Goal: Task Accomplishment & Management: Manage account settings

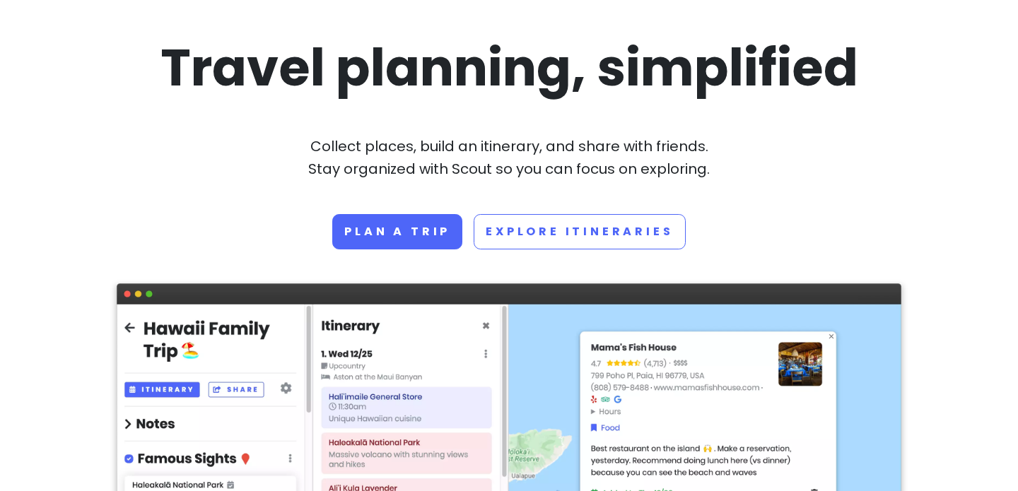
scroll to position [106, 0]
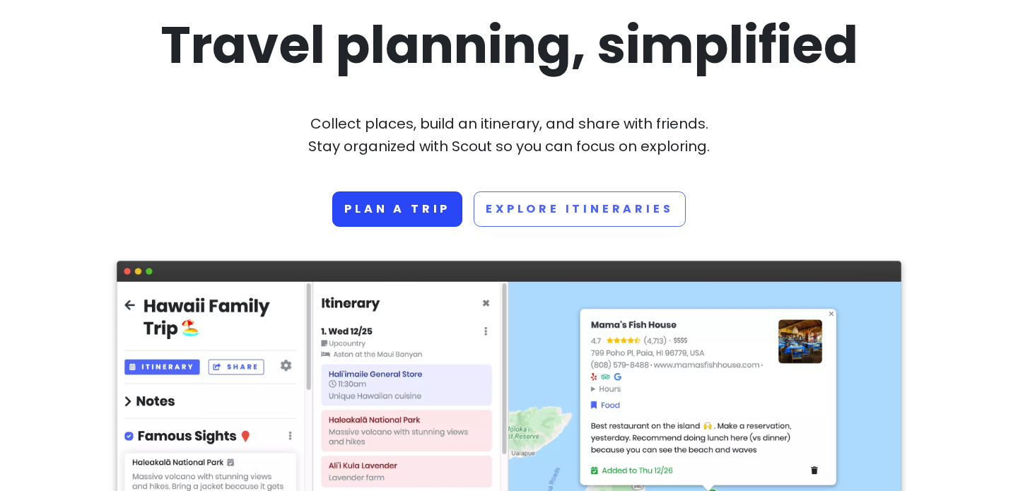
click at [402, 215] on link "Plan a trip" at bounding box center [397, 209] width 130 height 35
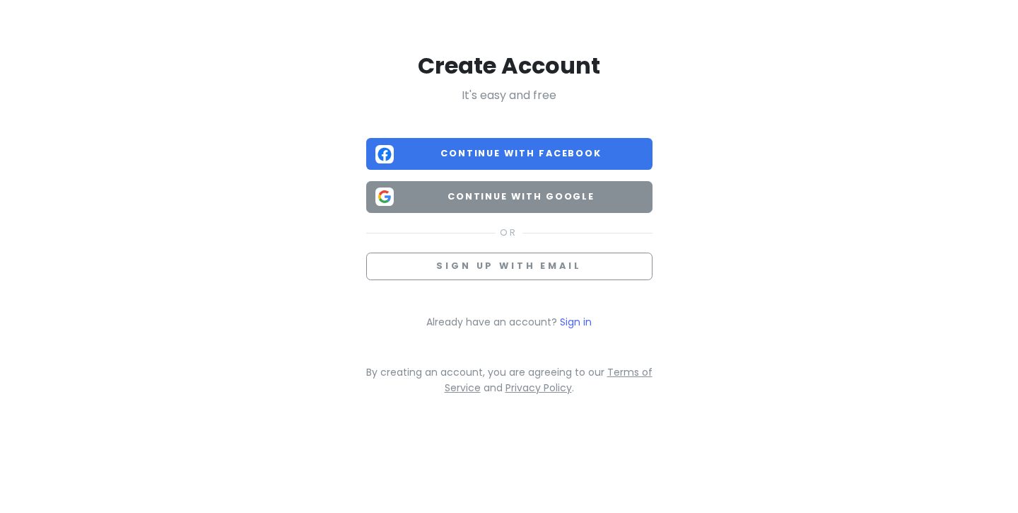
click at [500, 195] on span "Continue with Google" at bounding box center [521, 196] width 244 height 14
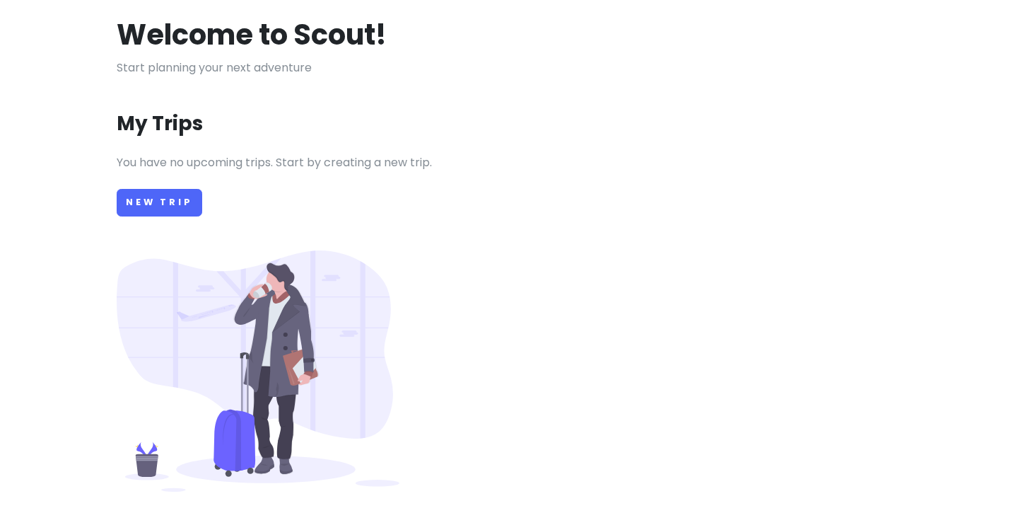
scroll to position [68, 0]
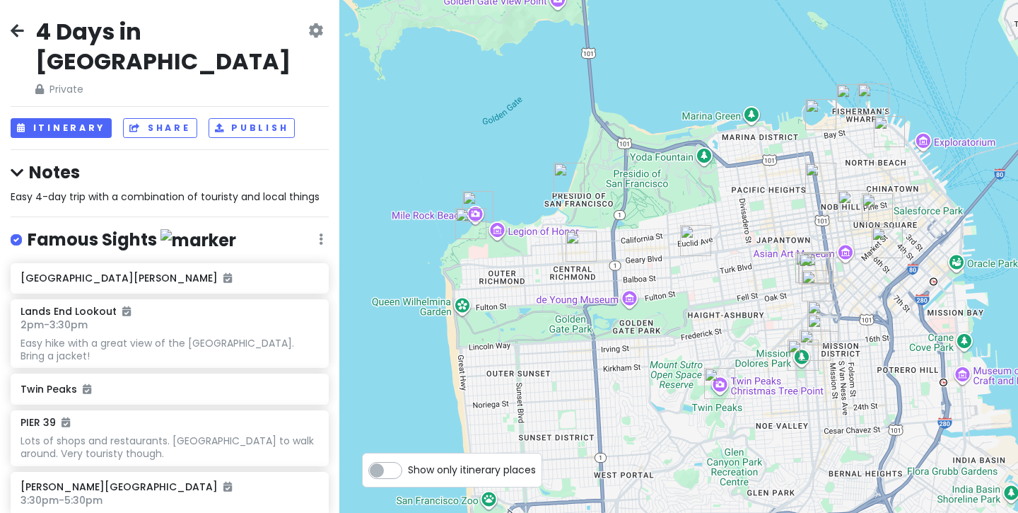
click at [20, 33] on icon at bounding box center [17, 30] width 13 height 11
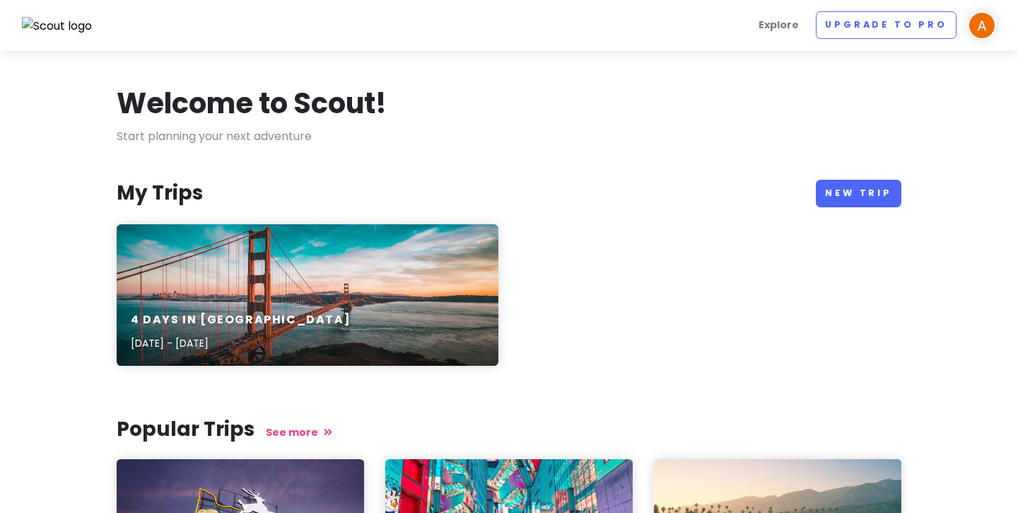
click at [216, 206] on div "My Trips New Trip" at bounding box center [509, 194] width 785 height 28
click at [152, 177] on div "Welcome to Scout! Start planning your next adventure My Trips New Trip 4 Days i…" at bounding box center [509, 447] width 806 height 725
click at [156, 189] on h3 "My Trips" at bounding box center [160, 192] width 86 height 25
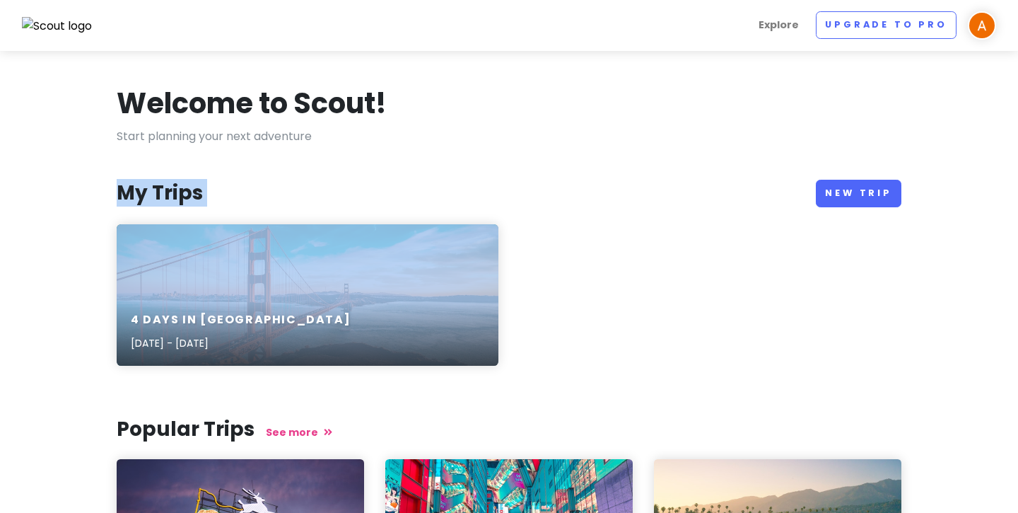
click at [156, 189] on h3 "My Trips" at bounding box center [160, 192] width 86 height 25
click at [171, 196] on h3 "My Trips" at bounding box center [160, 192] width 86 height 25
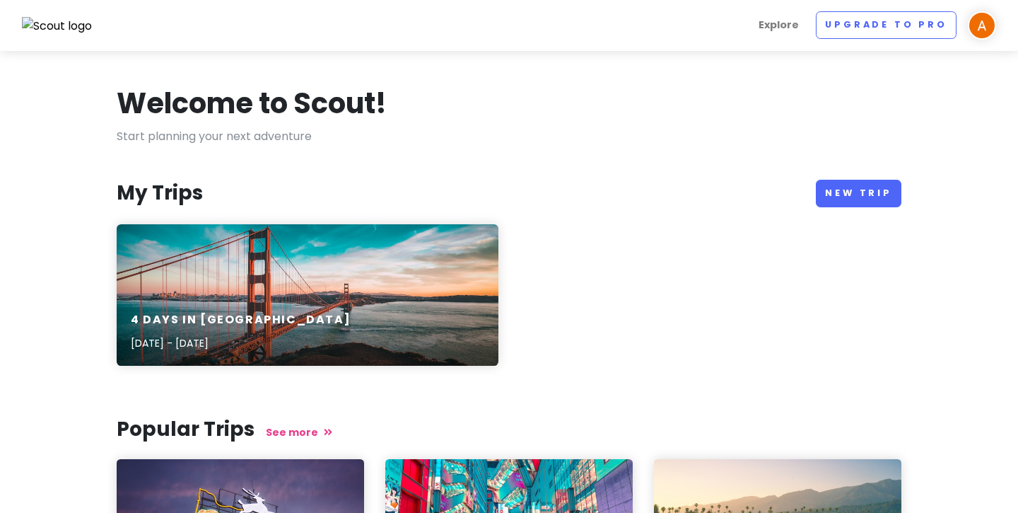
click at [367, 298] on div "4 Days in San Francisco Jul 7, 2023 - Feb 11, 2020" at bounding box center [308, 331] width 382 height 67
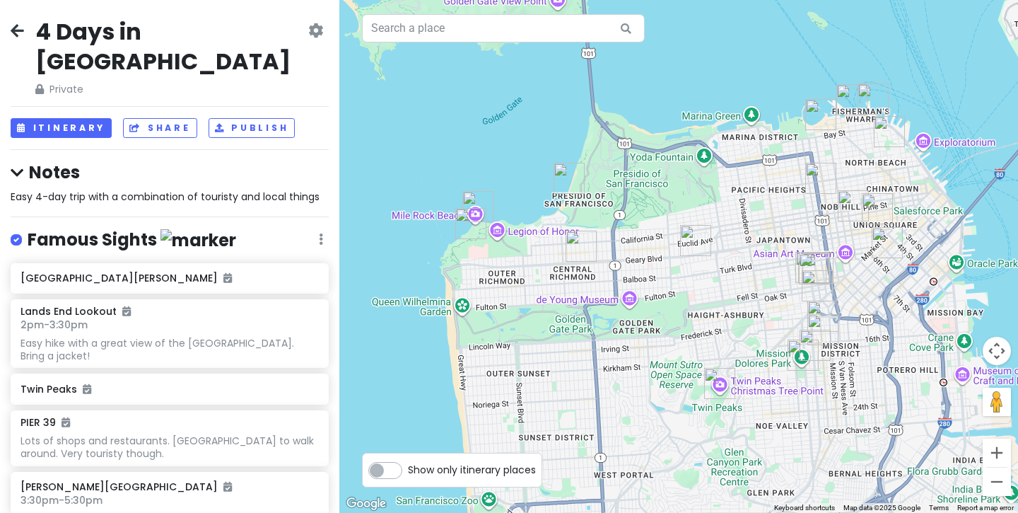
click at [315, 32] on icon at bounding box center [315, 30] width 15 height 11
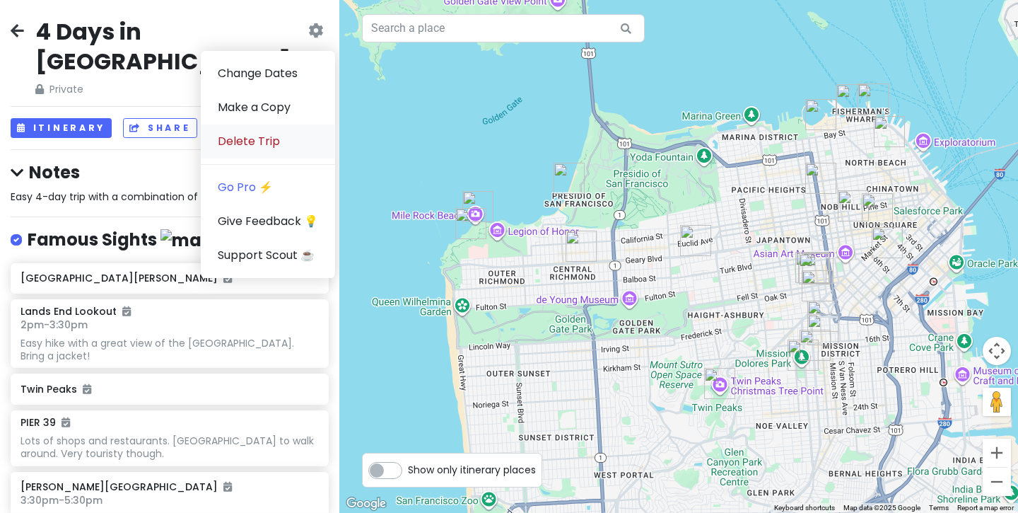
click at [281, 138] on link "Delete Trip" at bounding box center [268, 141] width 134 height 34
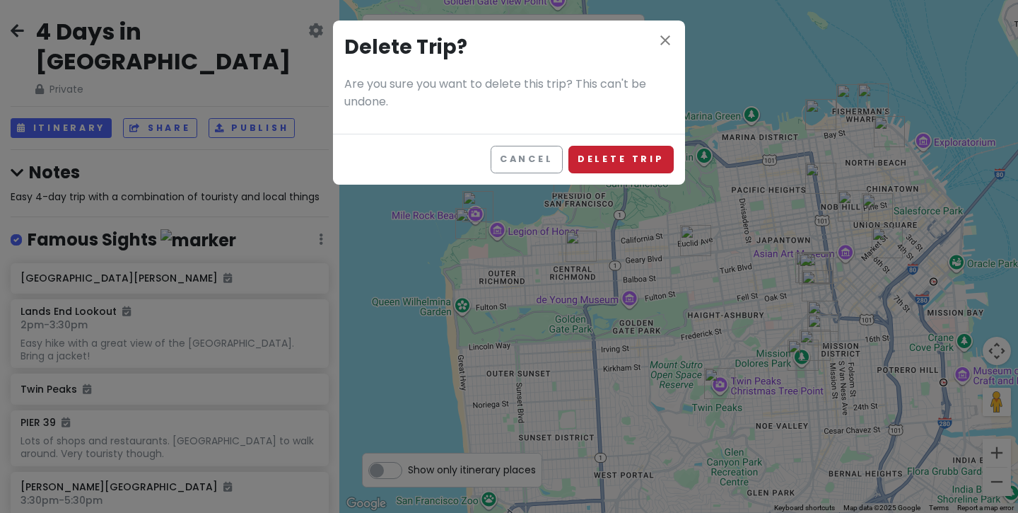
click at [597, 165] on button "Delete Trip" at bounding box center [620, 160] width 105 height 28
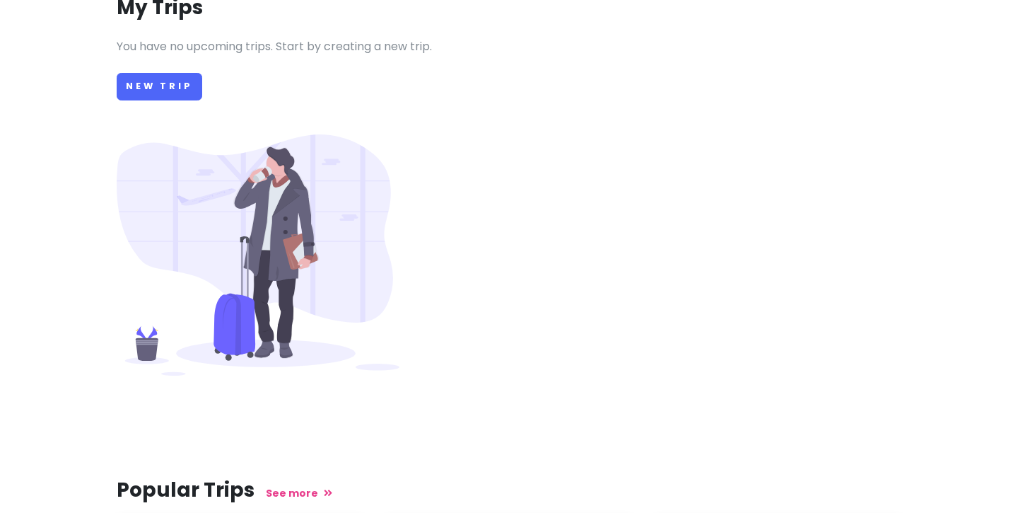
scroll to position [189, 0]
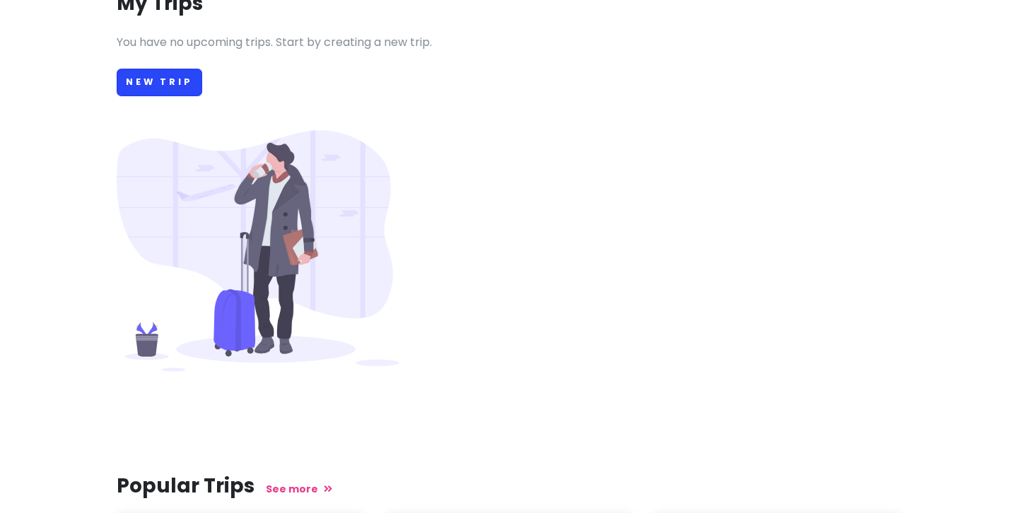
click at [154, 80] on link "New Trip" at bounding box center [160, 83] width 86 height 28
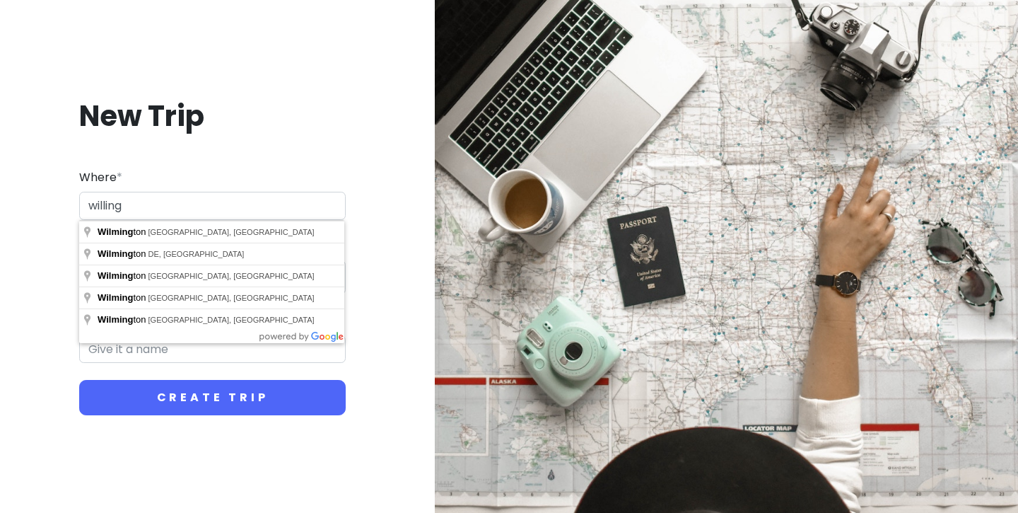
type input "Wilmington, NC, USA"
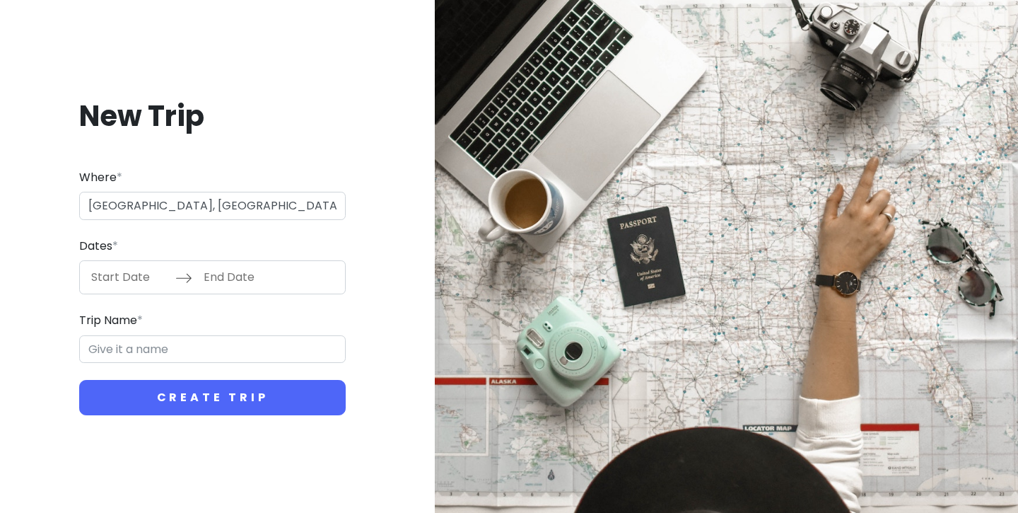
drag, startPoint x: 245, startPoint y: 202, endPoint x: 200, endPoint y: 235, distance: 55.1
type input "Wilmington Trip"
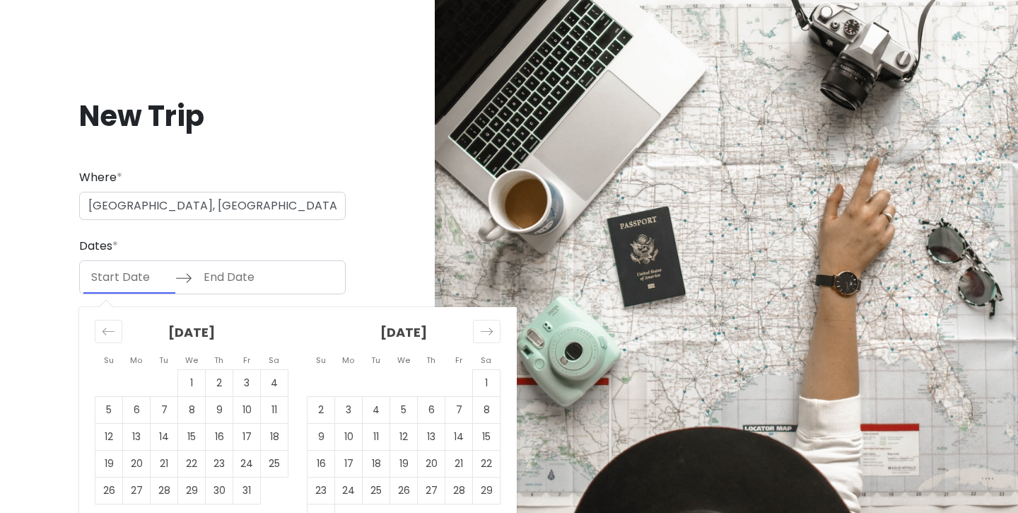
click at [123, 281] on input "Start Date" at bounding box center [129, 277] width 92 height 33
click at [250, 404] on td "10" at bounding box center [247, 410] width 28 height 27
type input "10/10/2025"
click at [110, 433] on td "12" at bounding box center [109, 436] width 28 height 27
type input "10/12/2025"
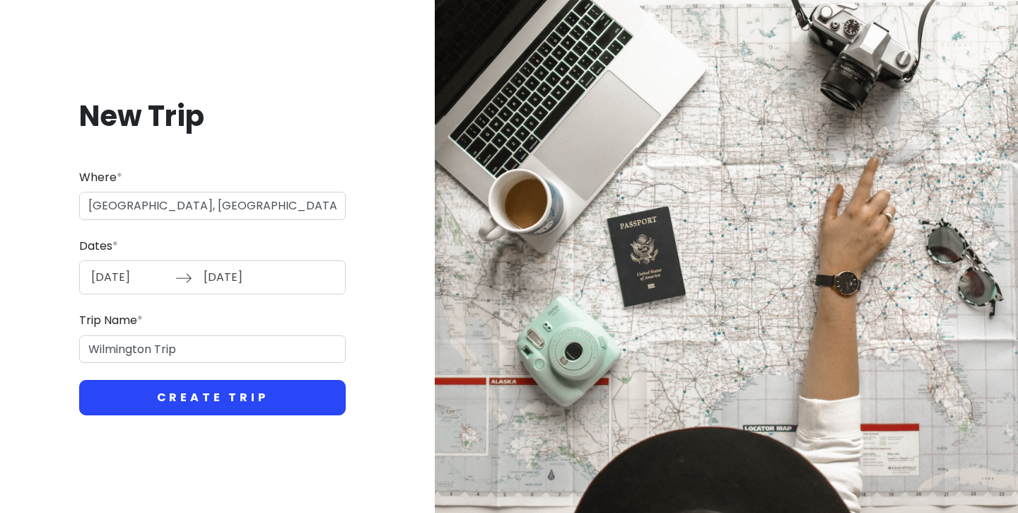
click at [256, 399] on button "Create Trip" at bounding box center [212, 397] width 267 height 35
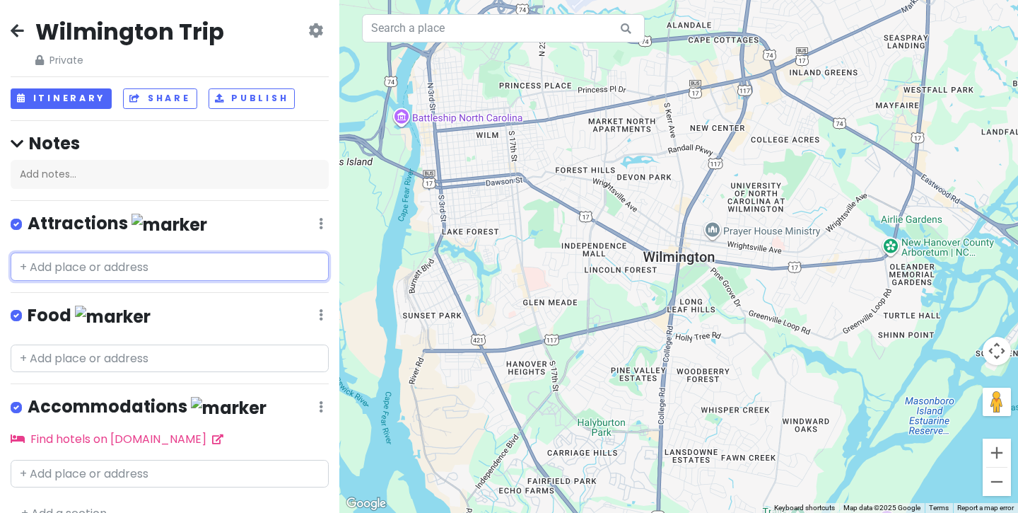
click at [139, 264] on input "text" at bounding box center [170, 266] width 318 height 28
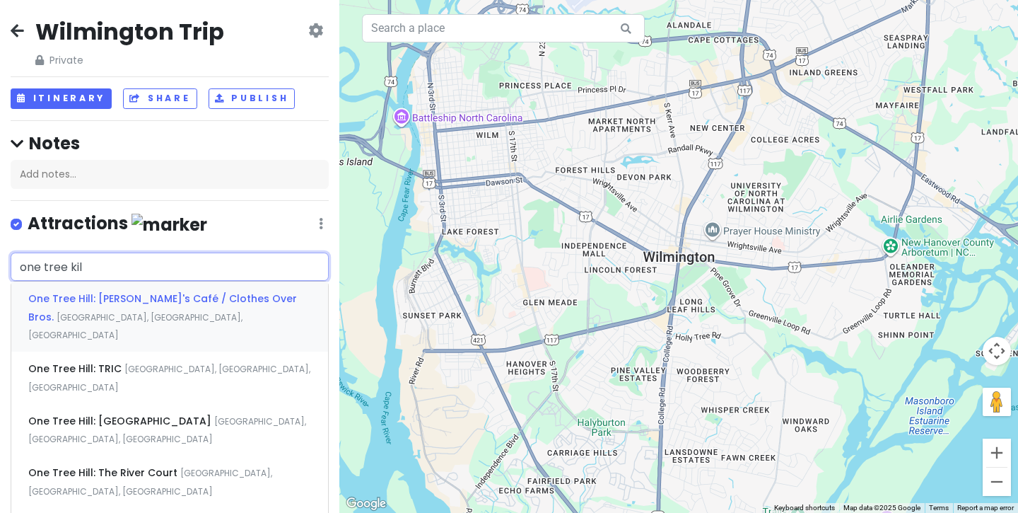
type input "one tree kill"
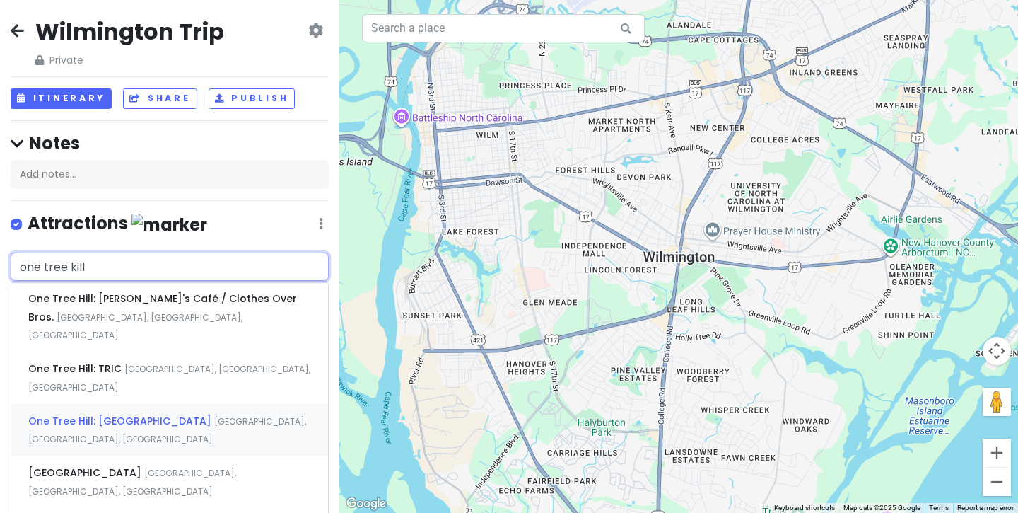
click at [169, 415] on span "North 6th Street, Wilmington, NC, USA" at bounding box center [167, 430] width 278 height 30
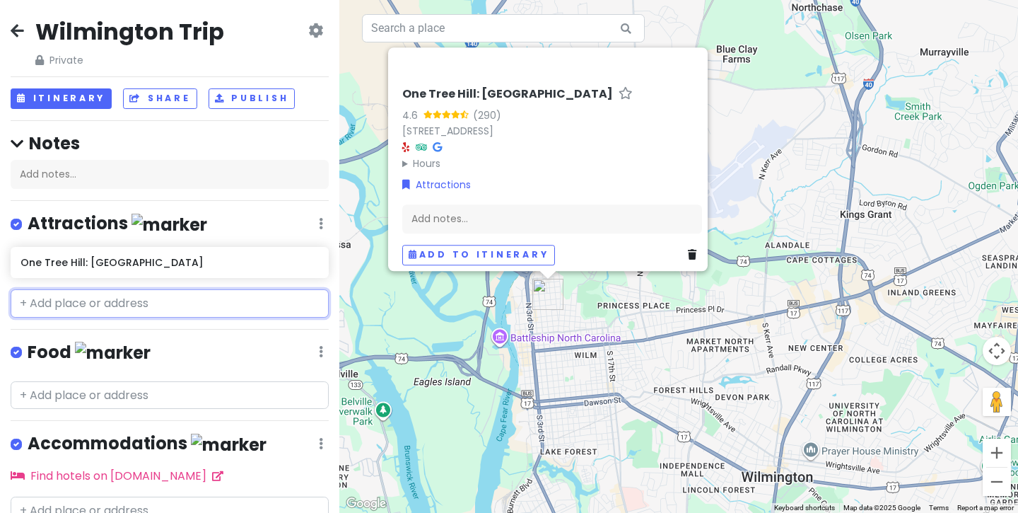
click at [163, 302] on input "text" at bounding box center [170, 303] width 318 height 28
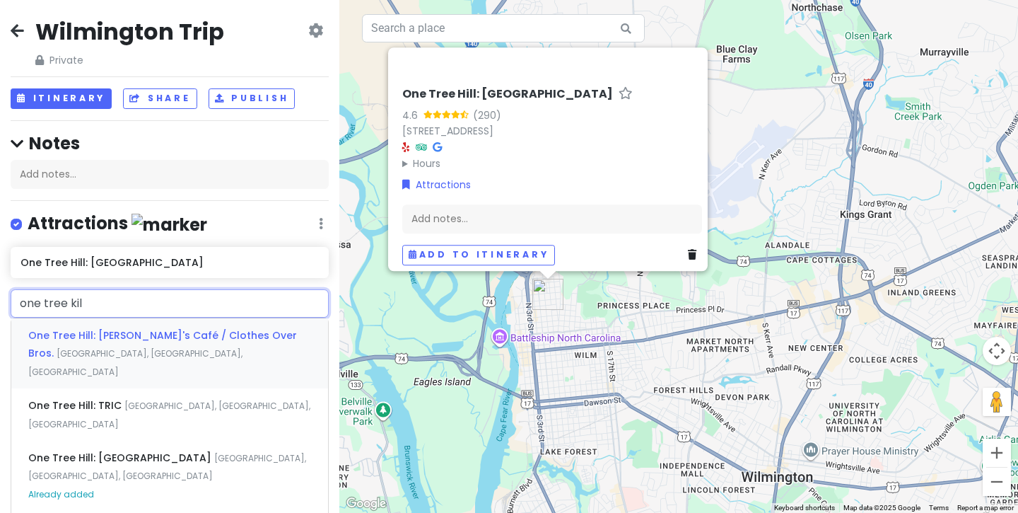
type input "one tree kill"
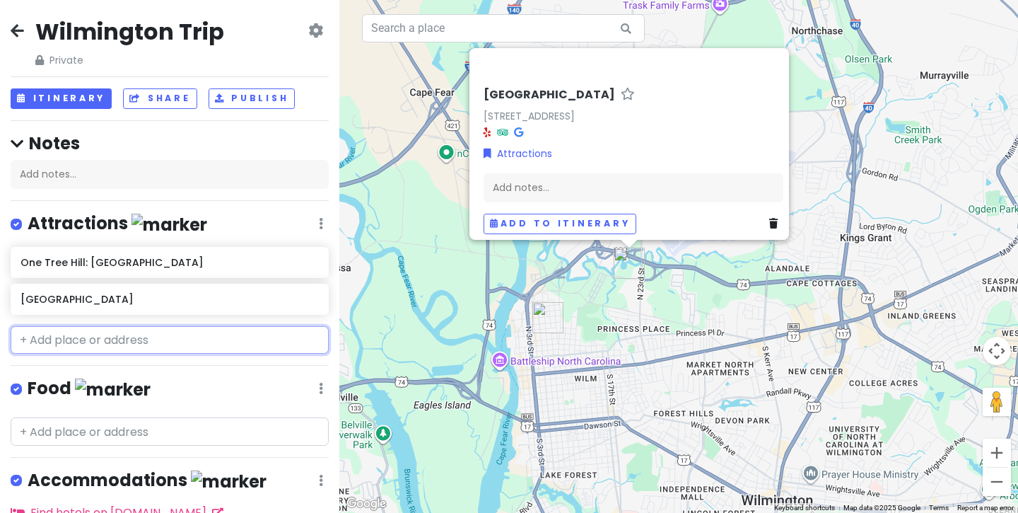
click at [169, 338] on input "text" at bounding box center [170, 340] width 318 height 28
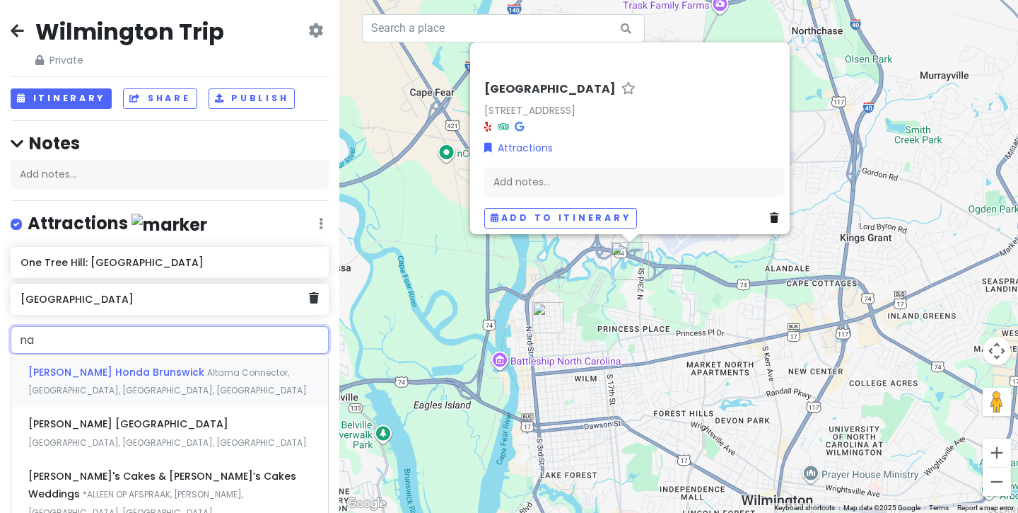
type input "n"
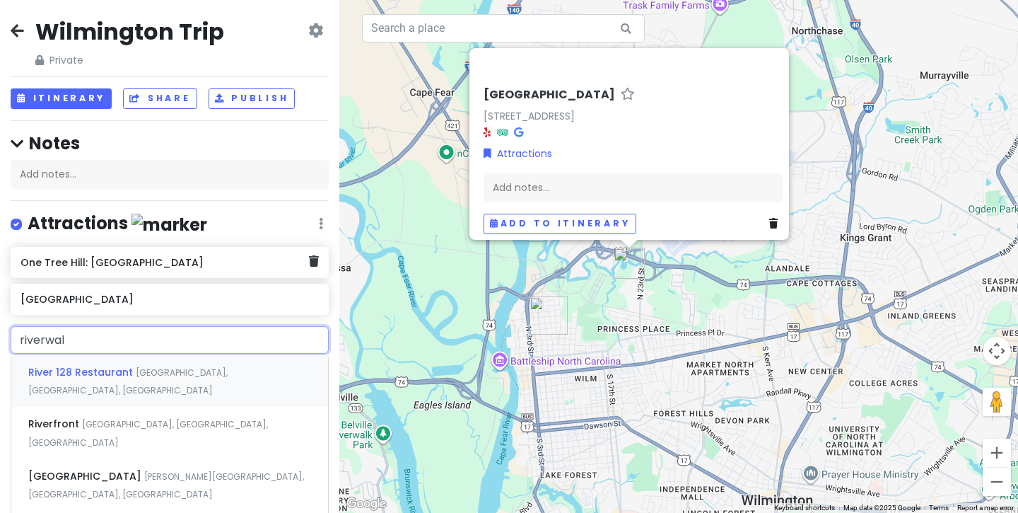
type input "riverwalk"
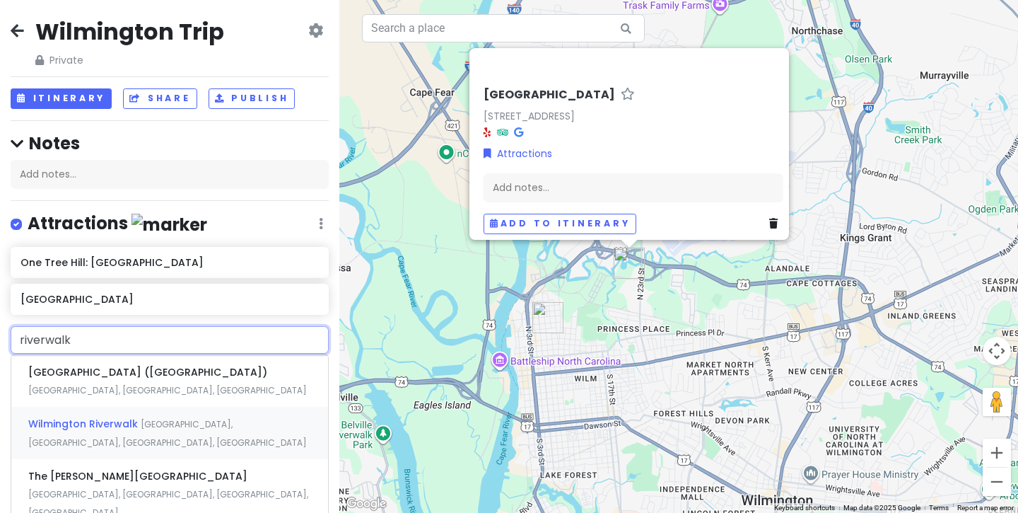
click at [169, 426] on div "Wilmington Riverwalk Wilmington Downtown Riverwalk, Wilmington, NC, USA" at bounding box center [169, 432] width 317 height 52
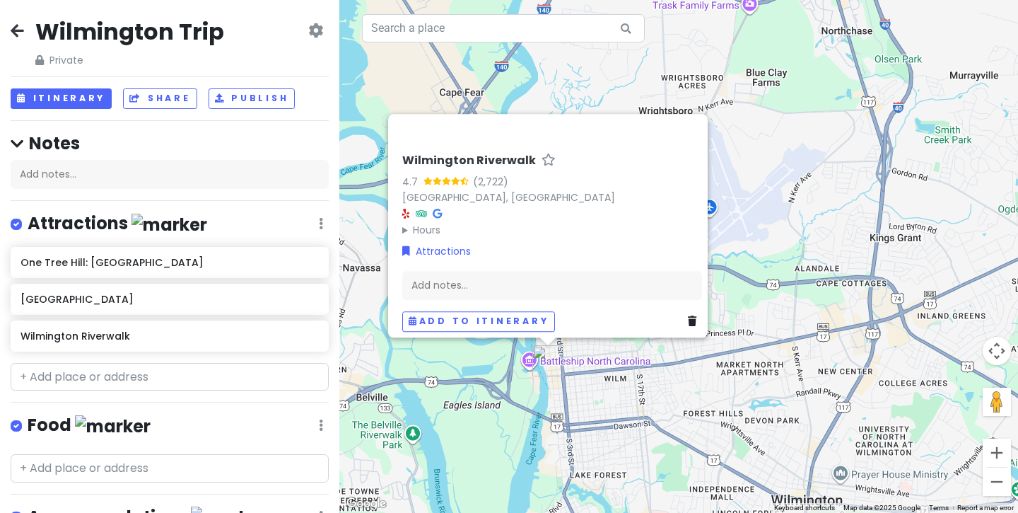
click at [672, 398] on div "Wilmington Riverwalk 4.7 (2,722) Wilmington Downtown Riverwalk, Wilmington, NC …" at bounding box center [678, 256] width 679 height 513
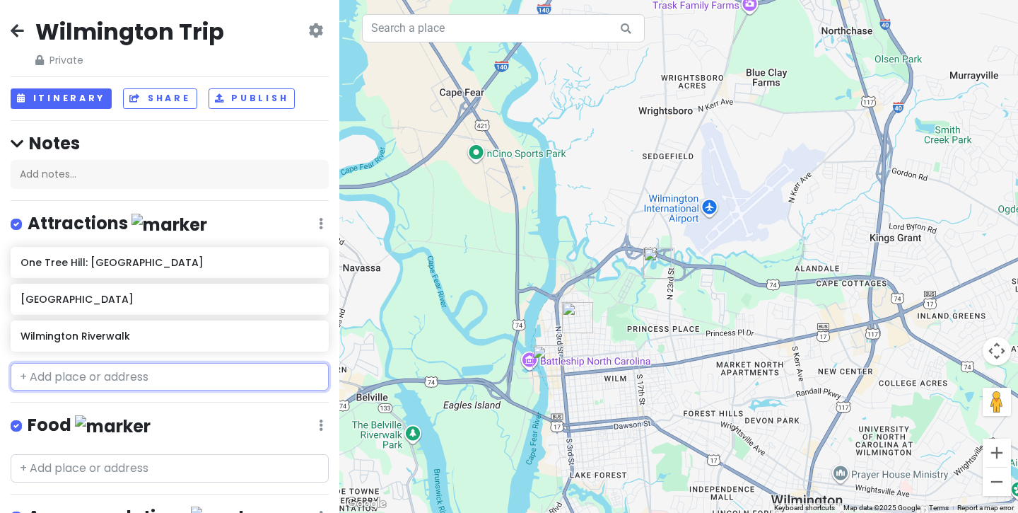
click at [132, 379] on input "text" at bounding box center [170, 377] width 318 height 28
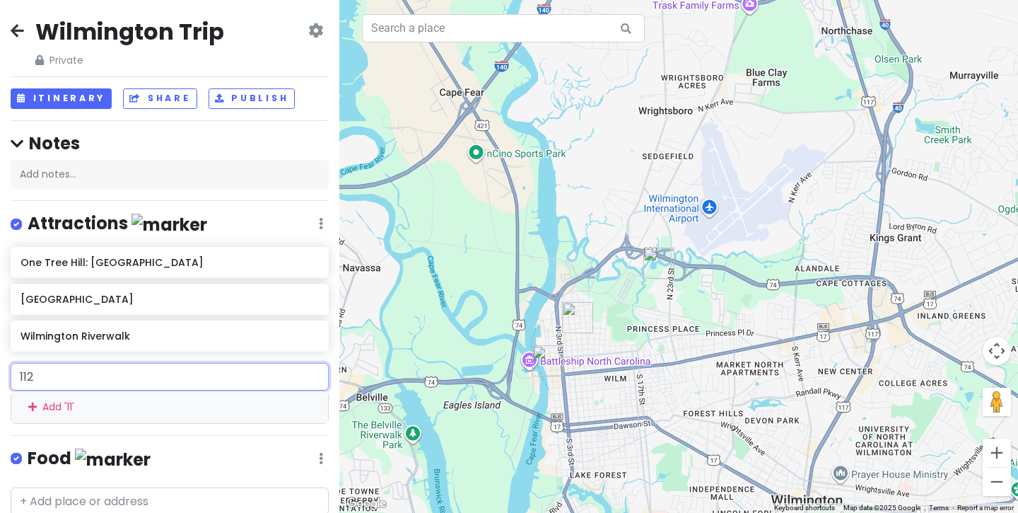
type input "1121"
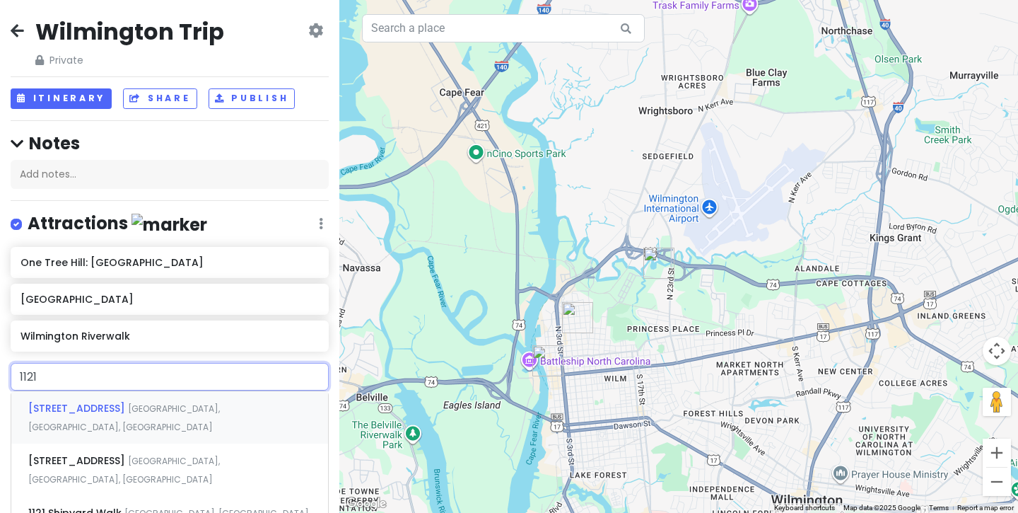
click at [198, 404] on span "Wilmington, NC, USA" at bounding box center [124, 417] width 192 height 30
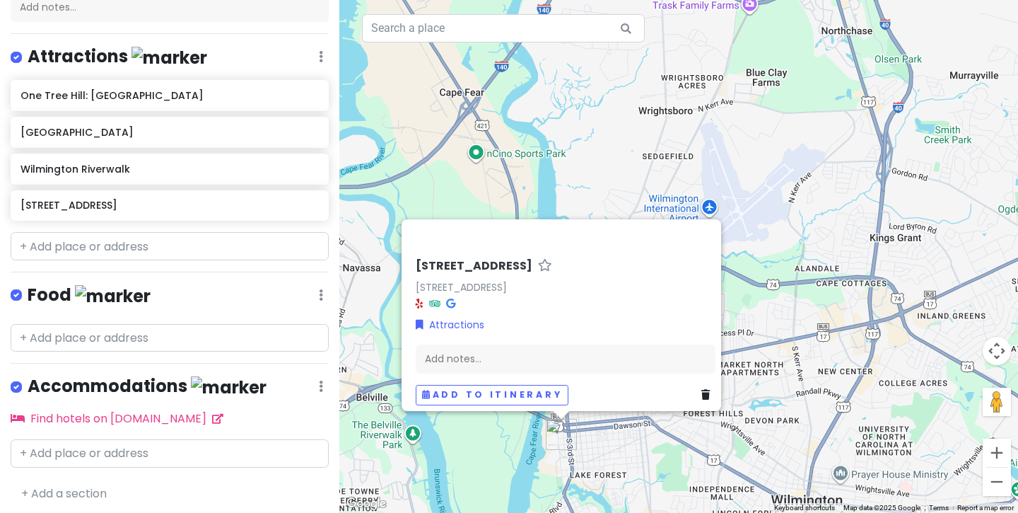
scroll to position [166, 0]
click at [150, 345] on input "text" at bounding box center [170, 338] width 318 height 28
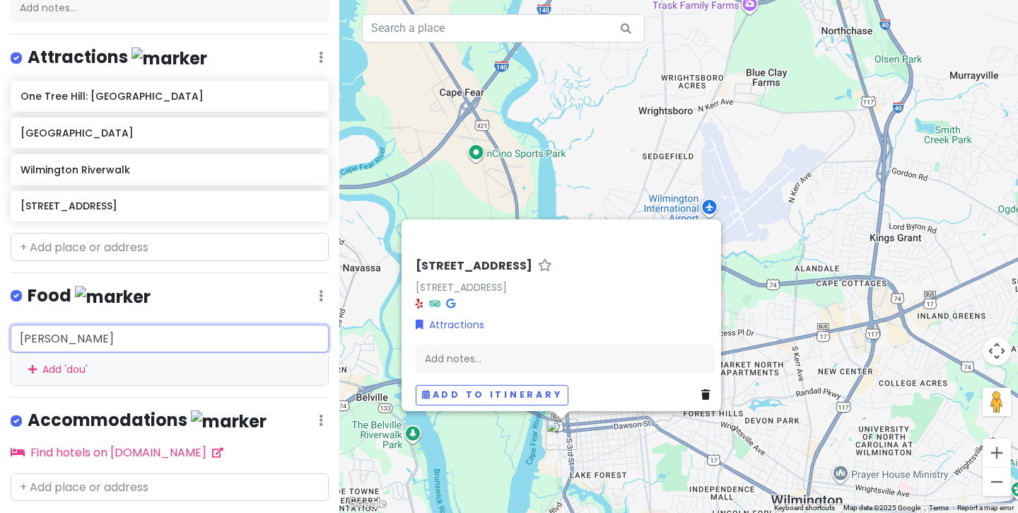
type input "dough"
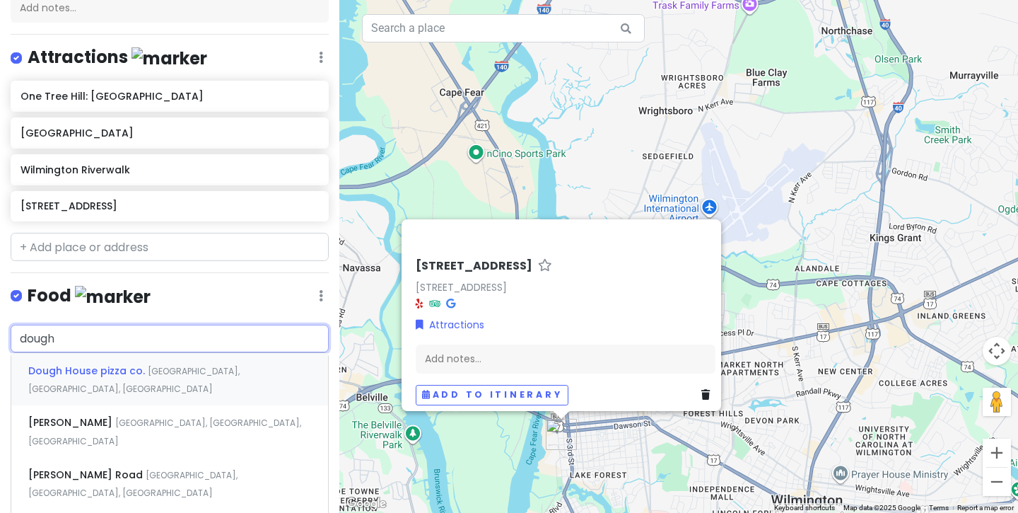
click at [193, 365] on span "North Front Street, Wilmington, NC, USA" at bounding box center [133, 380] width 211 height 30
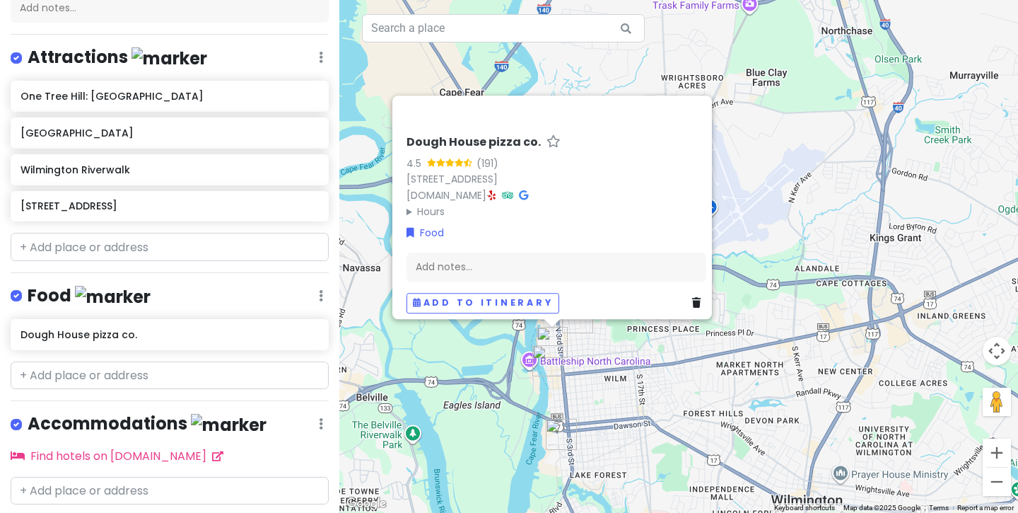
click at [766, 361] on div "Dough House pizza co. 4.5 (191) 300 N Front St, Wilmington, NC 28401, USA www.d…" at bounding box center [678, 256] width 679 height 513
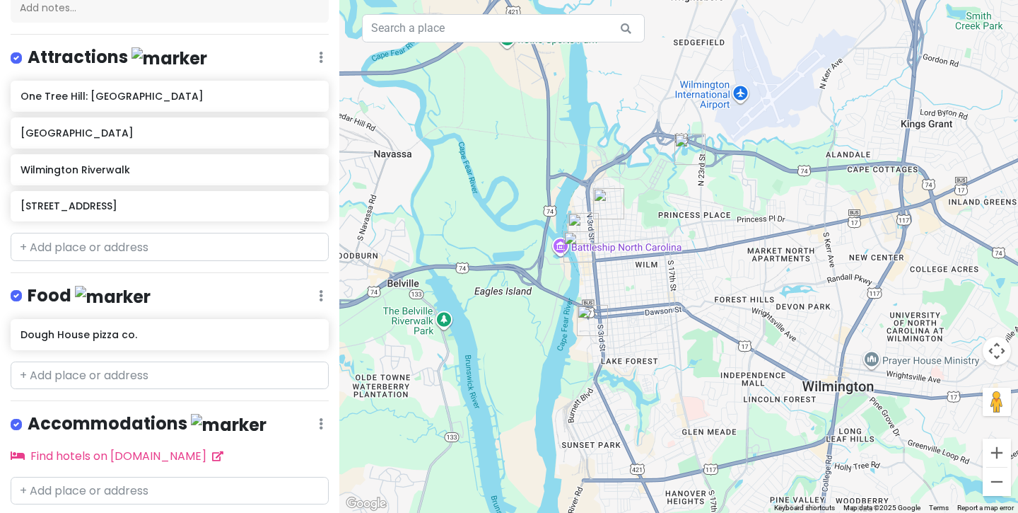
drag, startPoint x: 619, startPoint y: 348, endPoint x: 650, endPoint y: 230, distance: 121.4
click at [650, 230] on div at bounding box center [678, 256] width 679 height 513
click at [160, 244] on input "text" at bounding box center [170, 247] width 318 height 28
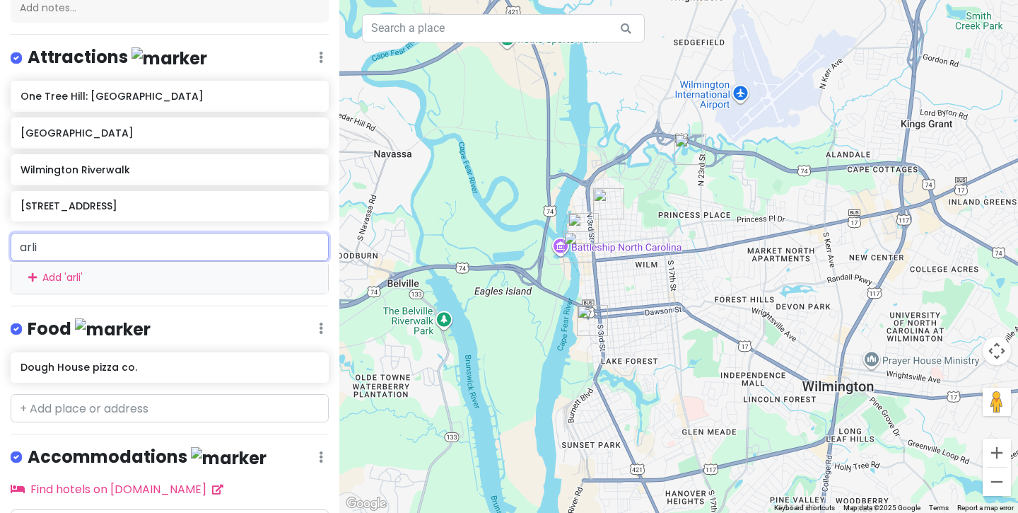
type input "arlie"
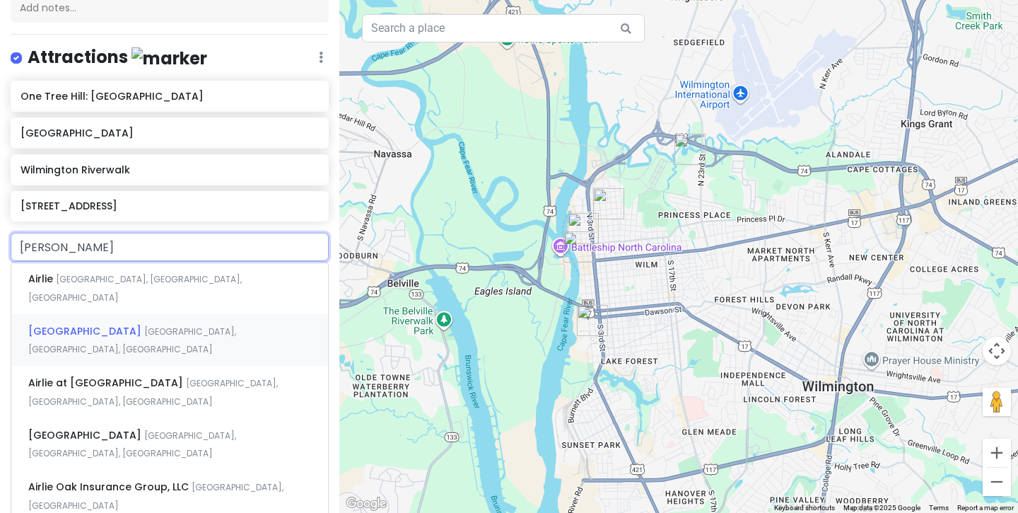
click at [167, 325] on span "Airlie Road, Wilmington, NC, USA" at bounding box center [132, 340] width 208 height 30
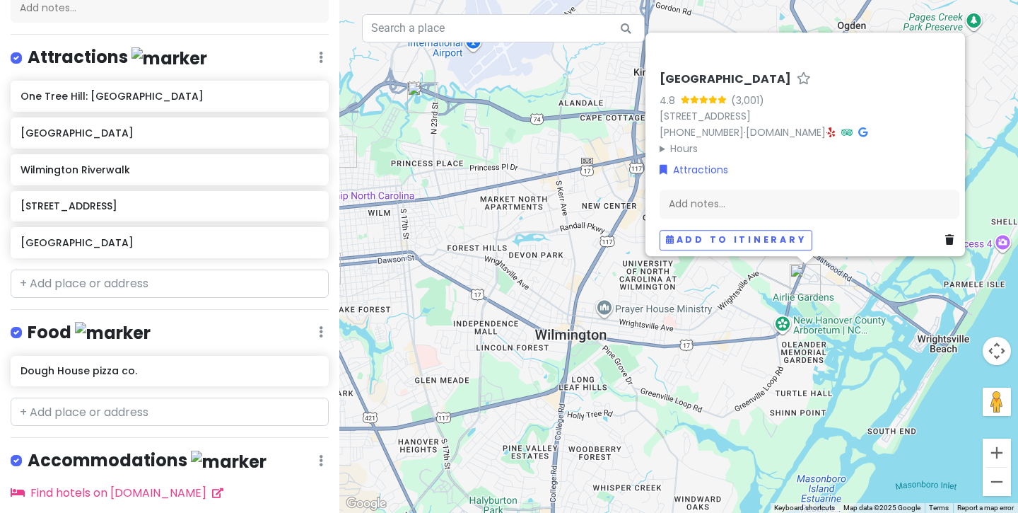
drag, startPoint x: 822, startPoint y: 418, endPoint x: 817, endPoint y: 363, distance: 55.4
click at [817, 363] on div "Airlie Gardens 4.8 (3,001) 300 Airlie Rd, Wilmington, NC 28403, USA (910) 798-7…" at bounding box center [678, 256] width 679 height 513
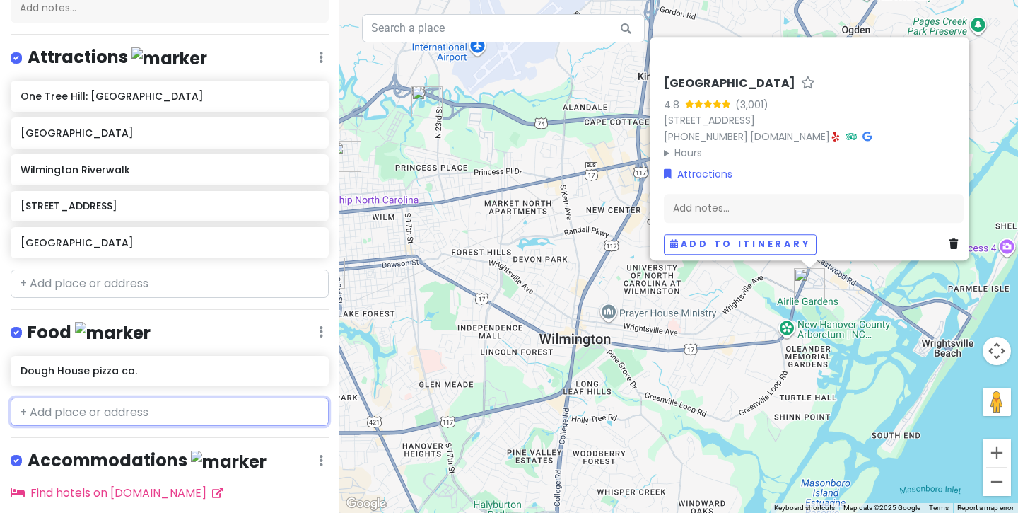
click at [166, 414] on input "text" at bounding box center [170, 411] width 318 height 28
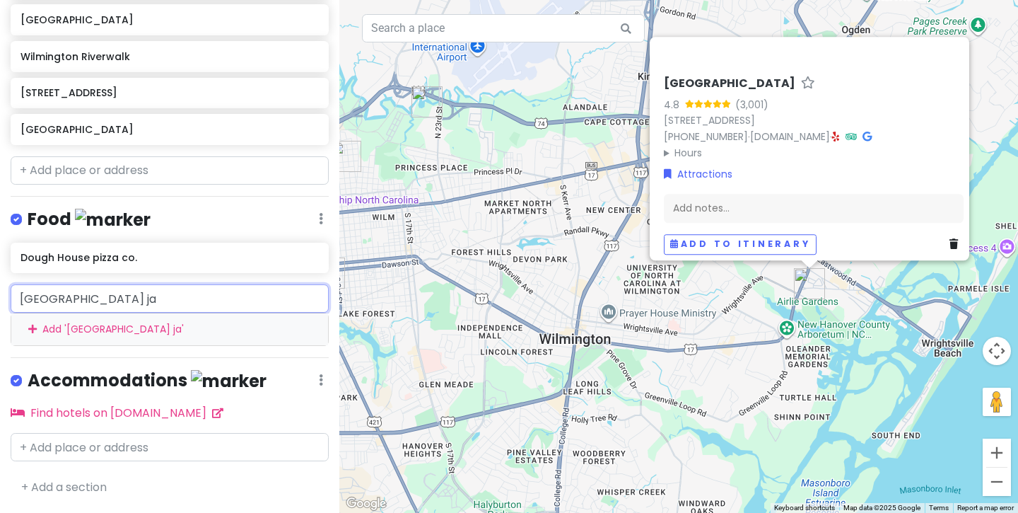
scroll to position [240, 0]
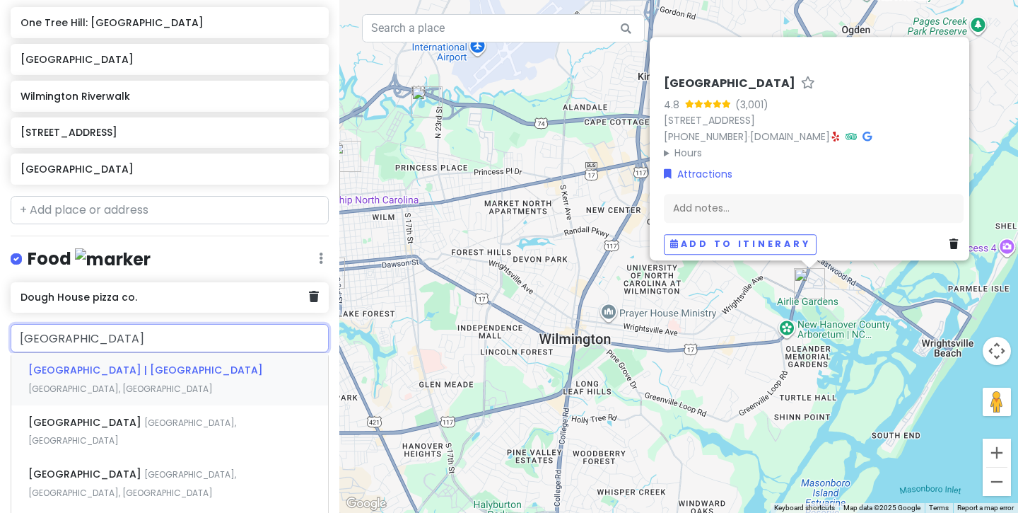
click at [162, 298] on h6 "Dough House pizza co." at bounding box center [165, 297] width 288 height 13
type input "port city java"
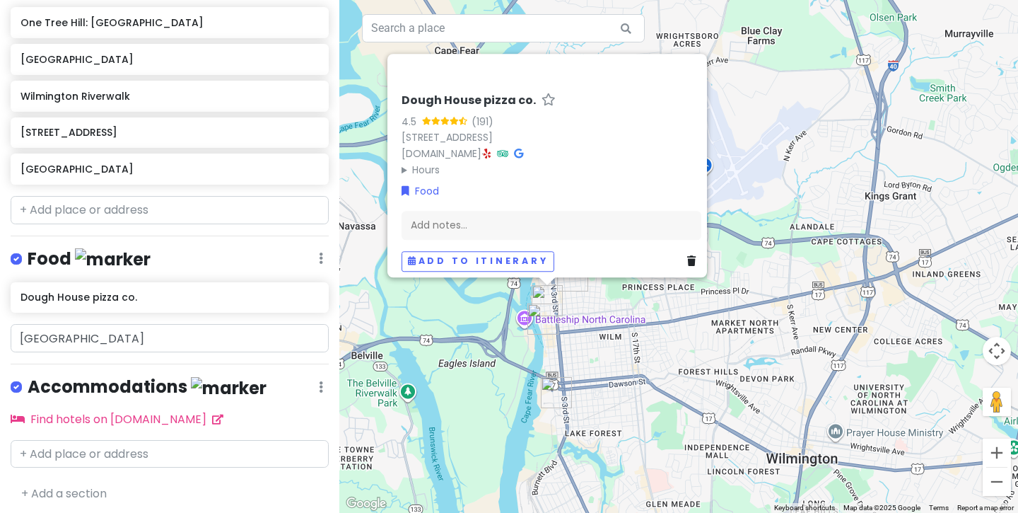
click at [605, 357] on div "Dough House pizza co. 4.5 (191) 300 N Front St, Wilmington, NC 28401, USA www.d…" at bounding box center [678, 256] width 679 height 513
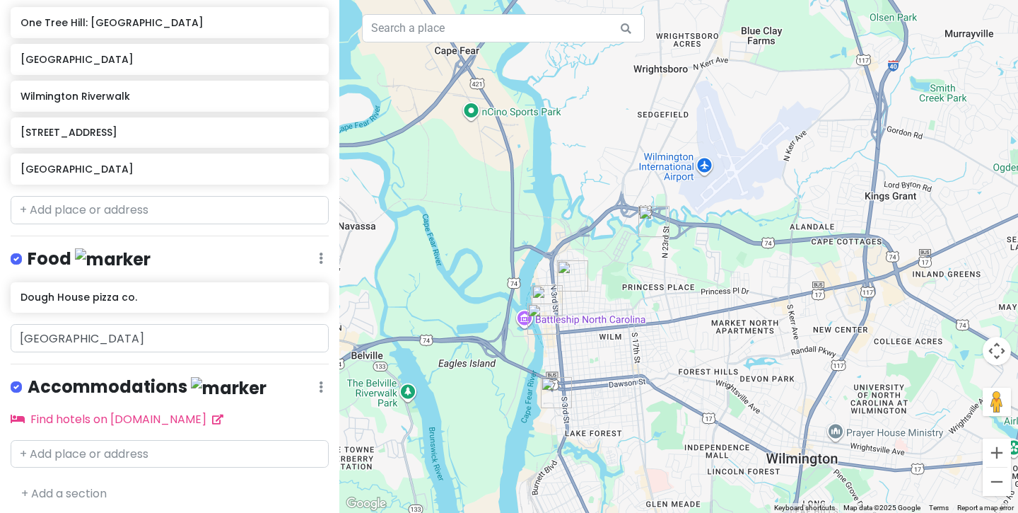
click at [197, 263] on div "Food Edit Reorder Delete List" at bounding box center [170, 261] width 318 height 29
click at [166, 259] on div "Food Edit Reorder Delete List" at bounding box center [170, 261] width 318 height 29
click at [87, 263] on img at bounding box center [113, 259] width 76 height 22
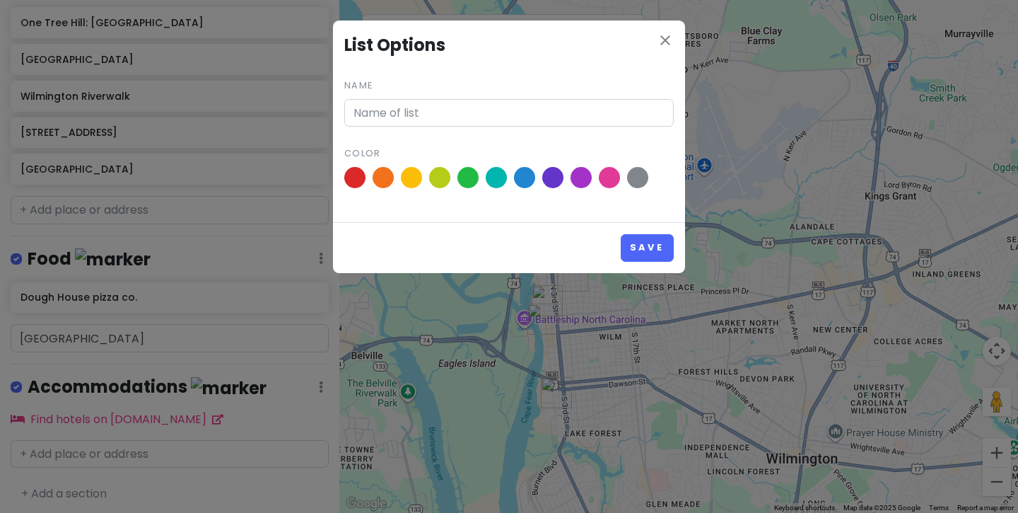
type input "Food"
click at [660, 40] on icon "close" at bounding box center [665, 40] width 17 height 17
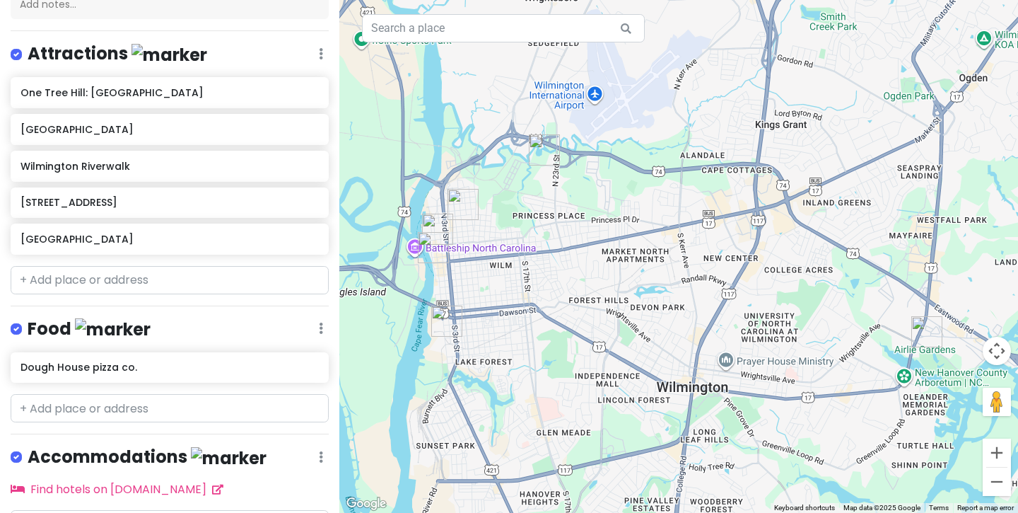
scroll to position [218, 0]
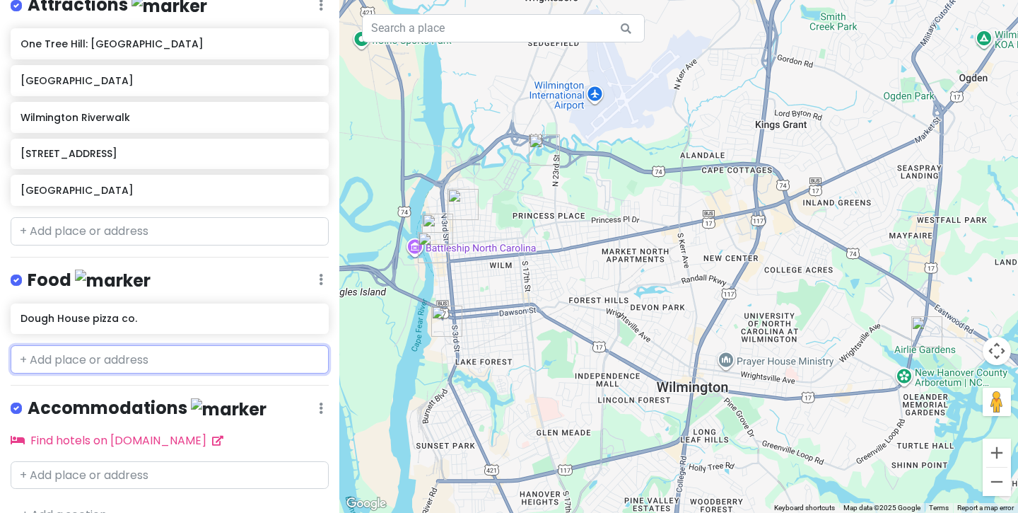
click at [178, 352] on input "text" at bounding box center [170, 359] width 318 height 28
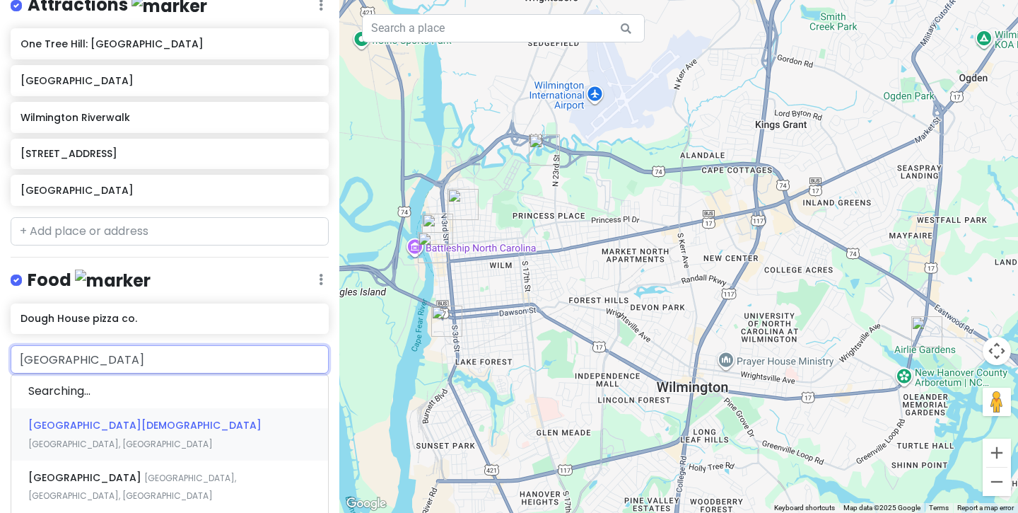
type input "port city j"
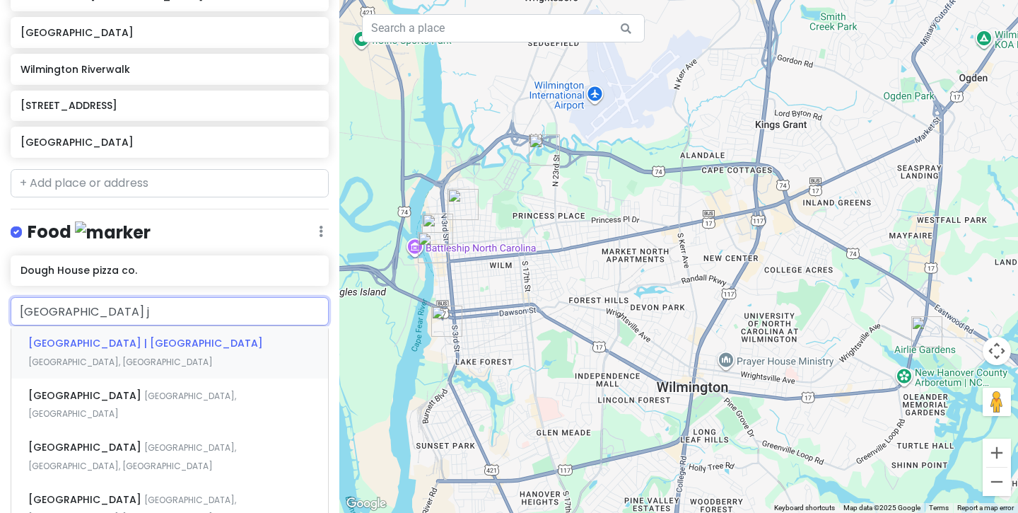
scroll to position [279, 0]
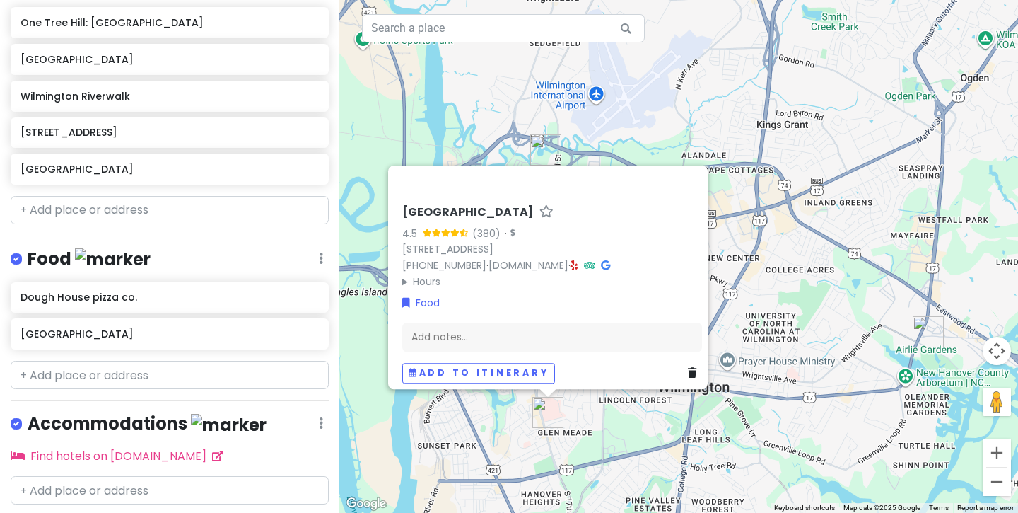
click at [688, 368] on icon at bounding box center [692, 373] width 8 height 10
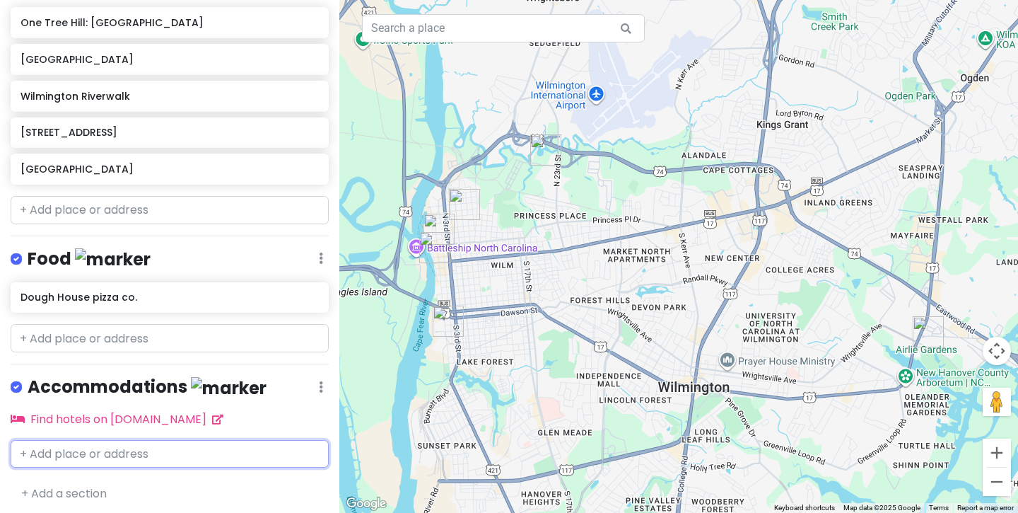
click at [104, 447] on input "text" at bounding box center [170, 454] width 318 height 28
type input "5032"
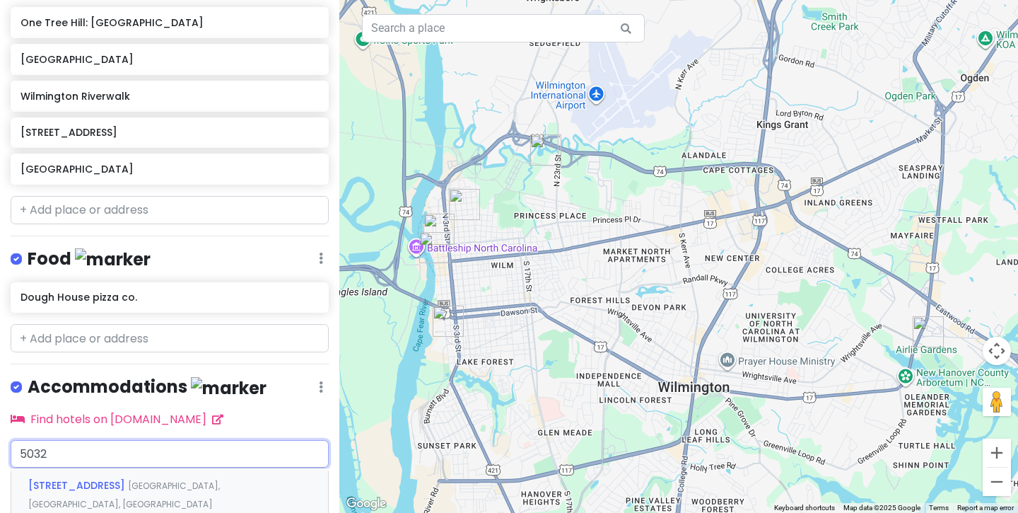
click at [127, 479] on span "Wilmington, NC, USA" at bounding box center [124, 494] width 192 height 30
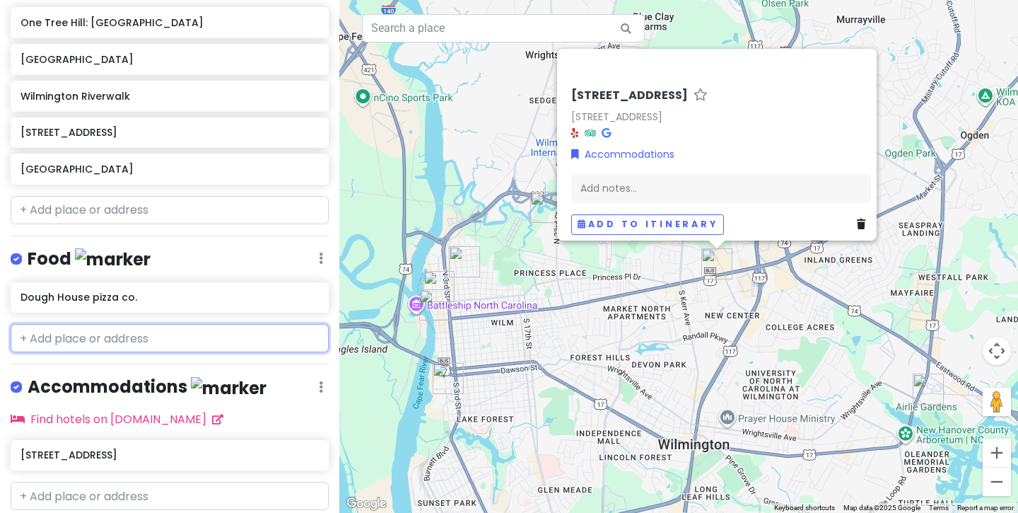
click at [180, 334] on input "text" at bounding box center [170, 338] width 318 height 28
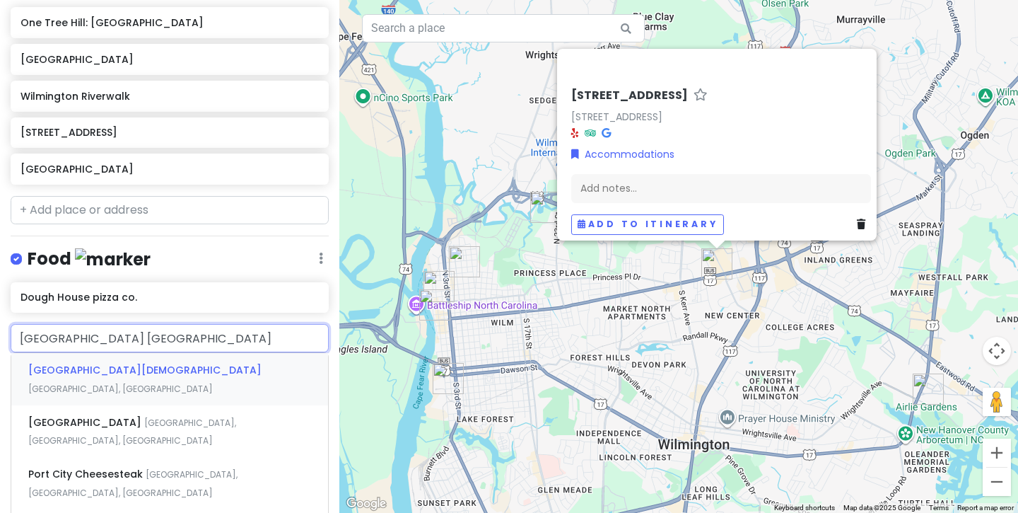
type input "port city java"
click at [192, 382] on span "Market Street, Wilmington, NC, USA" at bounding box center [120, 388] width 185 height 12
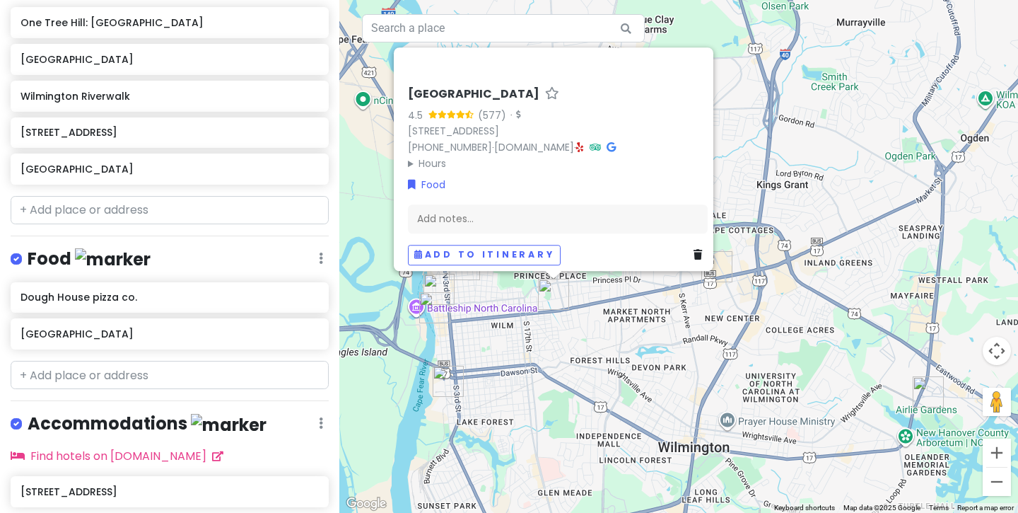
click at [587, 338] on div "Port City Java 4.5 (577) · 2099 Market St, Wilmington, NC 28403, USA (910) 763-…" at bounding box center [678, 256] width 679 height 513
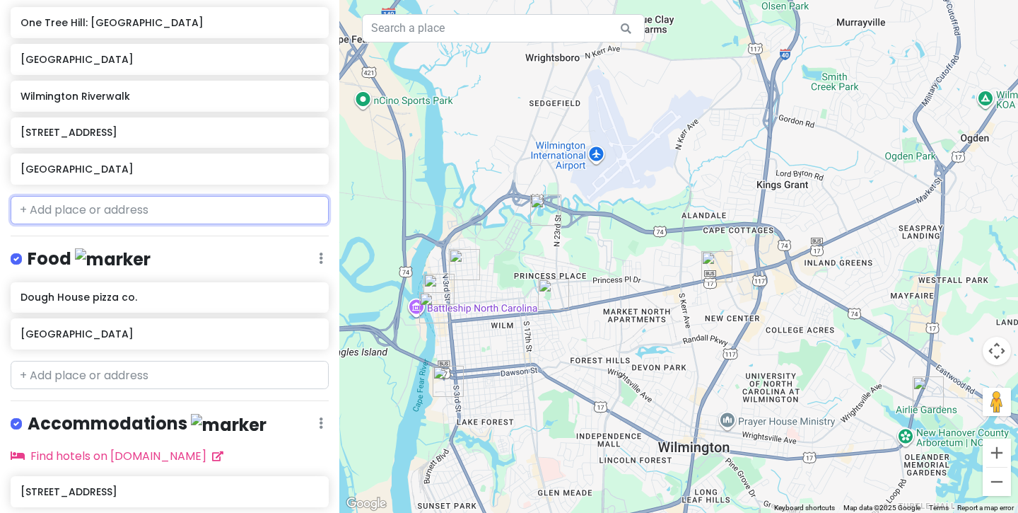
click at [143, 210] on input "text" at bounding box center [170, 210] width 318 height 28
paste input "2341 Tattersalls Dr.,"
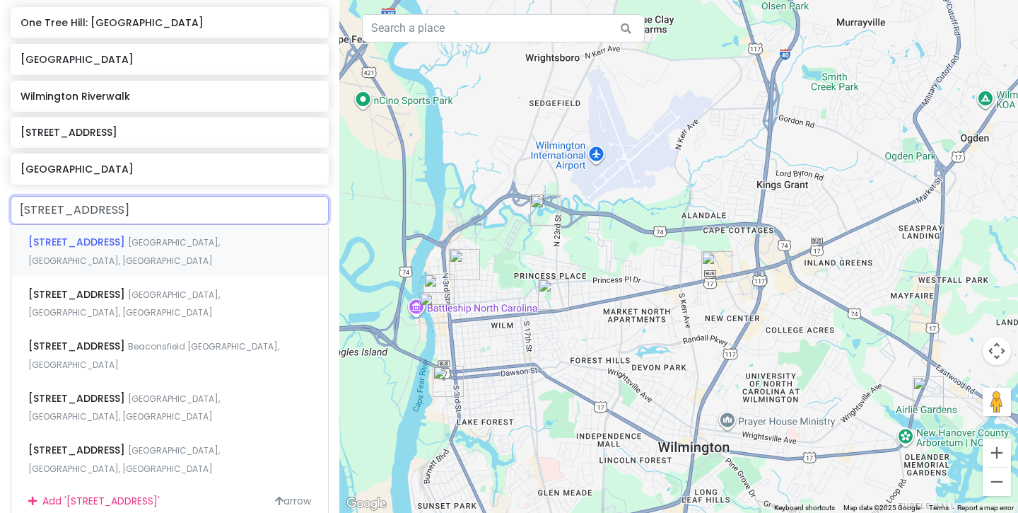
type input "2341 Tattersalls Dr.,"
click at [180, 239] on span "Wilmington, NC, USA" at bounding box center [124, 251] width 192 height 30
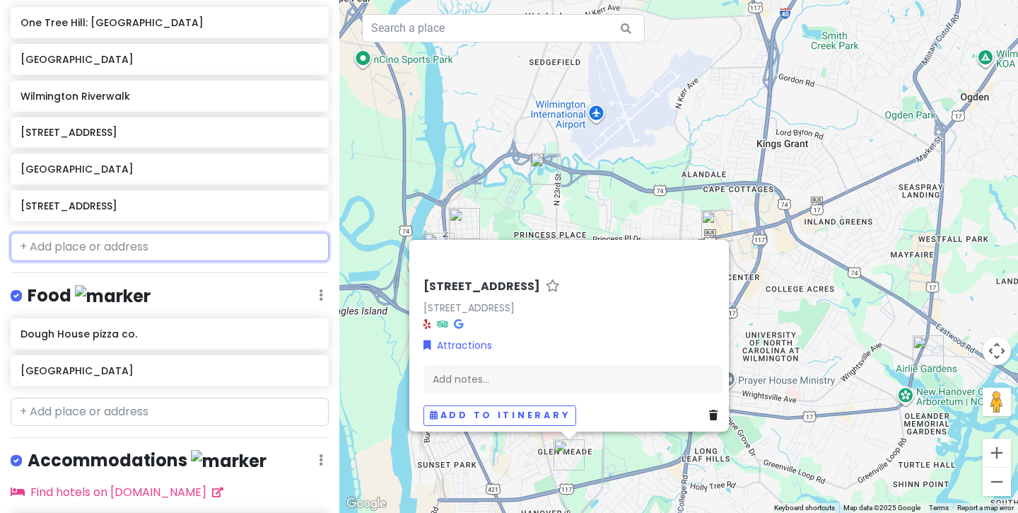
click at [163, 249] on input "text" at bounding box center [170, 247] width 318 height 28
paste input "1901 Market St"
type input "1901 Market St"
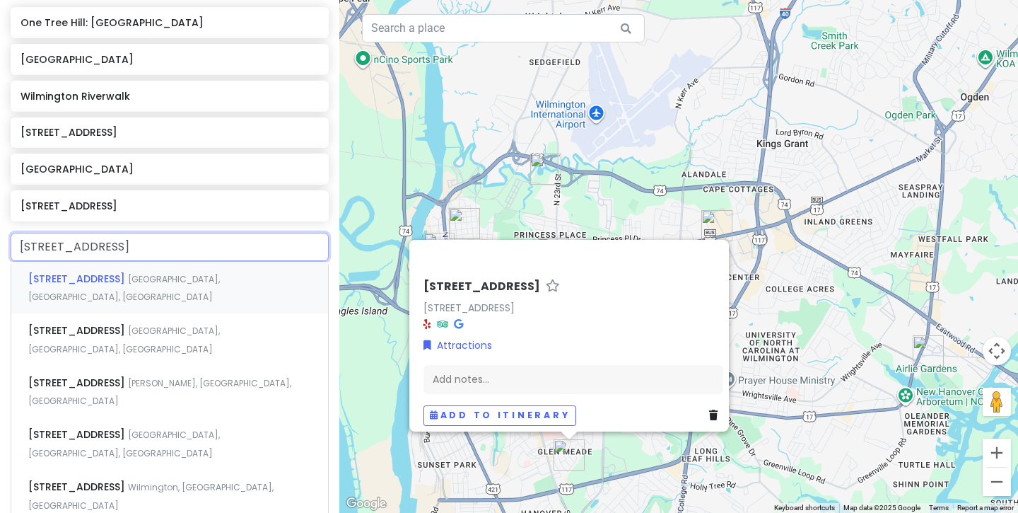
click at [170, 277] on span "Wilmington, NC, USA" at bounding box center [124, 288] width 192 height 30
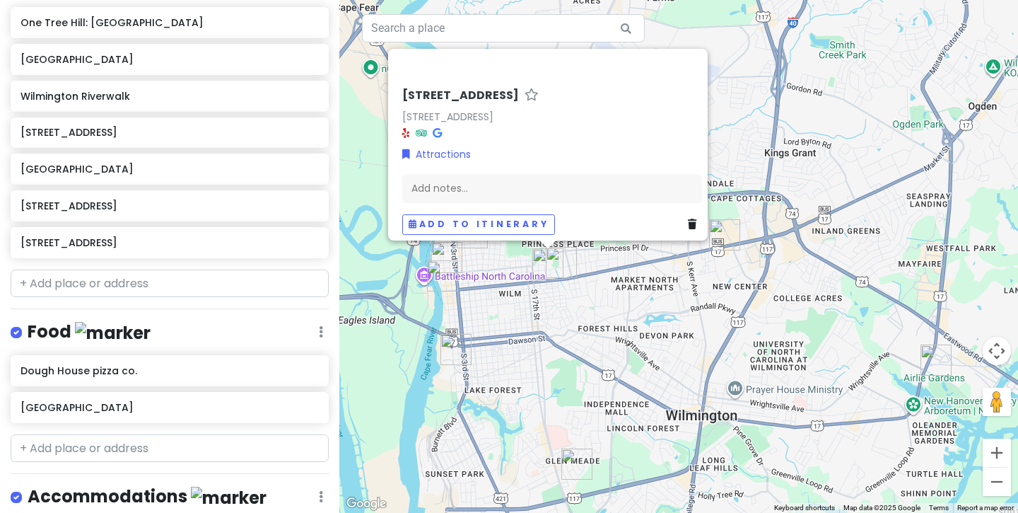
click at [608, 286] on div "1901 Market St 1901 Market St, Wilmington, NC 28403, USA Attractions Add notes.…" at bounding box center [678, 256] width 679 height 513
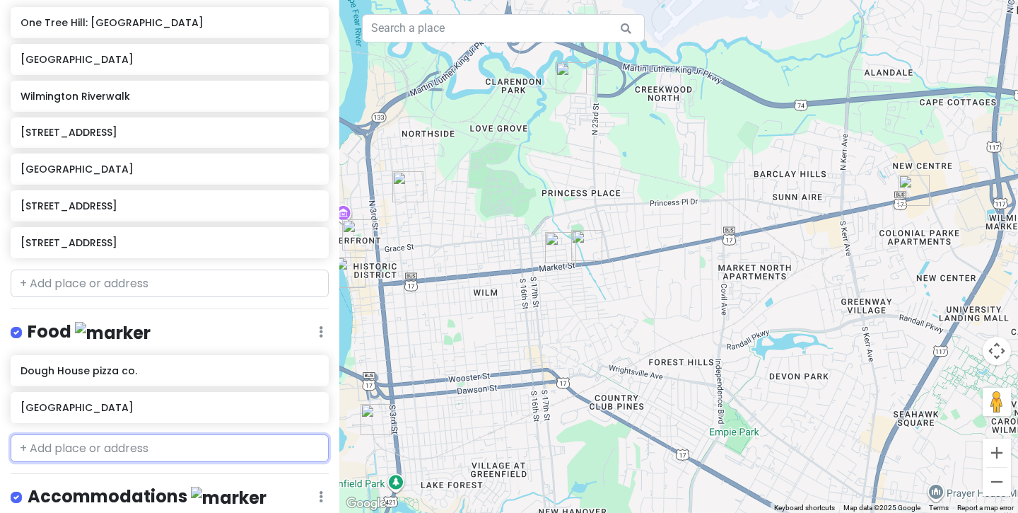
click at [125, 445] on input "text" at bounding box center [170, 448] width 318 height 28
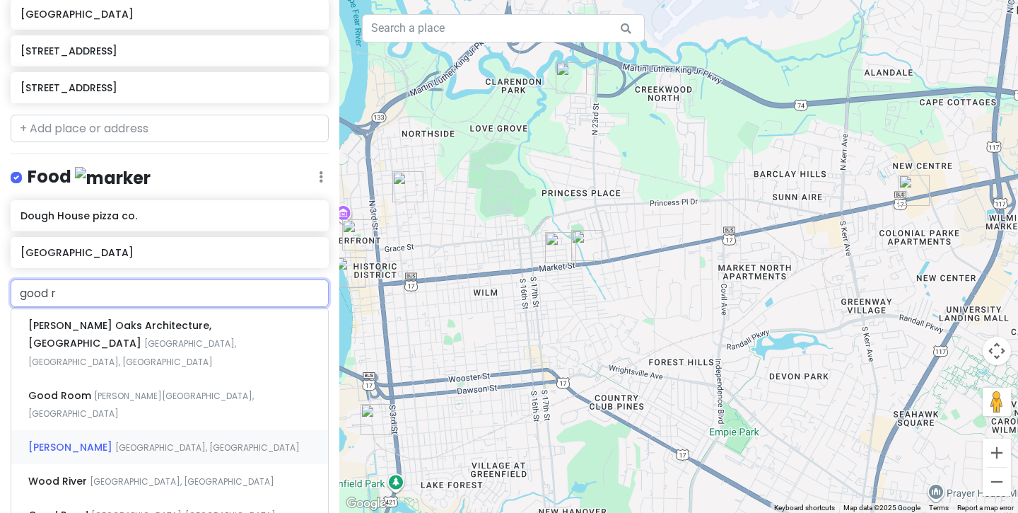
scroll to position [396, 0]
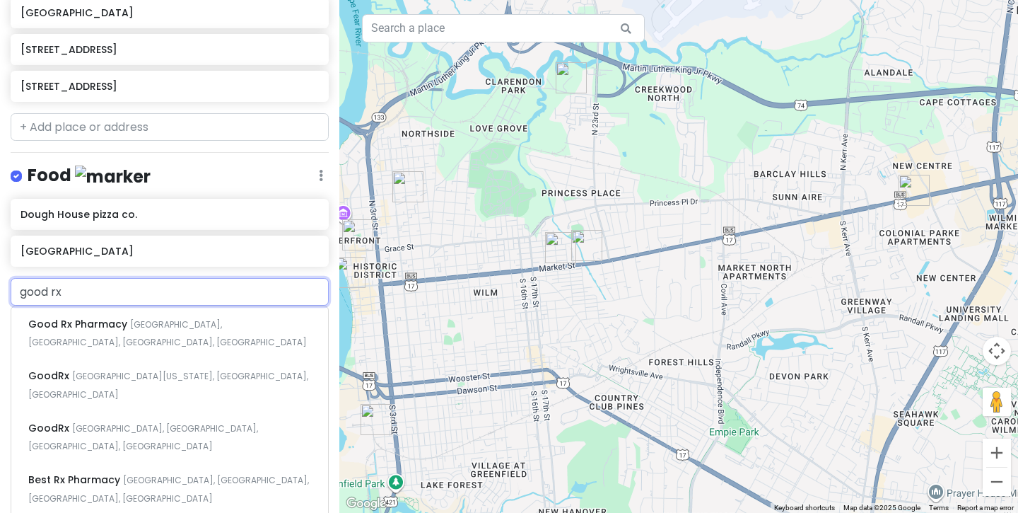
click at [84, 290] on input "good rx" at bounding box center [170, 292] width 318 height 28
type input "rx"
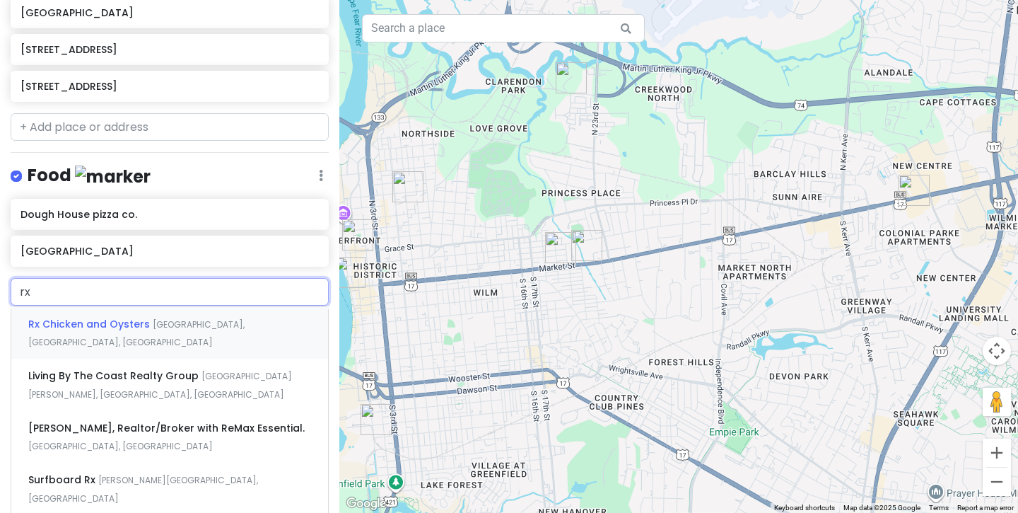
click at [93, 317] on span "Rx Chicken and Oysters" at bounding box center [90, 324] width 124 height 14
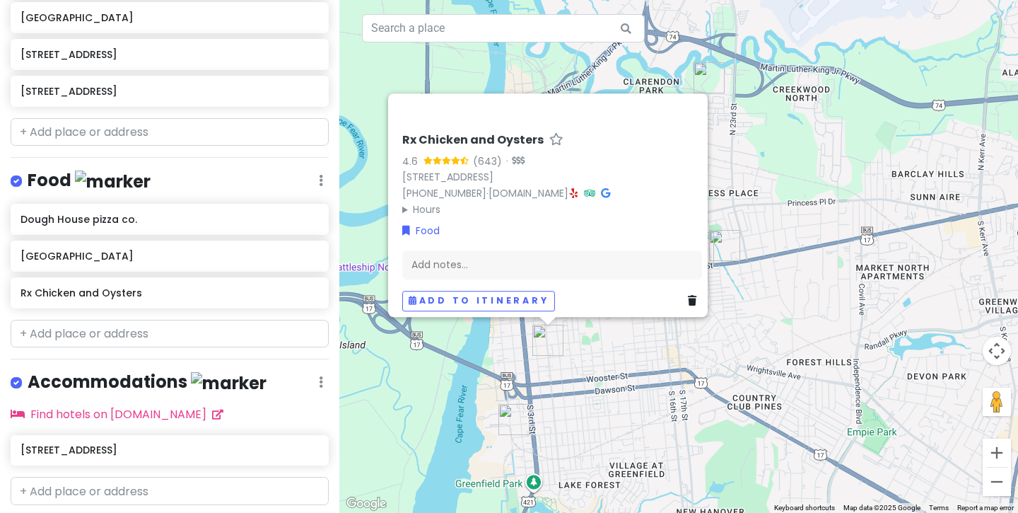
click at [594, 355] on div "Rx Chicken and Oysters 4.6 (643) · 421 Castle St, Wilmington, NC 28401, USA (91…" at bounding box center [678, 256] width 679 height 513
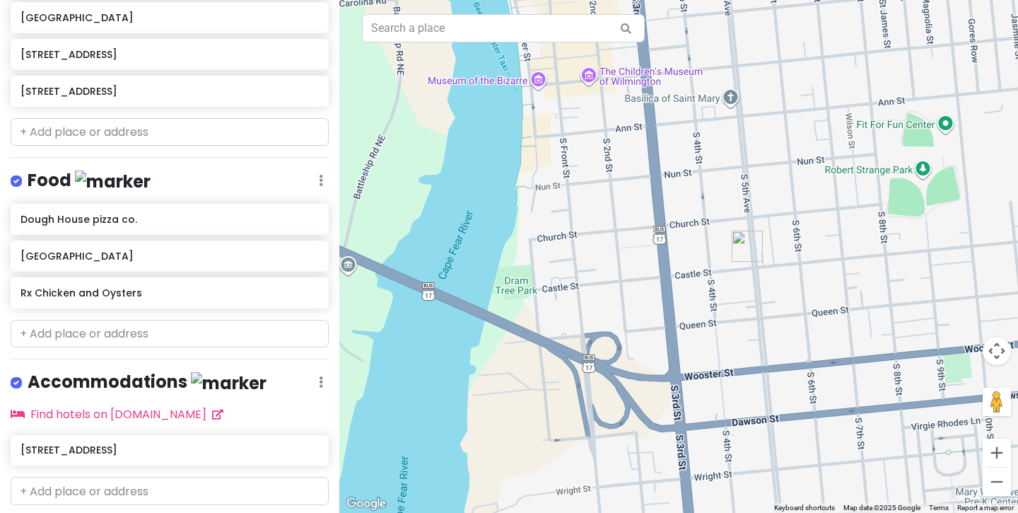
drag, startPoint x: 536, startPoint y: 363, endPoint x: 786, endPoint y: 257, distance: 271.8
click at [786, 257] on div at bounding box center [678, 256] width 679 height 513
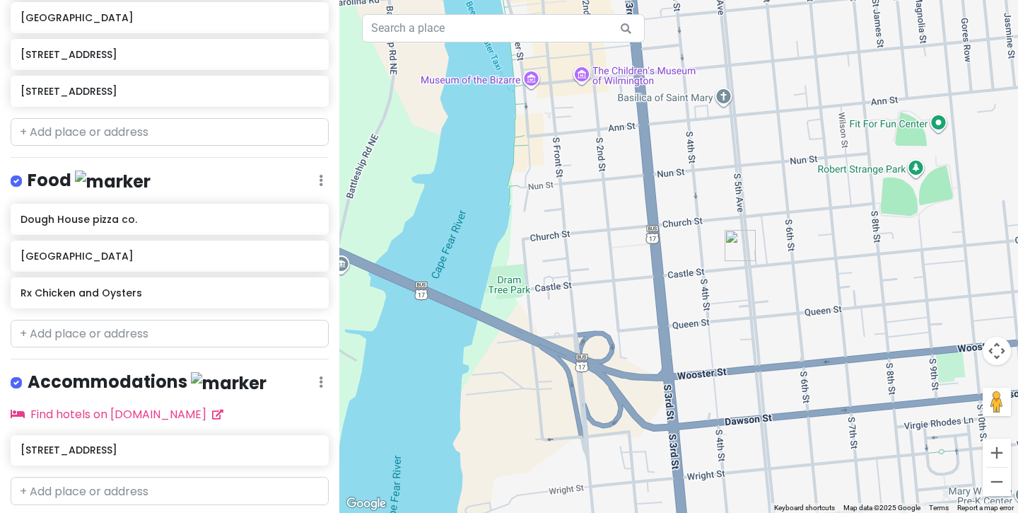
drag, startPoint x: 791, startPoint y: 298, endPoint x: 699, endPoint y: 274, distance: 95.2
click at [699, 274] on div at bounding box center [678, 256] width 679 height 513
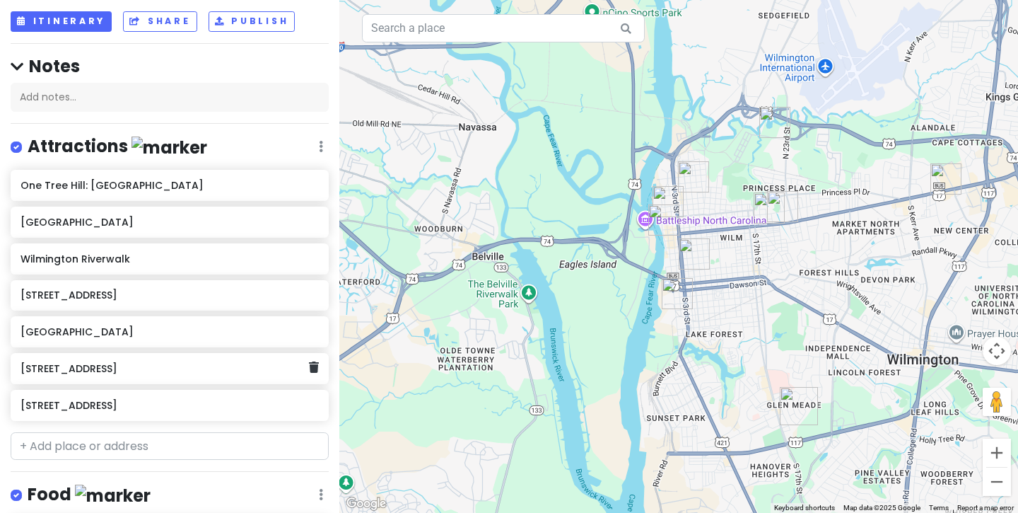
scroll to position [78, 0]
click at [165, 186] on h6 "One Tree Hill: The Bridge" at bounding box center [165, 184] width 288 height 13
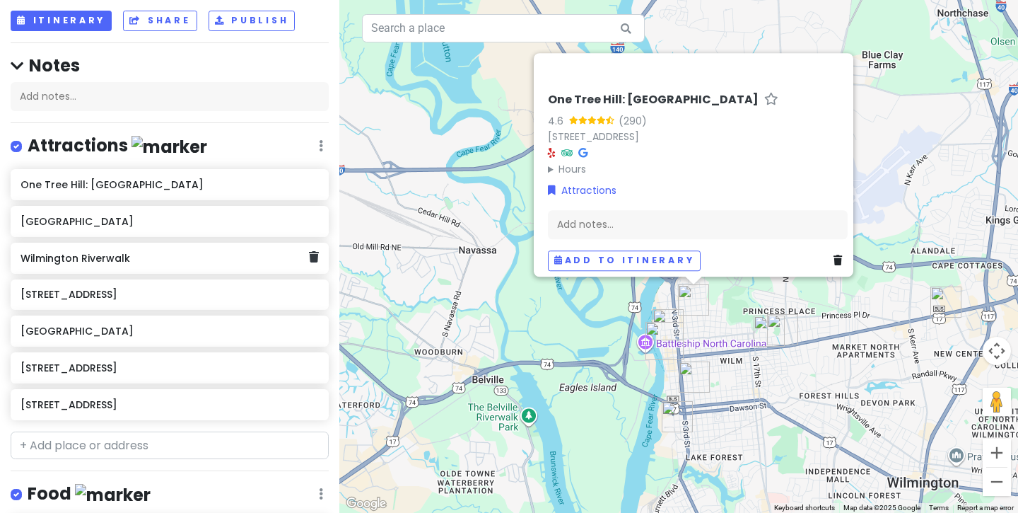
click at [155, 257] on h6 "Wilmington Riverwalk" at bounding box center [165, 258] width 288 height 13
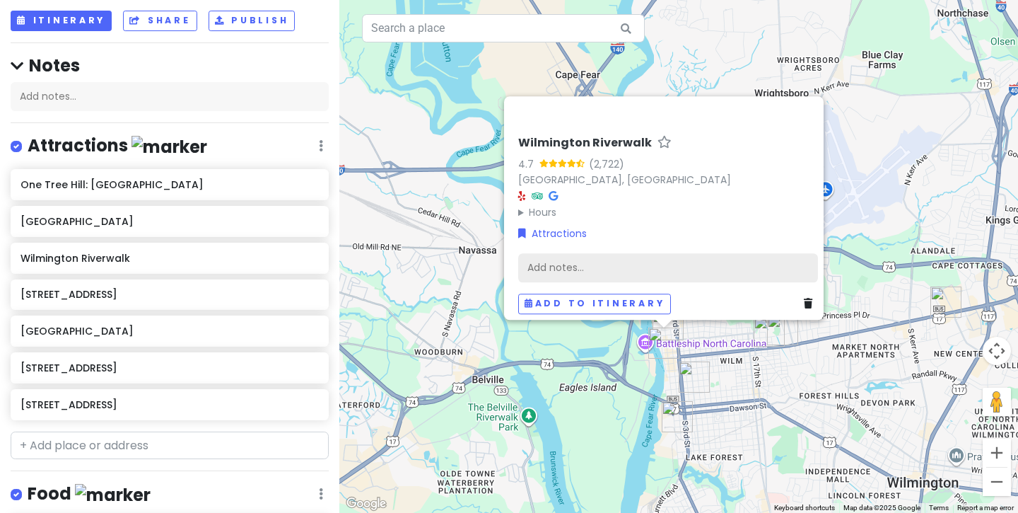
click at [603, 261] on div "Add notes..." at bounding box center [668, 267] width 300 height 30
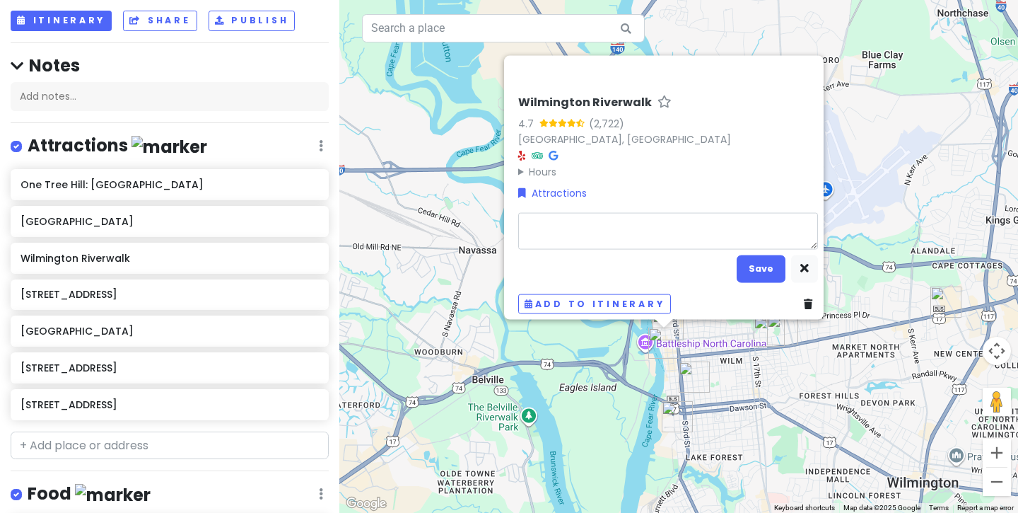
type textarea "x"
type textarea "n"
type textarea "x"
type textarea "na"
type textarea "x"
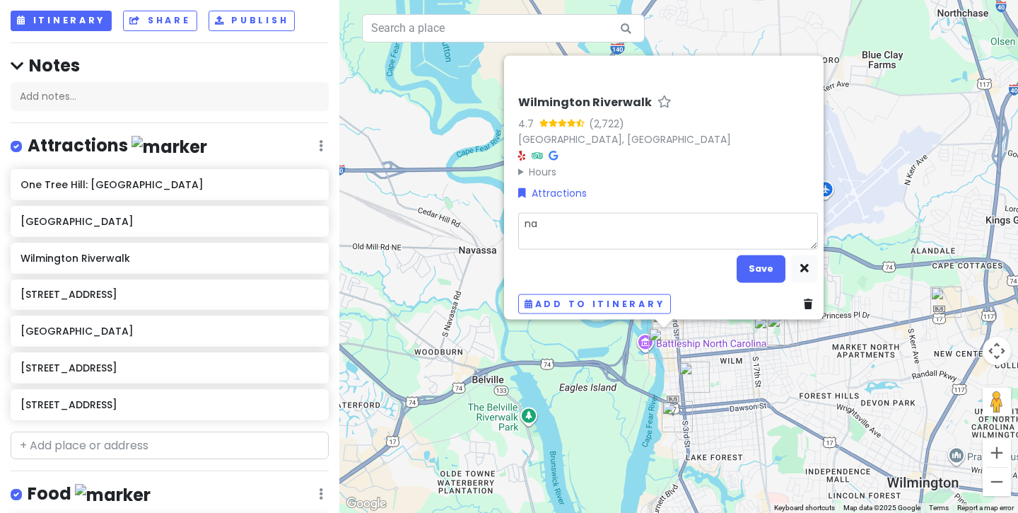
type textarea "nal"
type textarea "x"
type textarea "nale"
type textarea "x"
type textarea "naley"
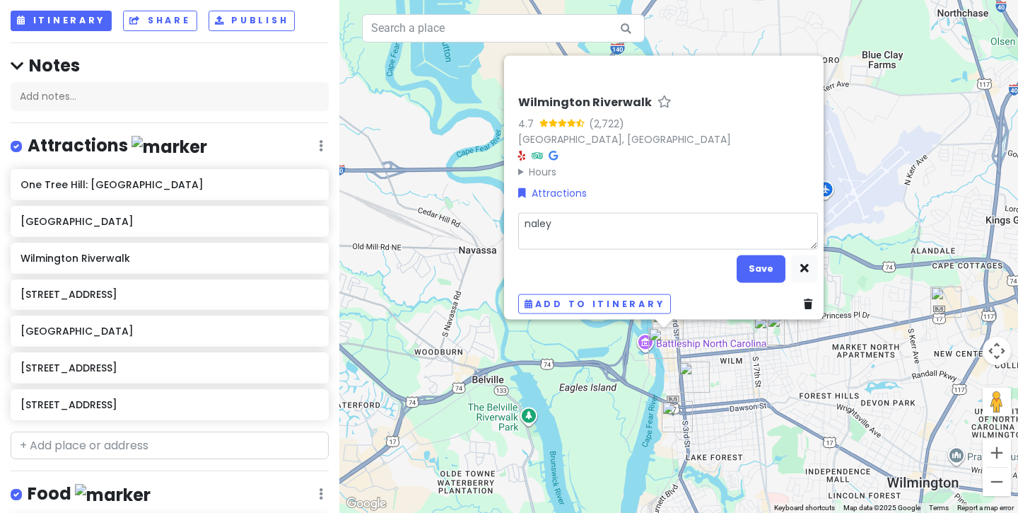
type textarea "x"
type textarea "naley"
type textarea "x"
type textarea "naley b"
type textarea "x"
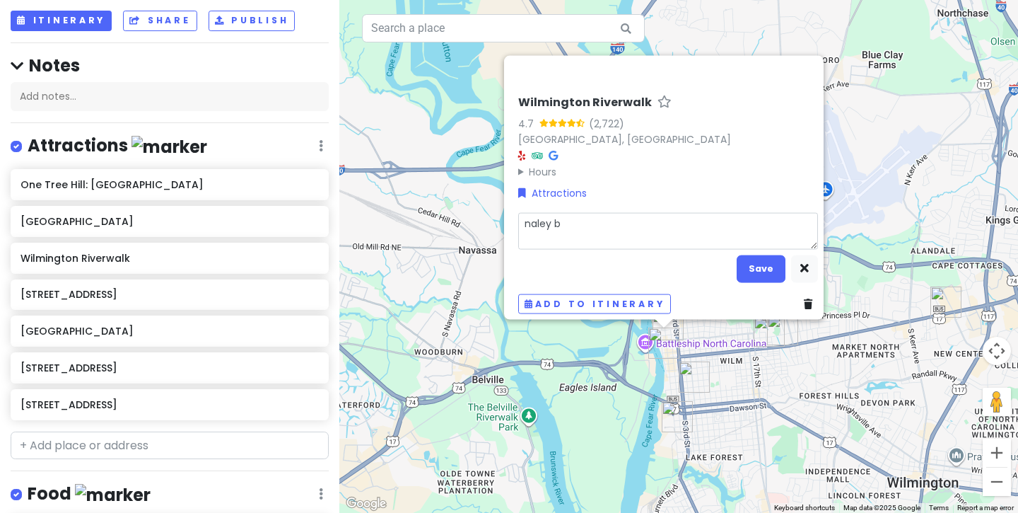
type textarea "naley be"
type textarea "x"
type textarea "naley ben"
type textarea "x"
type textarea "naley benc"
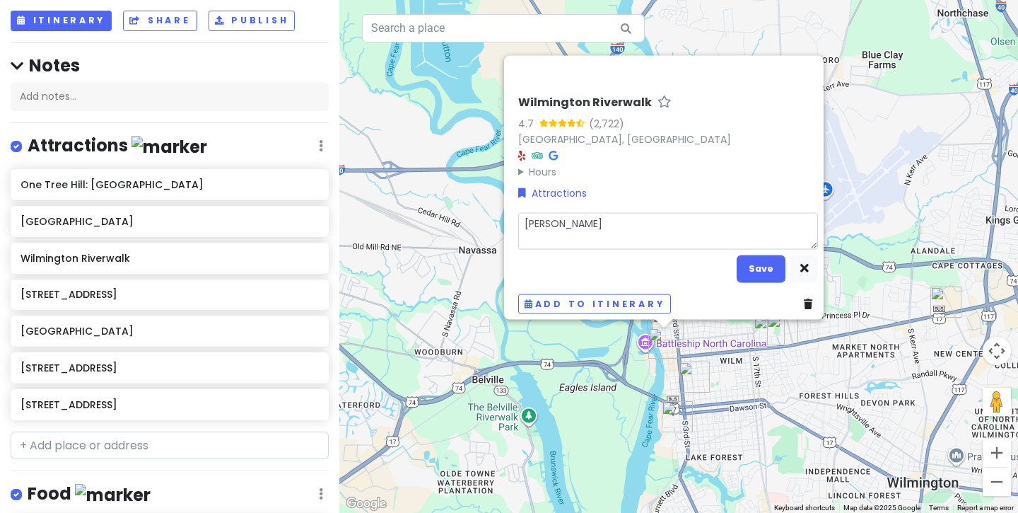
type textarea "x"
type textarea "naley bench"
type textarea "x"
type textarea "naley bench"
type textarea "x"
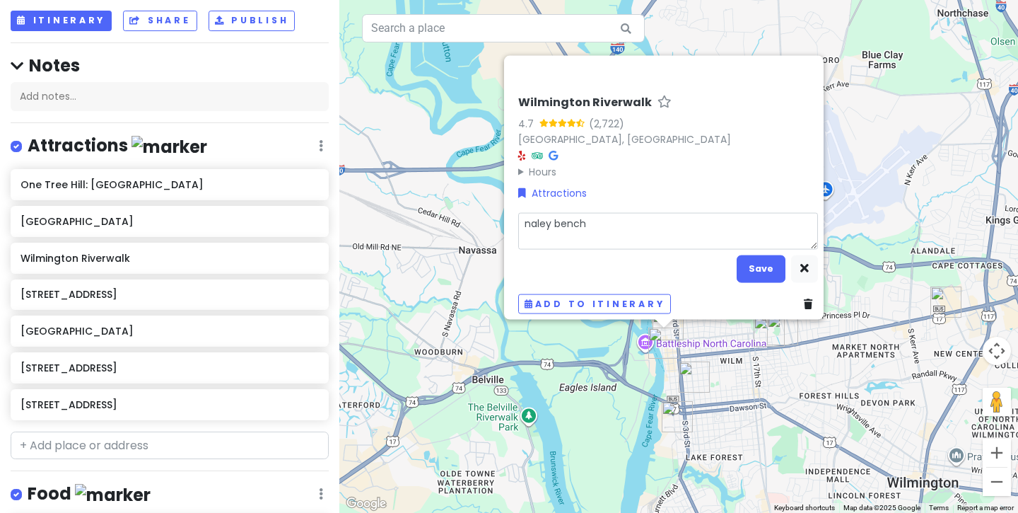
type textarea "naley bench"
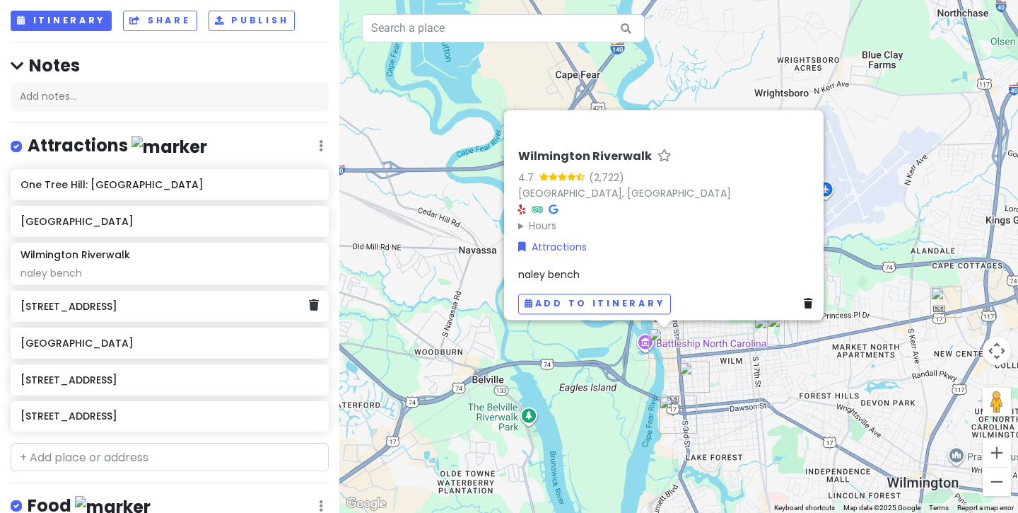
click at [112, 304] on h6 "1121 S Front St" at bounding box center [165, 306] width 288 height 13
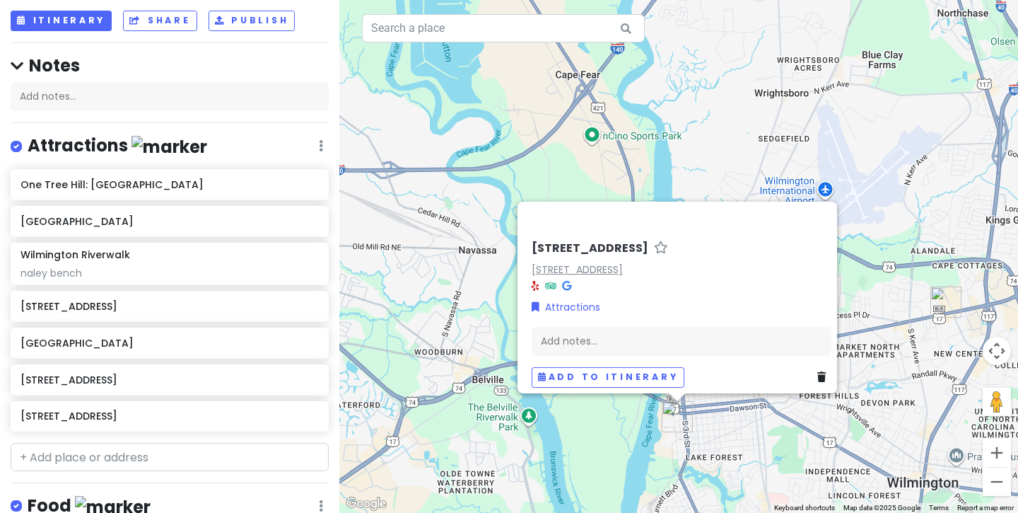
click at [609, 262] on link "1121 S Front St, Wilmington, NC 28401, USA" at bounding box center [577, 269] width 91 height 14
click at [622, 338] on div "Add notes..." at bounding box center [682, 341] width 300 height 30
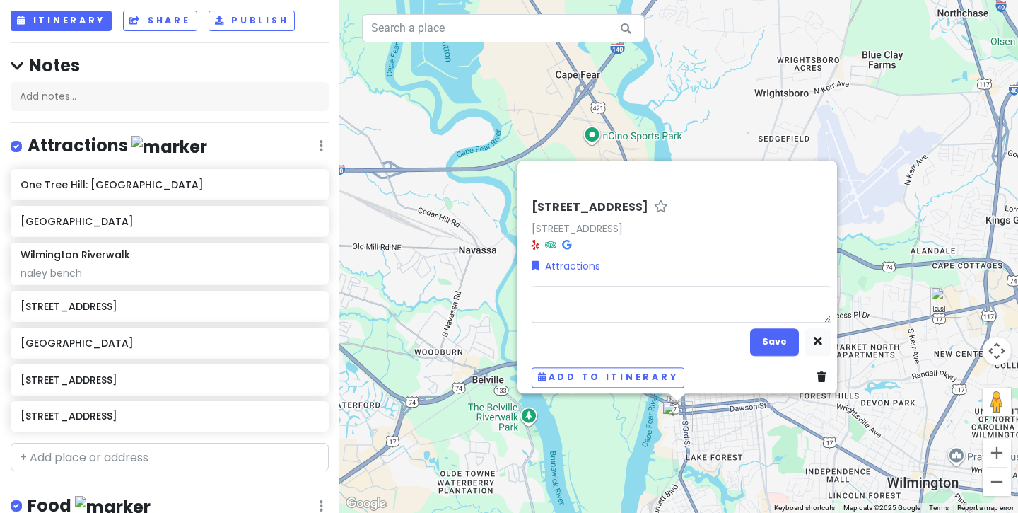
type textarea "x"
type textarea "t"
type textarea "x"
type textarea "tr"
type textarea "x"
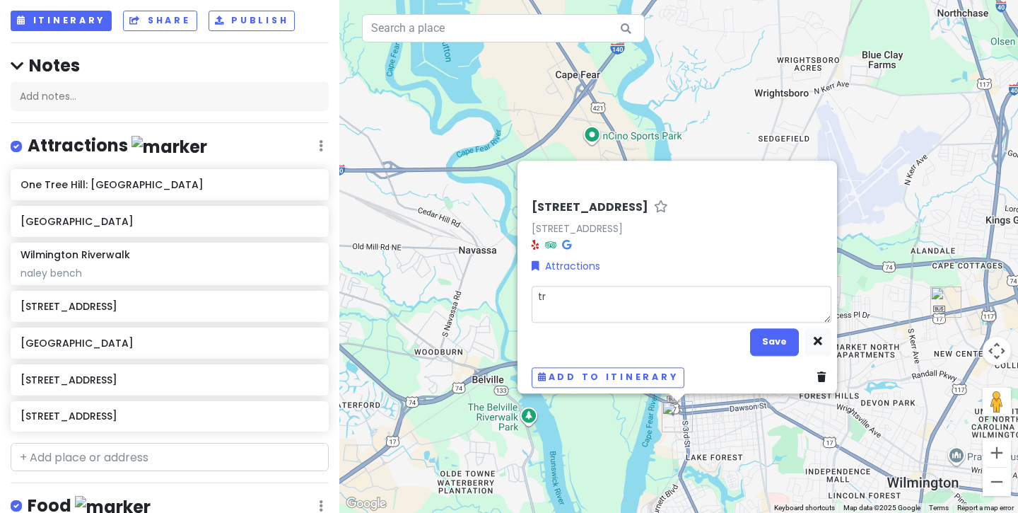
type textarea "tri"
type textarea "x"
type textarea "tric"
type textarea "x"
type textarea "tric"
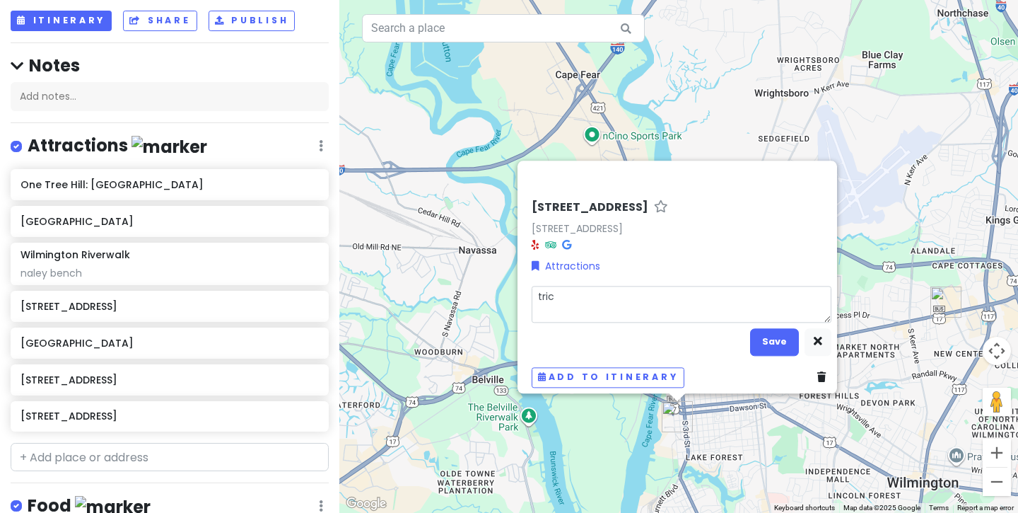
type textarea "x"
type textarea "tric"
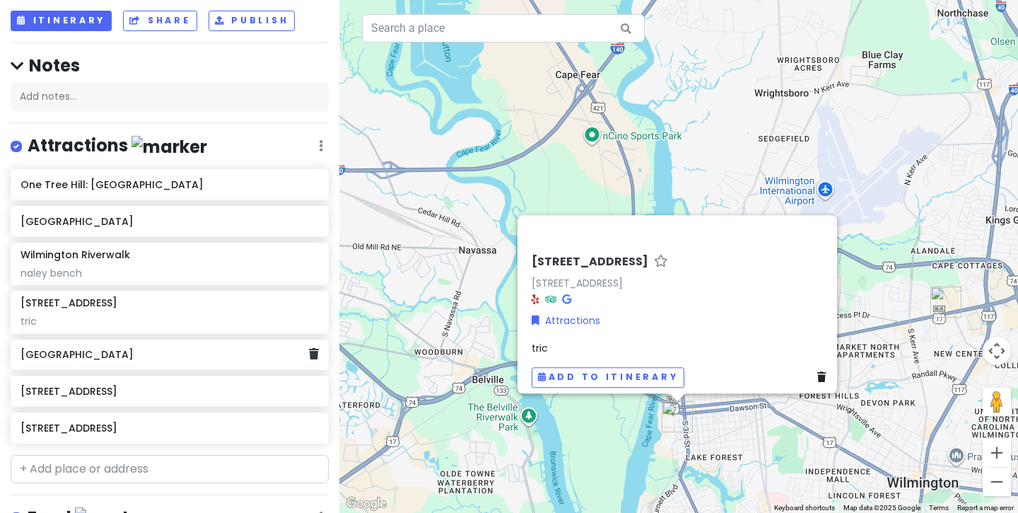
click at [134, 354] on h6 "Airlie Gardens" at bounding box center [165, 354] width 288 height 13
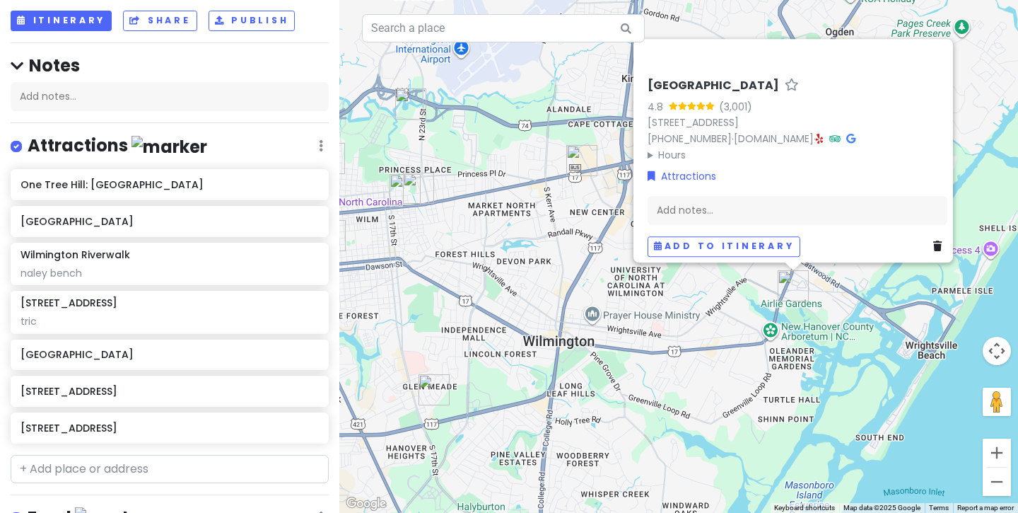
drag, startPoint x: 624, startPoint y: 403, endPoint x: 609, endPoint y: 259, distance: 144.3
click at [609, 258] on div "Airlie Gardens 4.8 (3,001) 300 Airlie Rd, Wilmington, NC 28403, USA (910) 798-7…" at bounding box center [678, 256] width 679 height 513
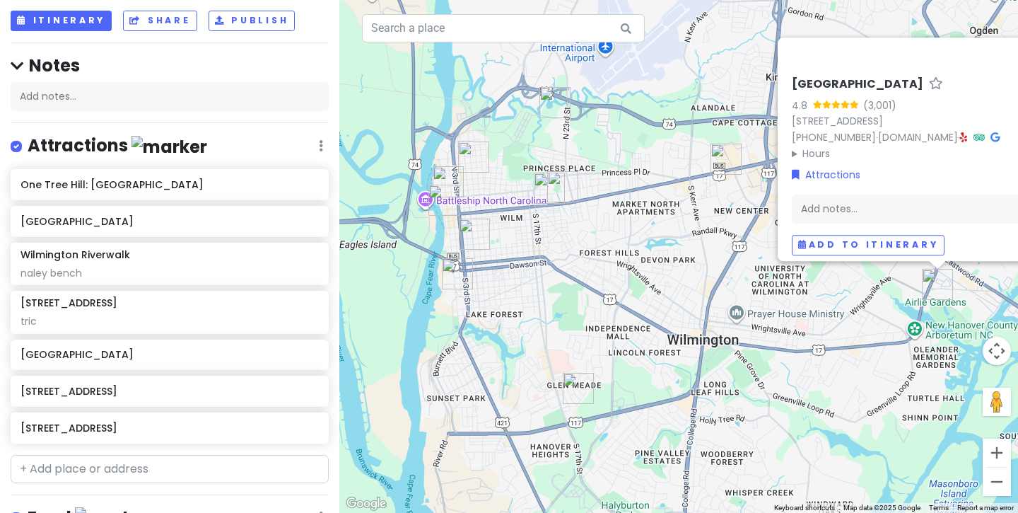
drag, startPoint x: 507, startPoint y: 327, endPoint x: 655, endPoint y: 325, distance: 147.8
click at [655, 325] on div "Airlie Gardens 4.8 (3,001) 300 Airlie Rd, Wilmington, NC 28403, USA (910) 798-7…" at bounding box center [678, 256] width 679 height 513
click at [139, 389] on h6 "2341 Tattersalls Dr" at bounding box center [165, 391] width 288 height 13
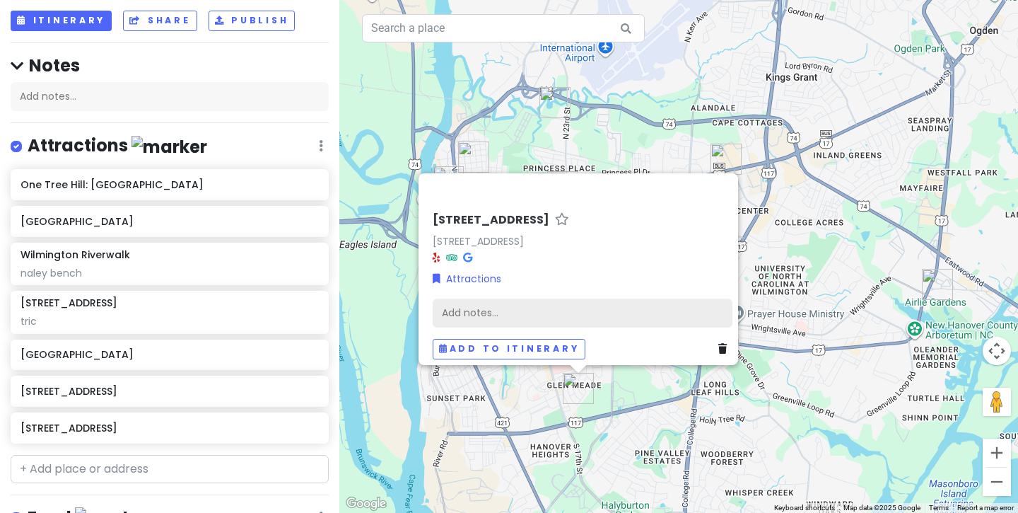
click at [541, 302] on div "Add notes..." at bounding box center [583, 313] width 300 height 30
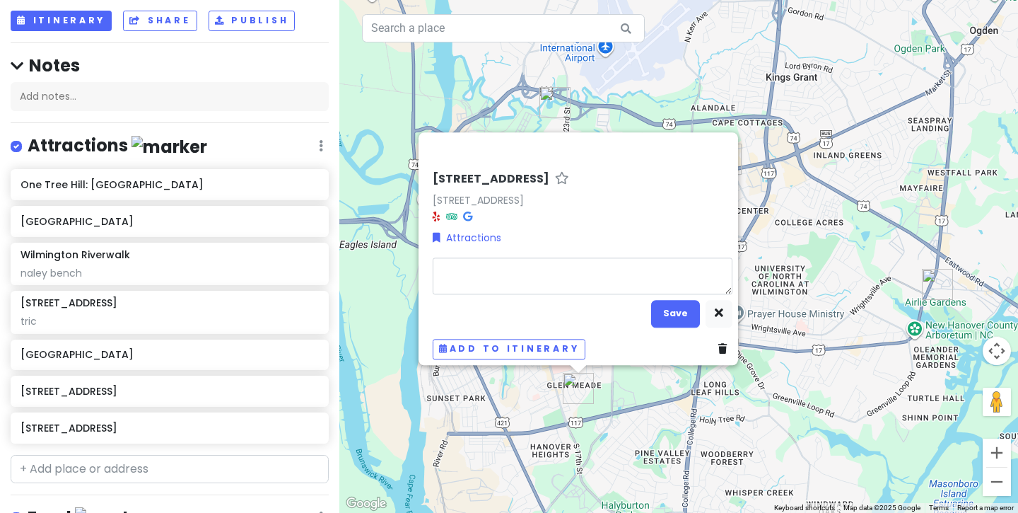
type textarea "x"
type textarea "b"
type textarea "x"
type textarea "br"
type textarea "x"
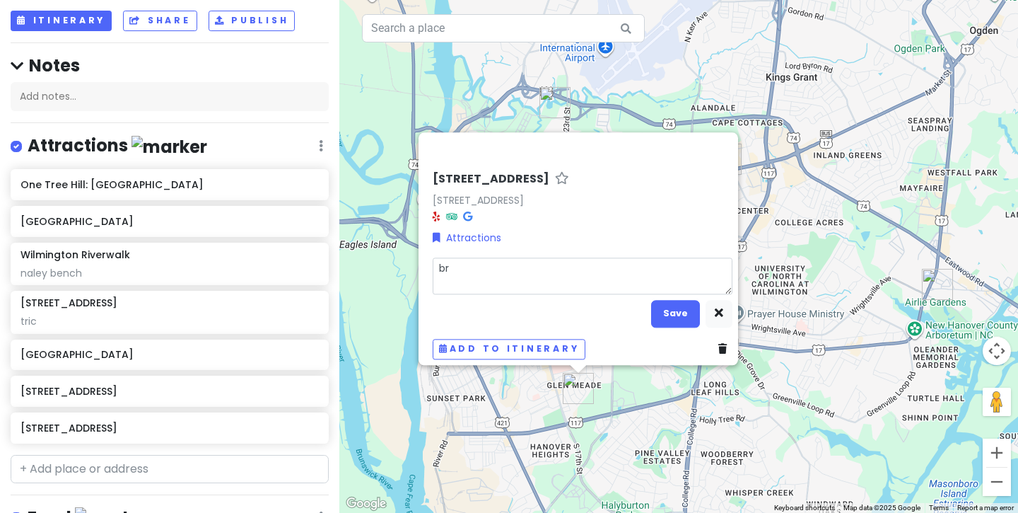
type textarea "bro"
type textarea "x"
type textarea "broo"
type textarea "x"
type textarea "brook"
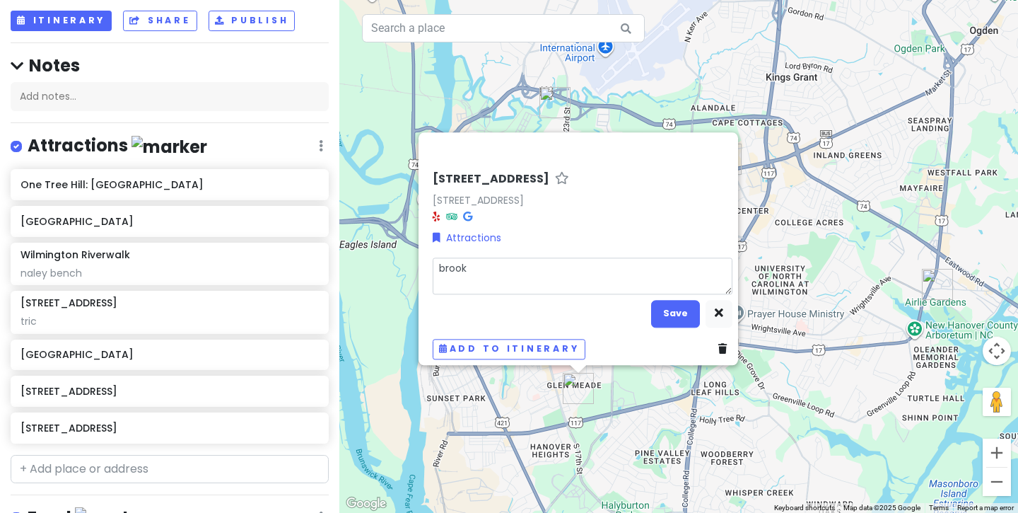
type textarea "x"
type textarea "brooke"
type textarea "x"
type textarea "brooke'"
type textarea "x"
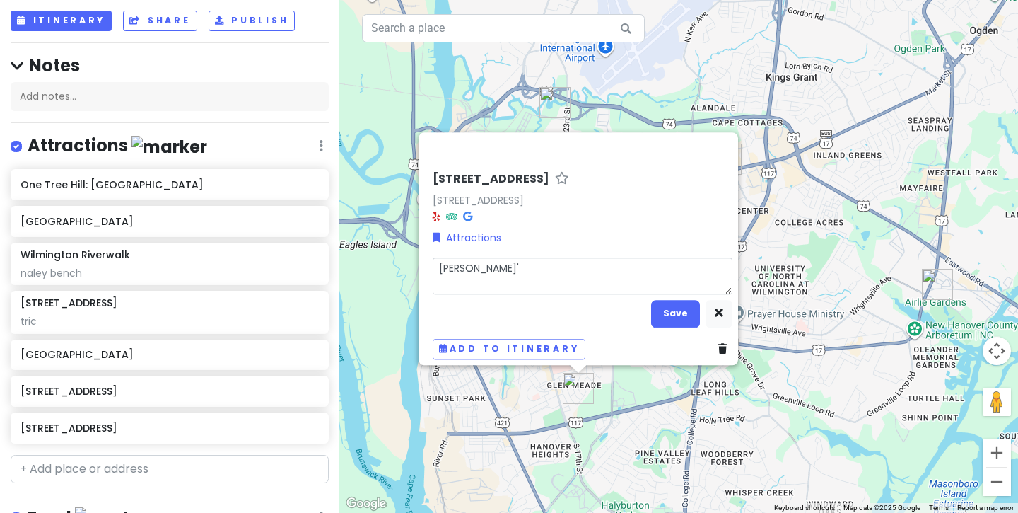
type textarea "brooke's"
type textarea "x"
type textarea "brooke's"
type textarea "x"
type textarea "brooke's h"
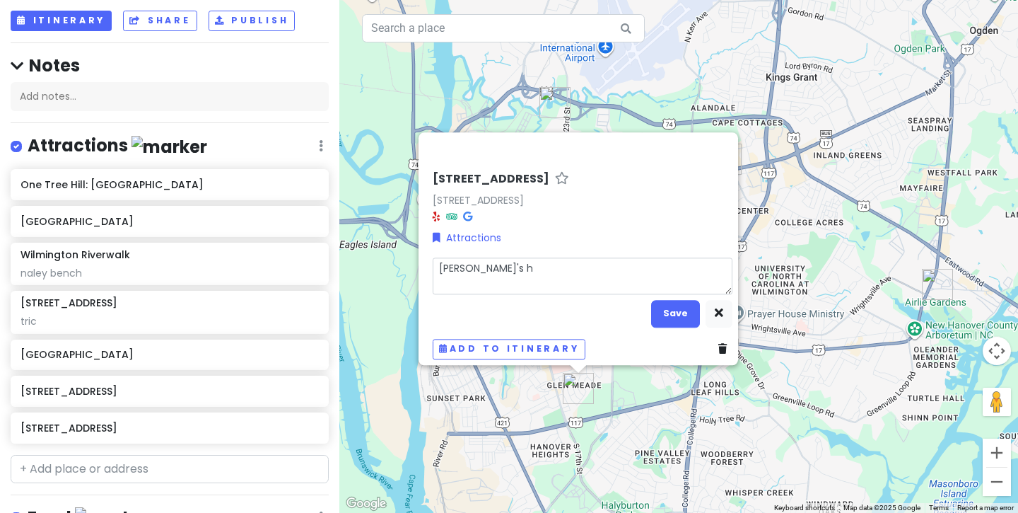
type textarea "x"
type textarea "brooke's ho"
type textarea "x"
type textarea "brooke's hou"
type textarea "x"
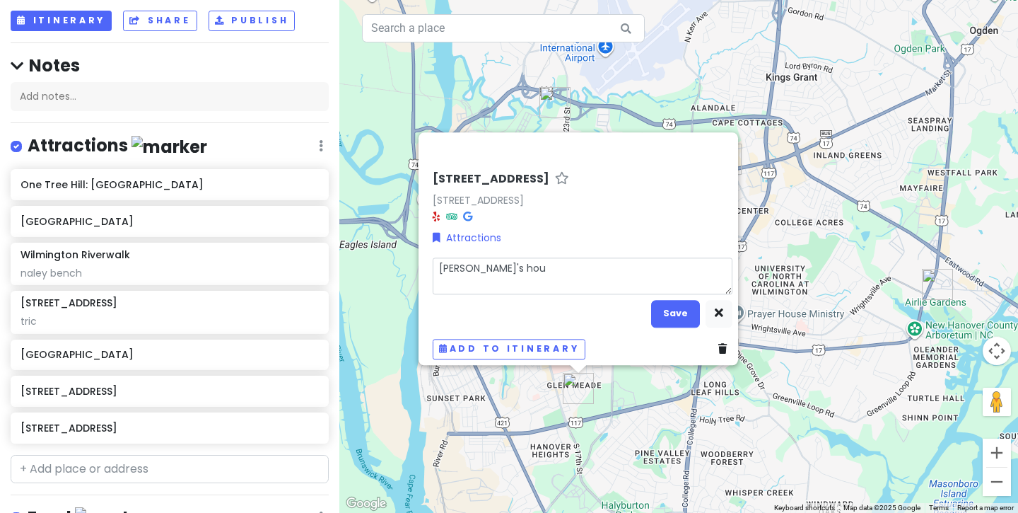
type textarea "brooke's hous"
type textarea "x"
type textarea "brooke's house"
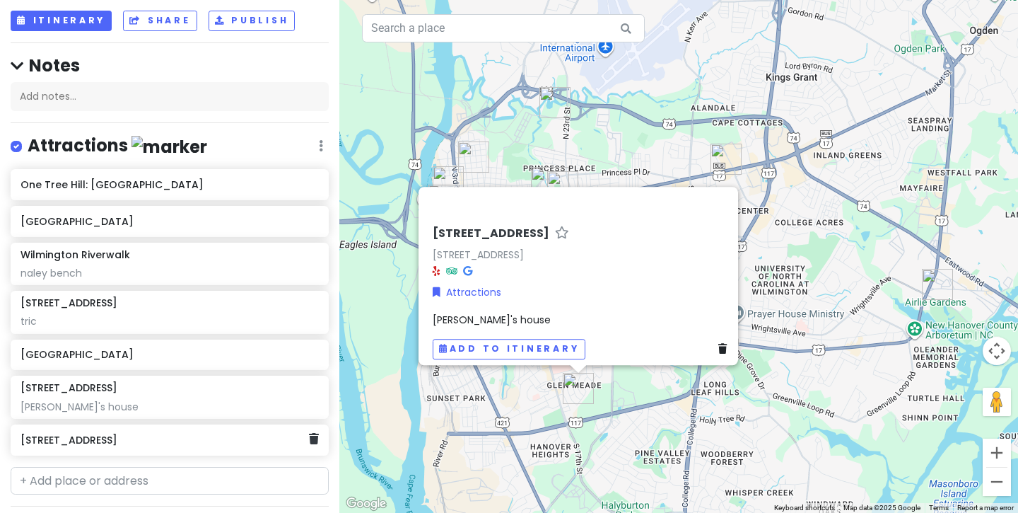
click at [131, 438] on h6 "1901 Market St" at bounding box center [165, 439] width 288 height 13
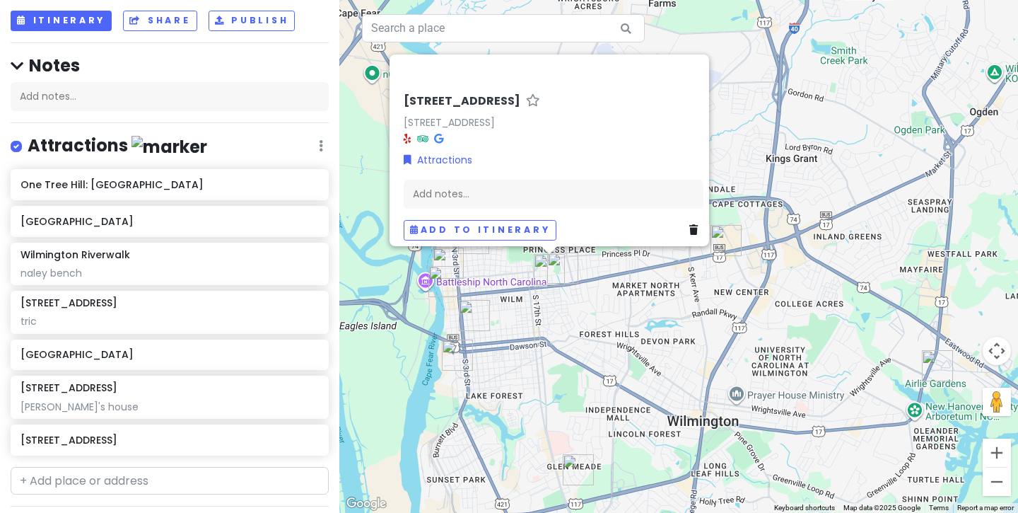
click at [510, 179] on div "Add notes..." at bounding box center [554, 194] width 300 height 30
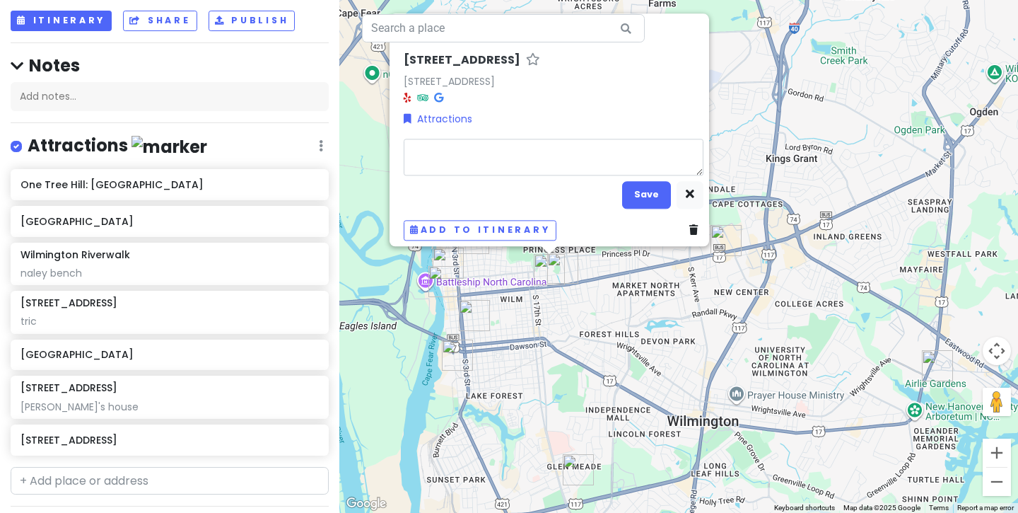
type textarea "x"
type textarea "p"
type textarea "x"
type textarea "pa"
type textarea "x"
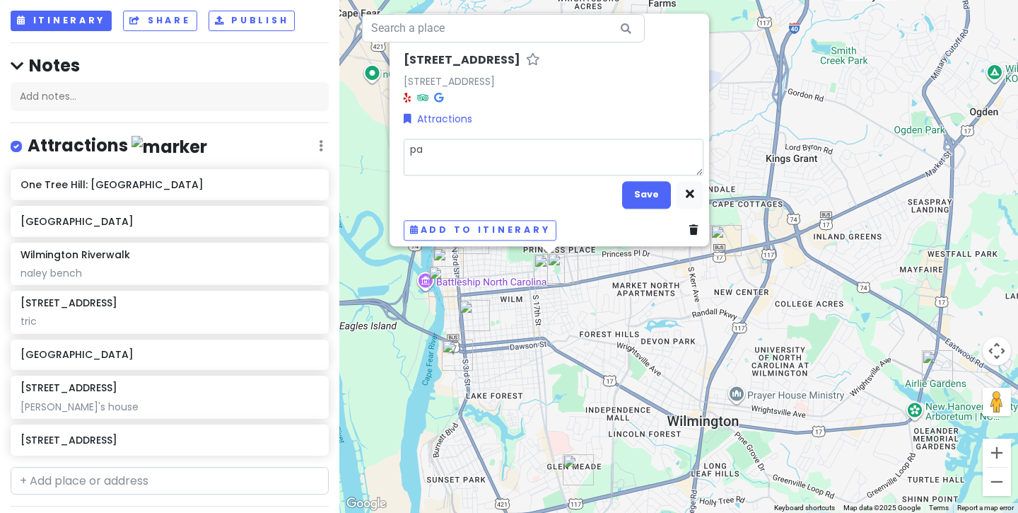
type textarea "pay"
type textarea "x"
type textarea "payt"
type textarea "x"
type textarea "payto"
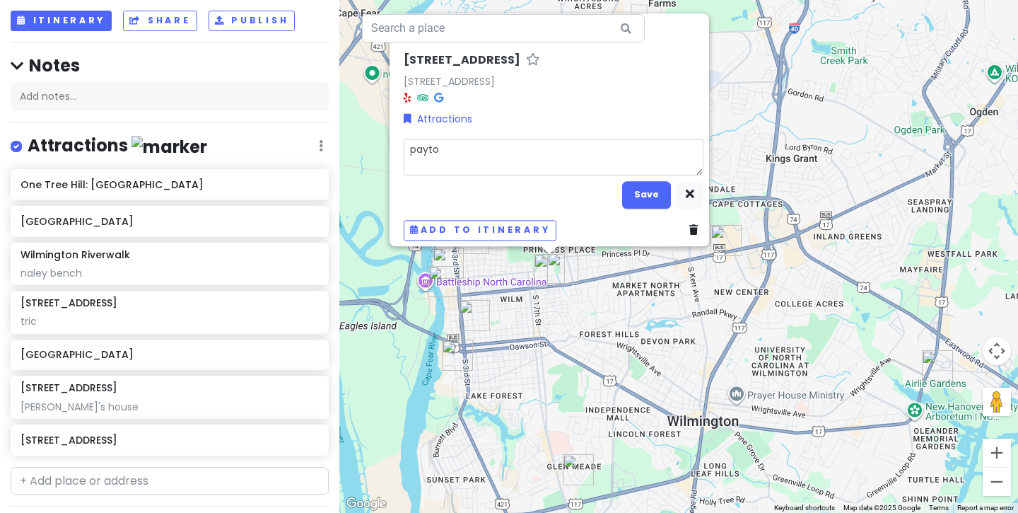
type textarea "x"
type textarea "payton"
type textarea "x"
type textarea "payto"
type textarea "x"
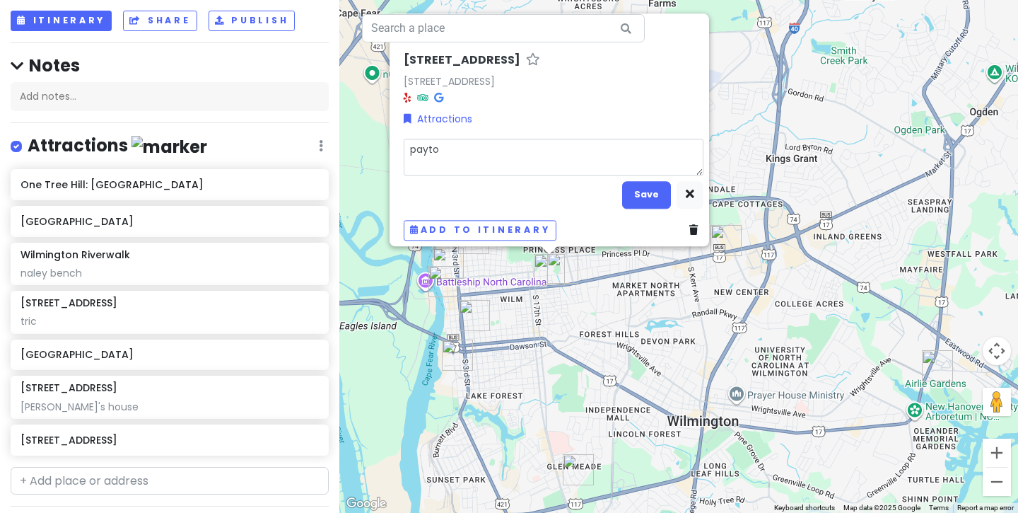
type textarea "payt"
type textarea "x"
type textarea "pay"
type textarea "x"
type textarea "pa"
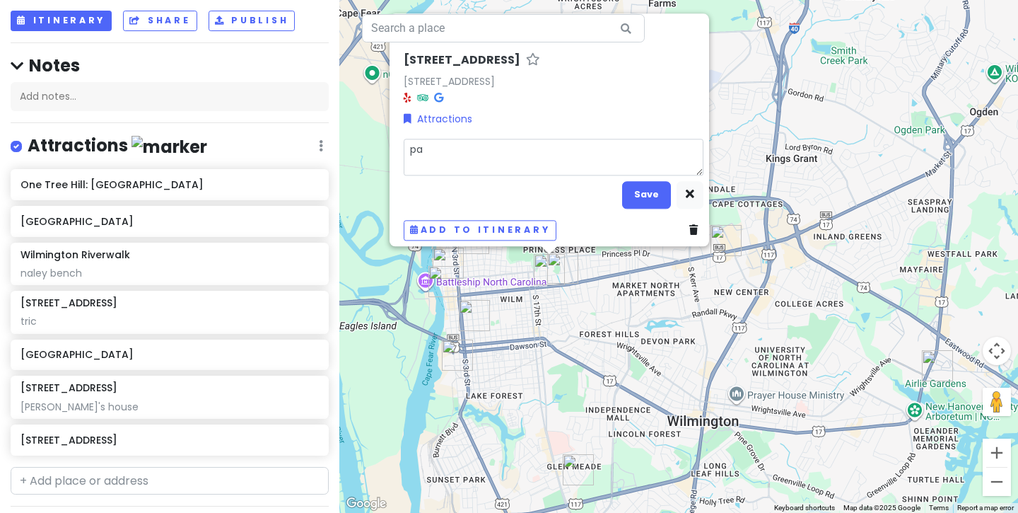
type textarea "x"
type textarea "p"
type textarea "x"
type textarea "pe"
type textarea "x"
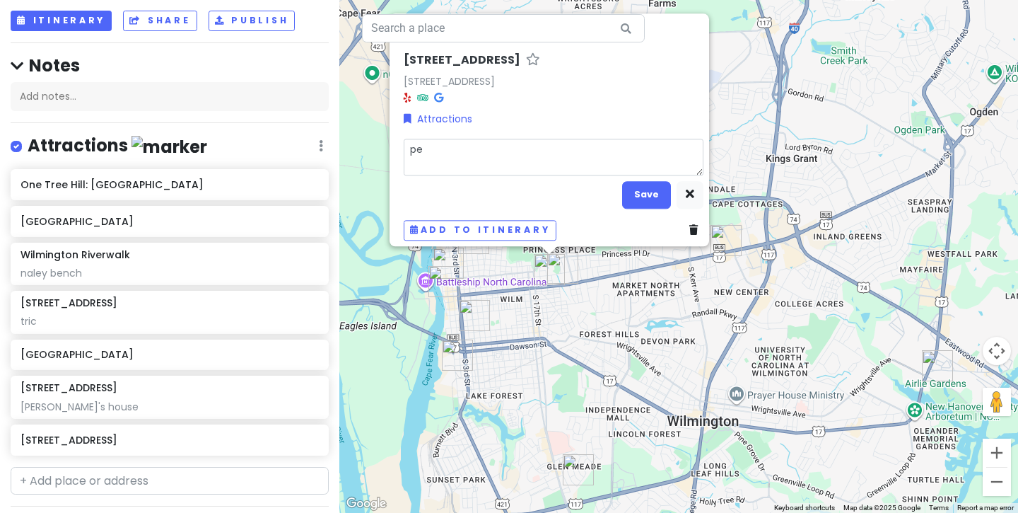
type textarea "pey"
type textarea "x"
type textarea "peyt"
type textarea "x"
type textarea "peyto"
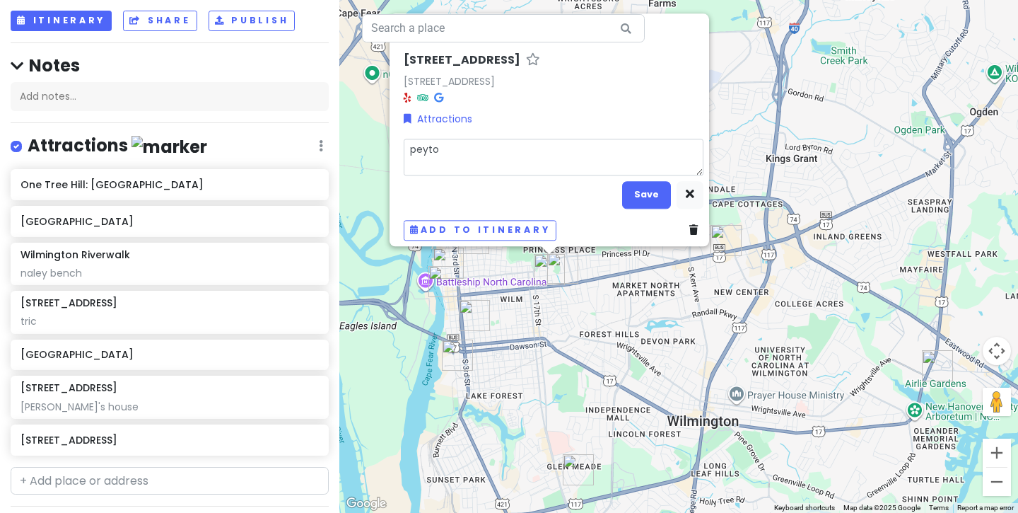
type textarea "x"
type textarea "peyton"
type textarea "x"
type textarea "peyton'"
type textarea "x"
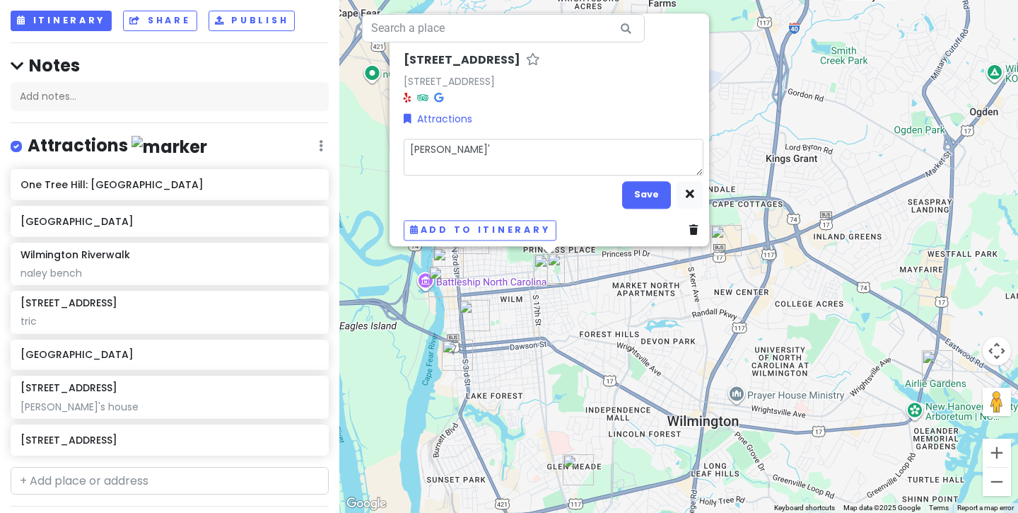
type textarea "peyton's"
type textarea "x"
type textarea "peyton's"
type textarea "x"
type textarea "peyton's h"
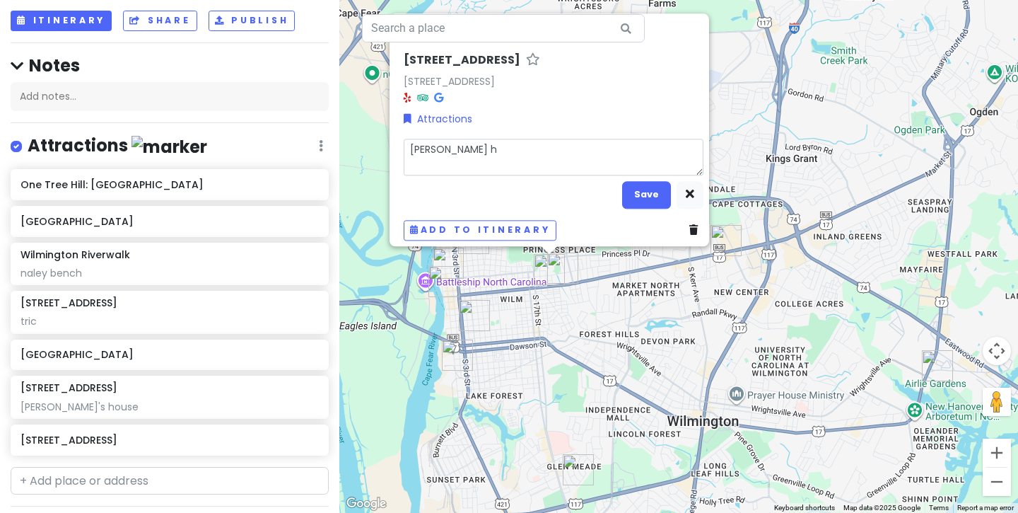
type textarea "x"
type textarea "peyton's ho"
type textarea "x"
type textarea "peyton's hou"
type textarea "x"
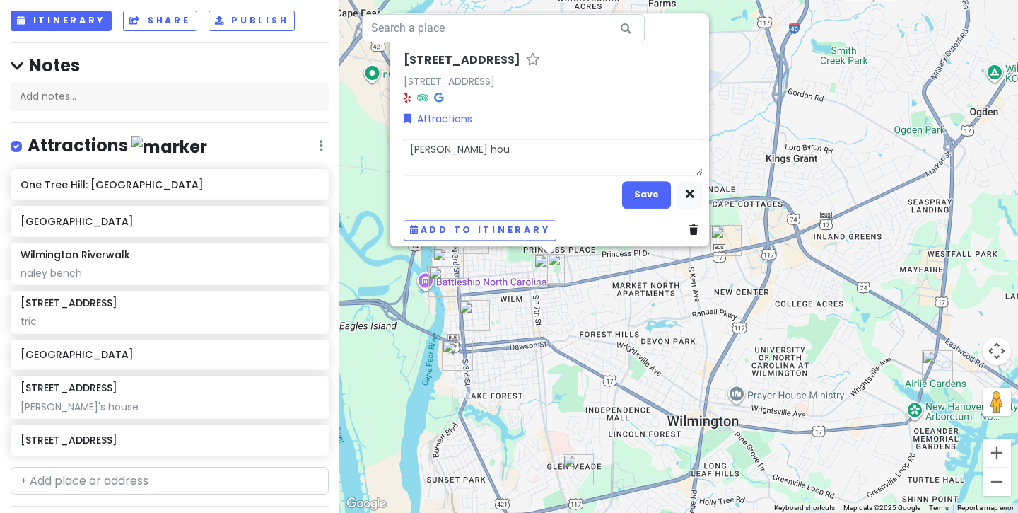
type textarea "peyton's hous"
type textarea "x"
type textarea "peyton's house"
type textarea "x"
type textarea "peyton's house"
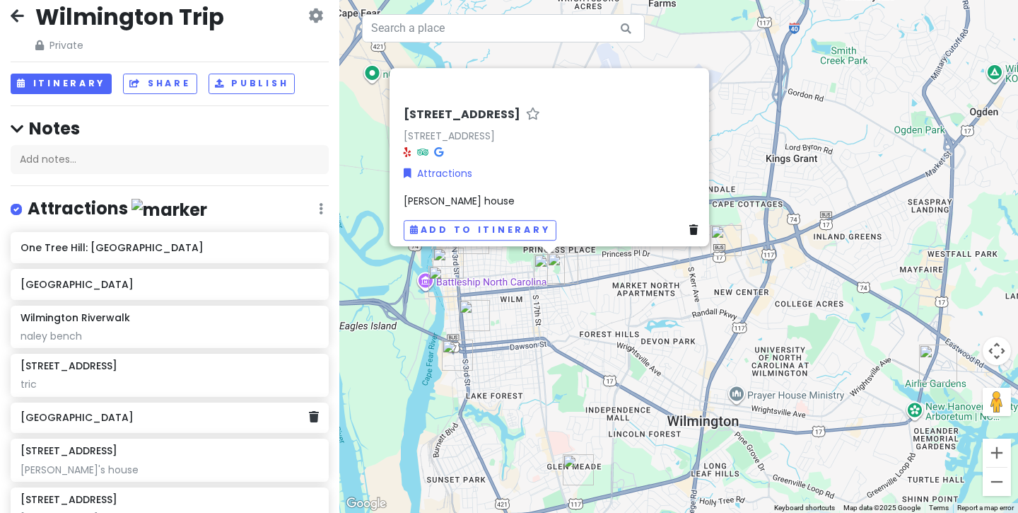
scroll to position [4, 0]
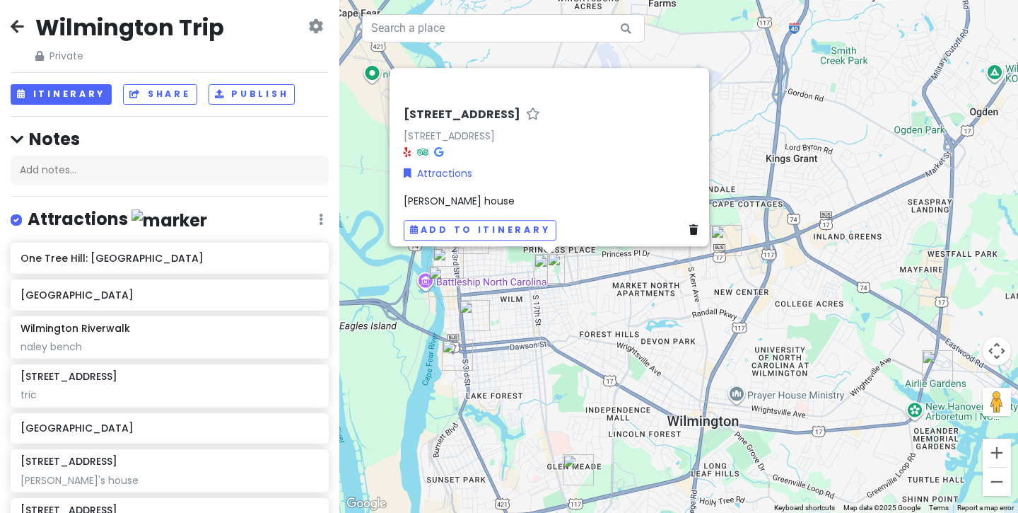
click at [628, 333] on div "1901 Market St 1901 Market St, Wilmington, NC 28403, USA Attractions peyton's h…" at bounding box center [678, 256] width 679 height 513
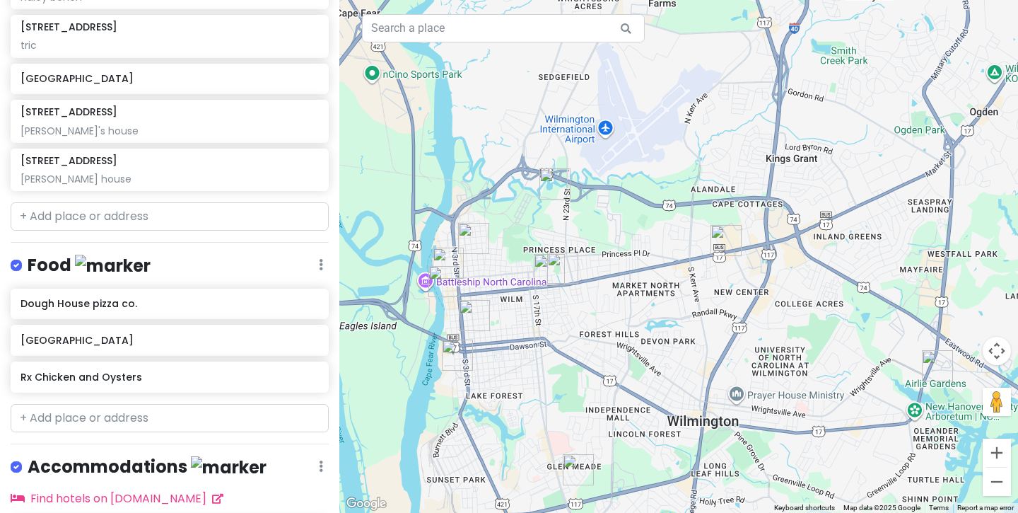
scroll to position [392, 0]
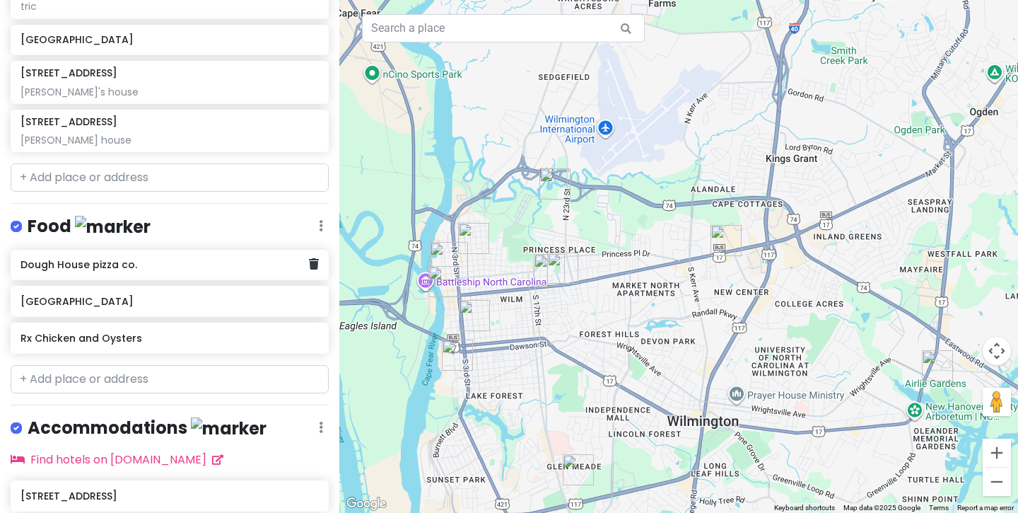
click at [132, 261] on h6 "Dough House pizza co." at bounding box center [165, 264] width 288 height 13
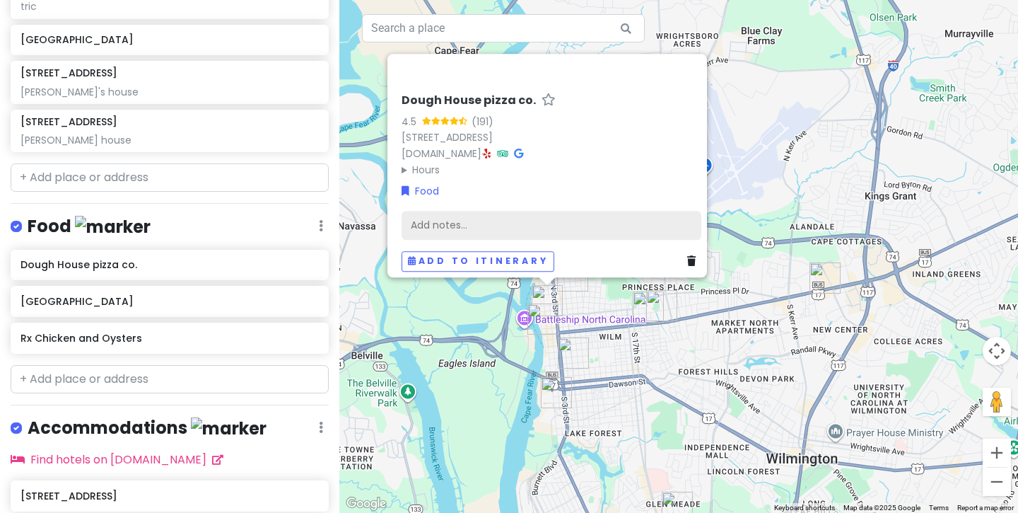
click at [469, 221] on div "Add notes..." at bounding box center [552, 225] width 300 height 30
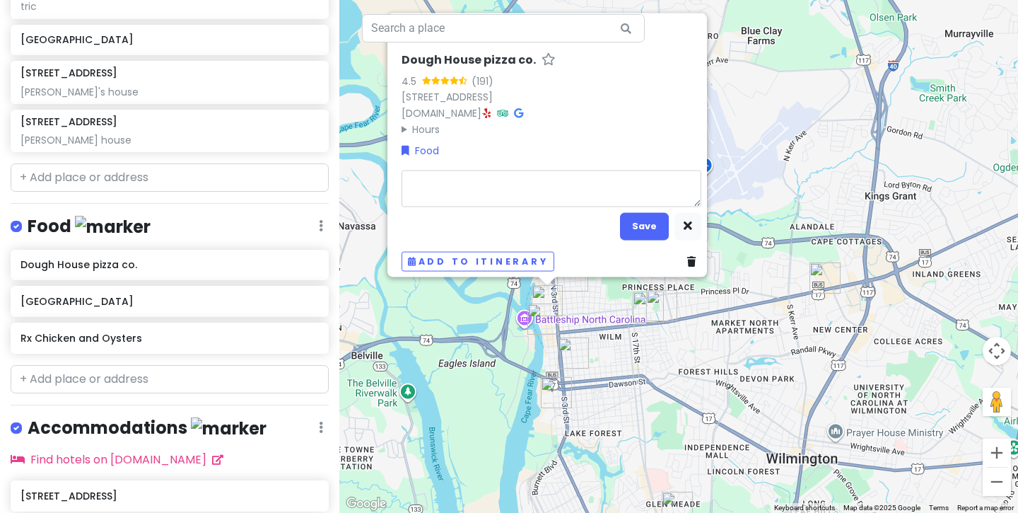
type textarea "x"
type textarea "k"
type textarea "x"
type textarea "ka"
type textarea "x"
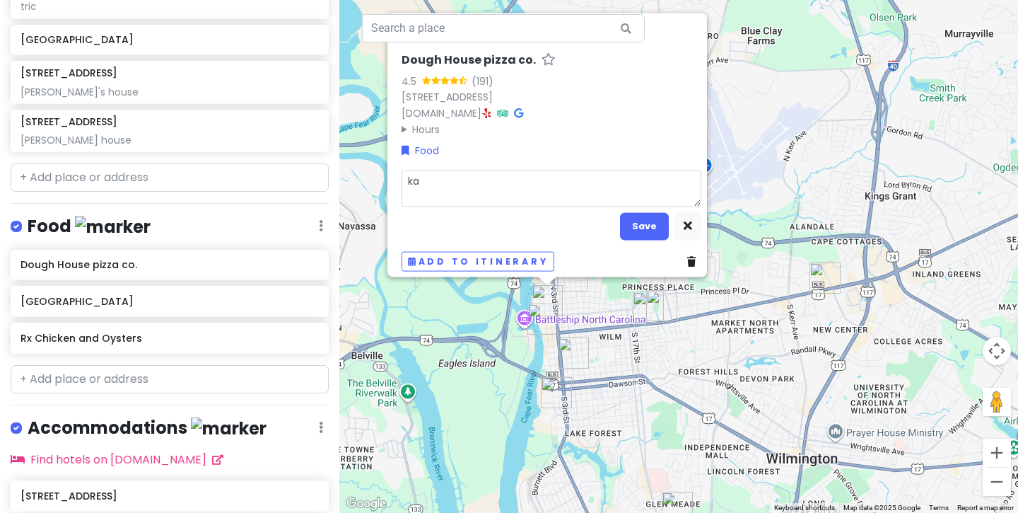
type textarea "kar"
type textarea "x"
type textarea "kare"
type textarea "x"
type textarea "karen"
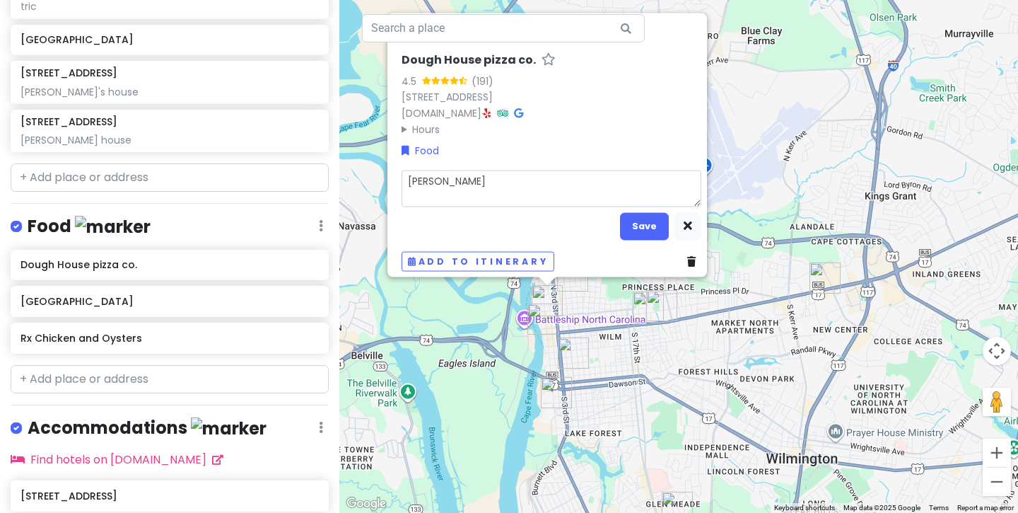
type textarea "x"
type textarea "karen'"
type textarea "x"
type textarea "karen's"
type textarea "x"
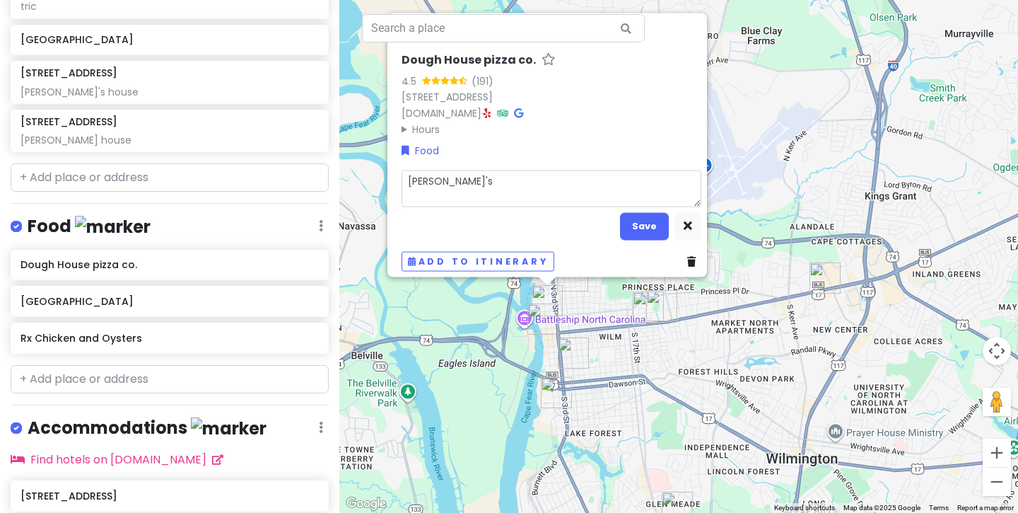
type textarea "karen's"
type textarea "x"
type textarea "karen's c"
type textarea "x"
type textarea "karen's ca"
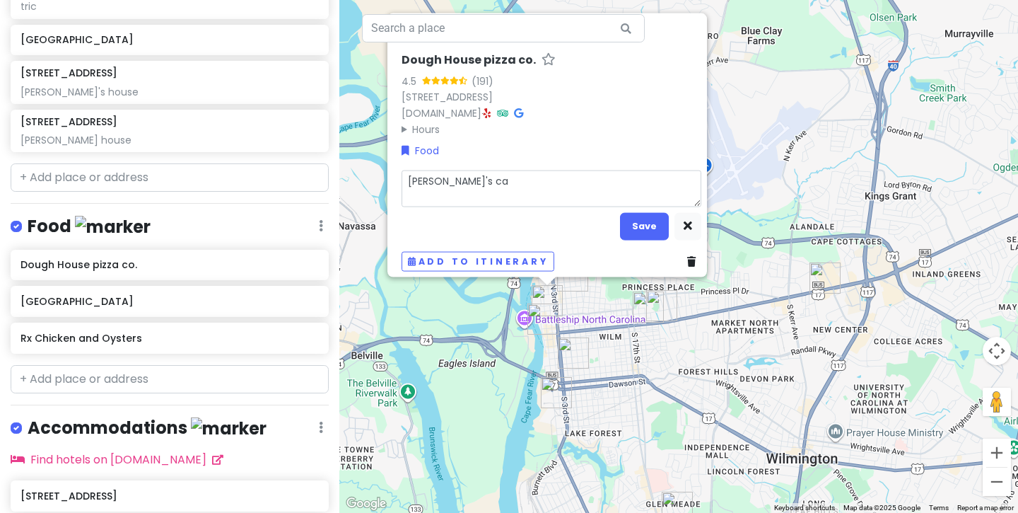
type textarea "x"
type textarea "karen's caf"
type textarea "x"
type textarea "karen's cafe"
type textarea "x"
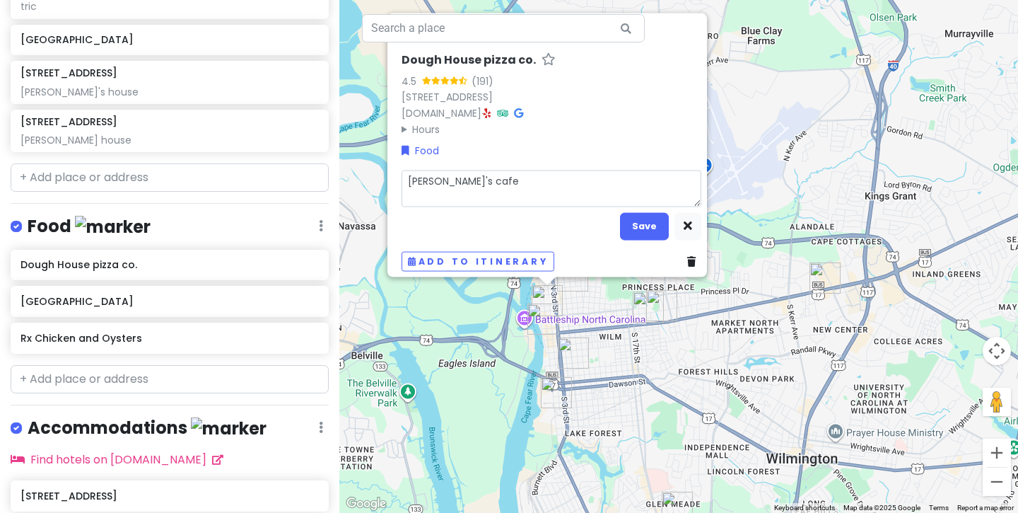
type textarea "karen's cafe"
type textarea "x"
type textarea "karen's cafe"
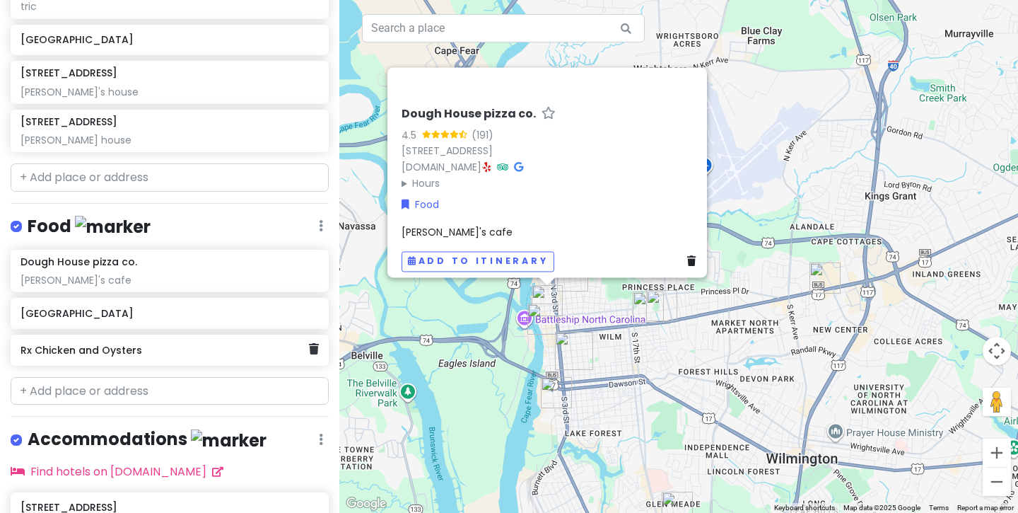
click at [199, 347] on h6 "Rx Chicken and Oysters" at bounding box center [165, 350] width 288 height 13
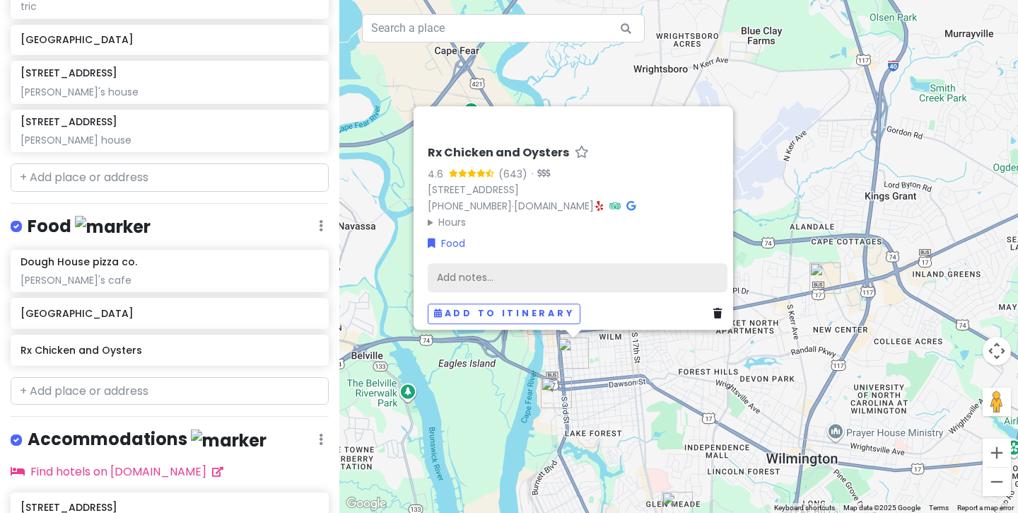
click at [479, 269] on div "Add notes..." at bounding box center [578, 277] width 300 height 30
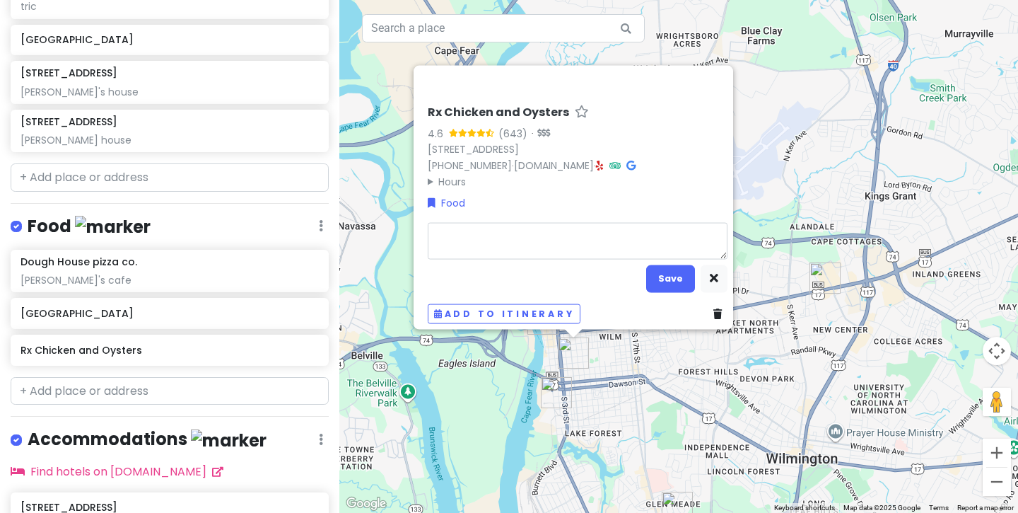
type textarea "x"
type textarea "h"
type textarea "x"
type textarea "he"
type textarea "x"
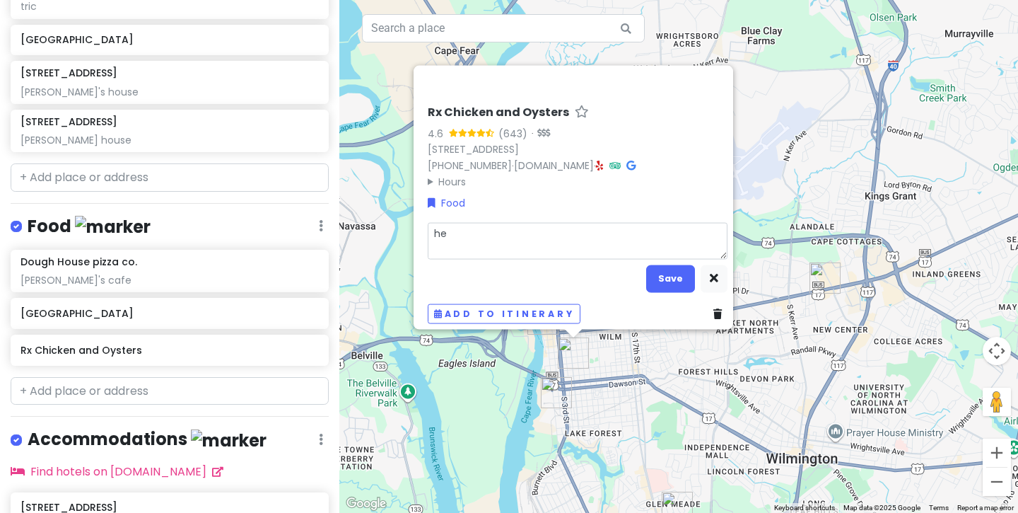
type textarea "hea"
type textarea "x"
type textarea "hear"
type textarea "x"
type textarea "hear"
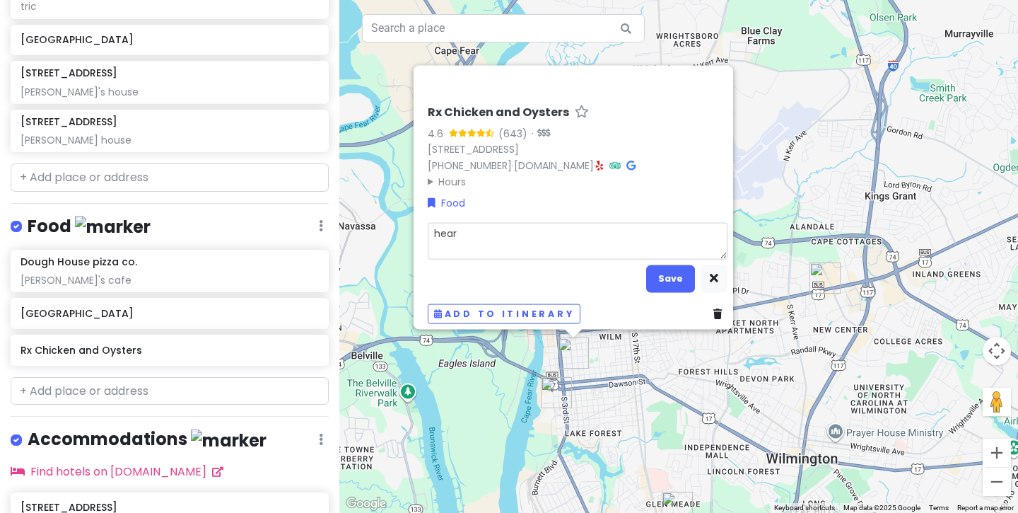
type textarea "x"
type textarea "hear i"
type textarea "x"
type textarea "hear"
type textarea "x"
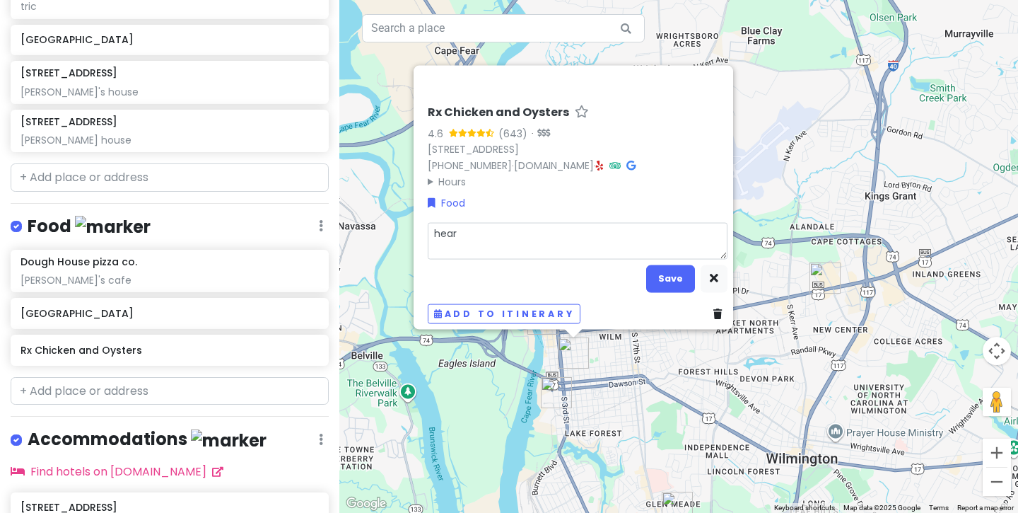
type textarea "hear"
type textarea "x"
type textarea "heard"
type textarea "x"
type textarea "heard"
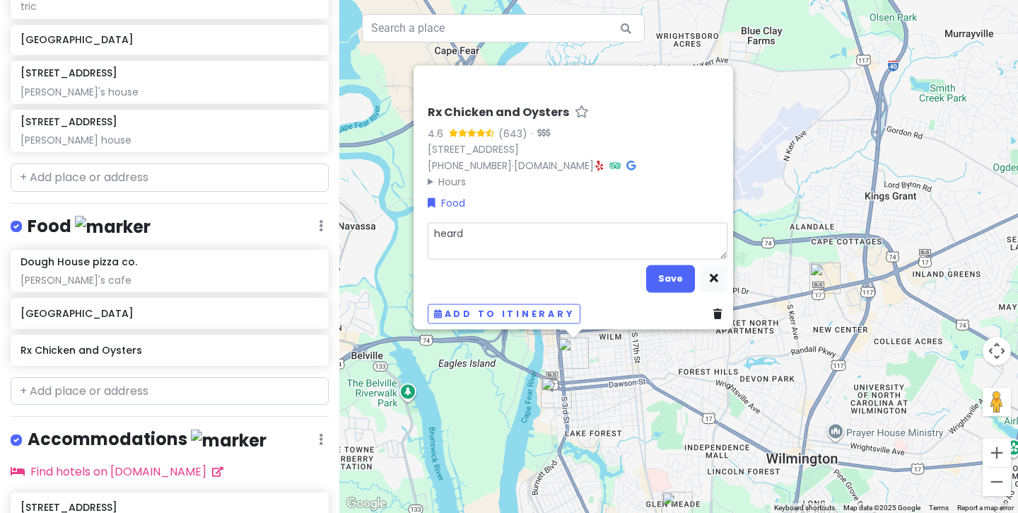
type textarea "x"
type textarea "heard i"
type textarea "x"
type textarea "heard it"
type textarea "x"
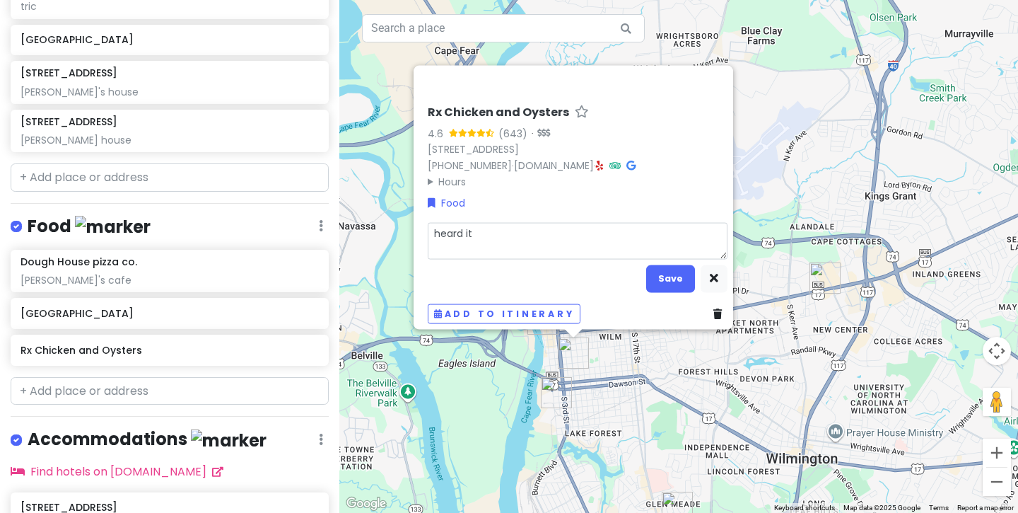
type textarea "heard it"
type textarea "x"
type textarea "heard it w"
type textarea "x"
type textarea "heard it wa"
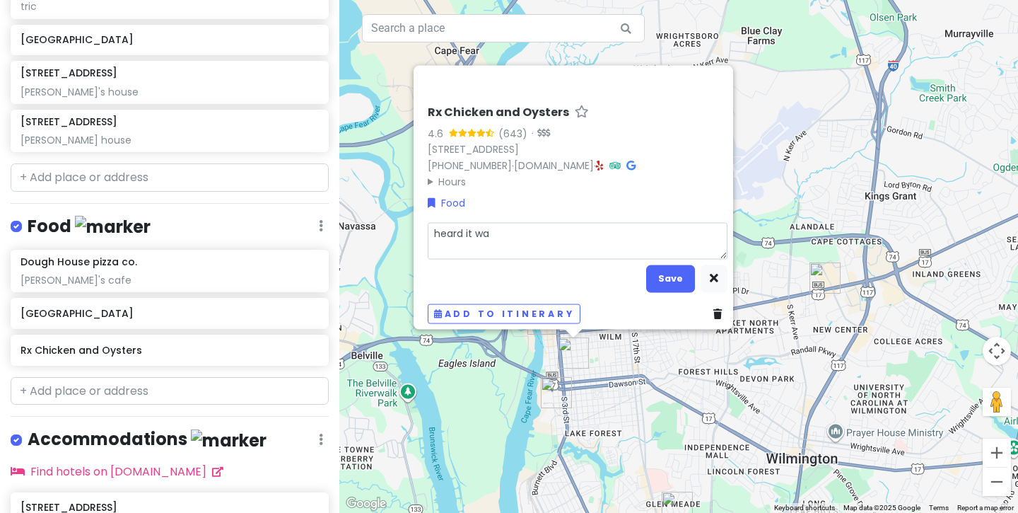
type textarea "x"
type textarea "heard it was"
type textarea "x"
type textarea "heard it was"
type textarea "x"
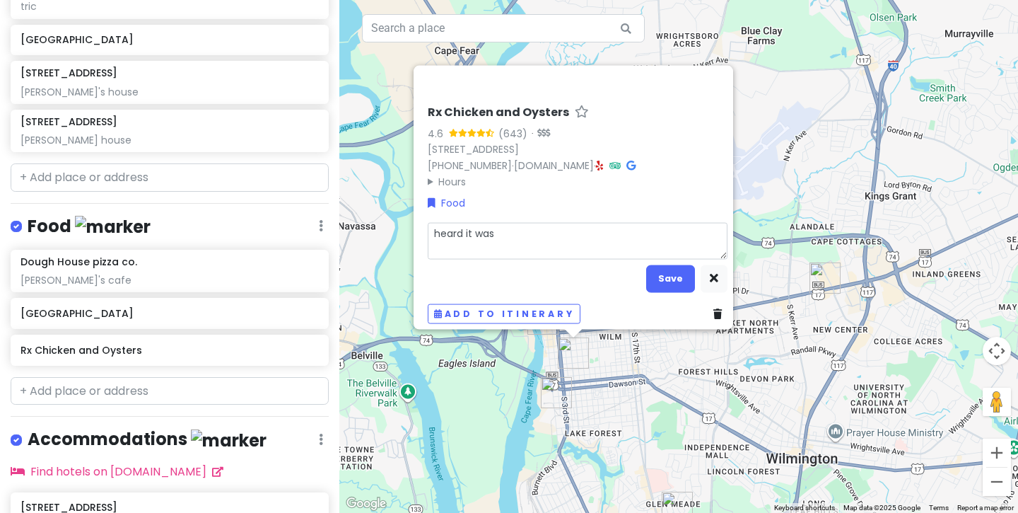
type textarea "heard it was y"
type textarea "x"
type textarea "heard it was yu"
type textarea "x"
type textarea "heard it was yum"
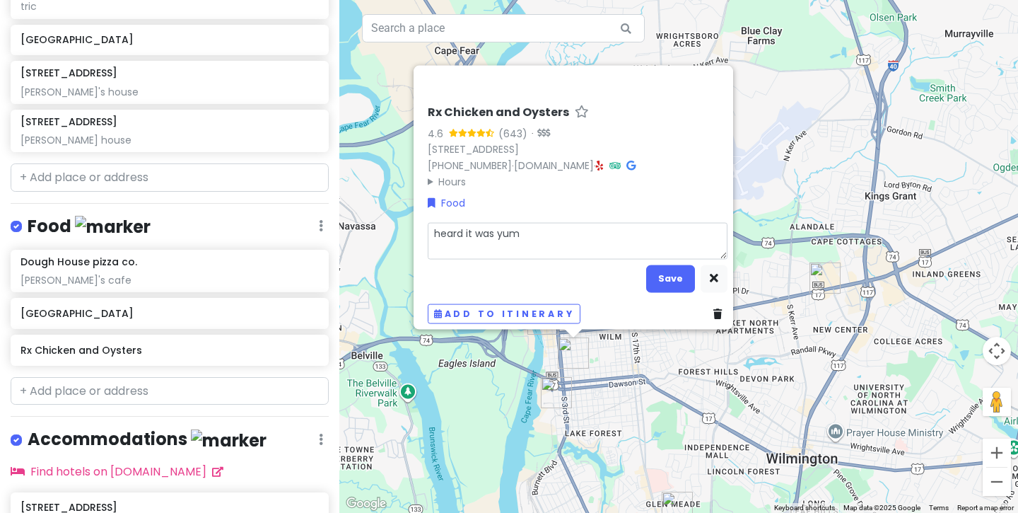
type textarea "x"
type textarea "heard it was yumm"
type textarea "x"
type textarea "heard it was yummy"
type textarea "x"
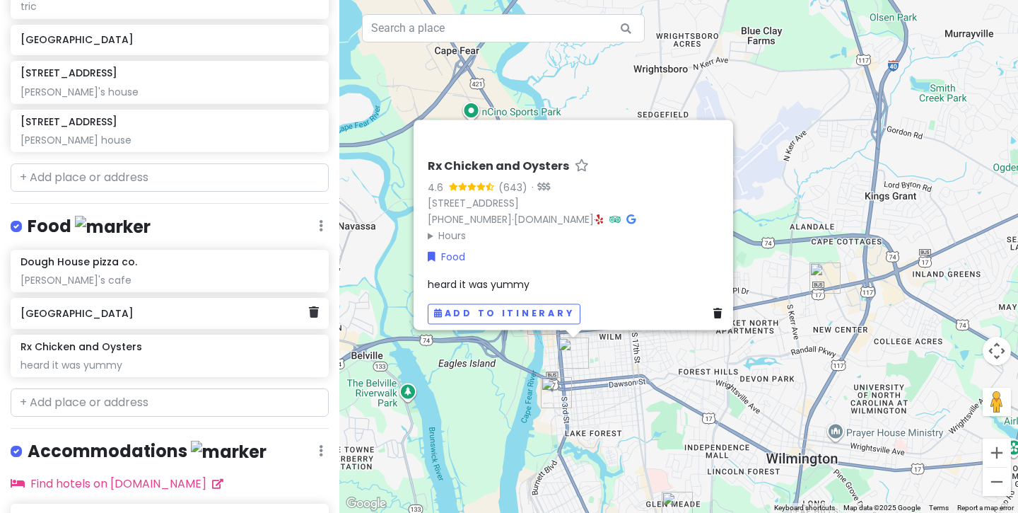
click at [117, 317] on div "Port City Java" at bounding box center [165, 313] width 288 height 20
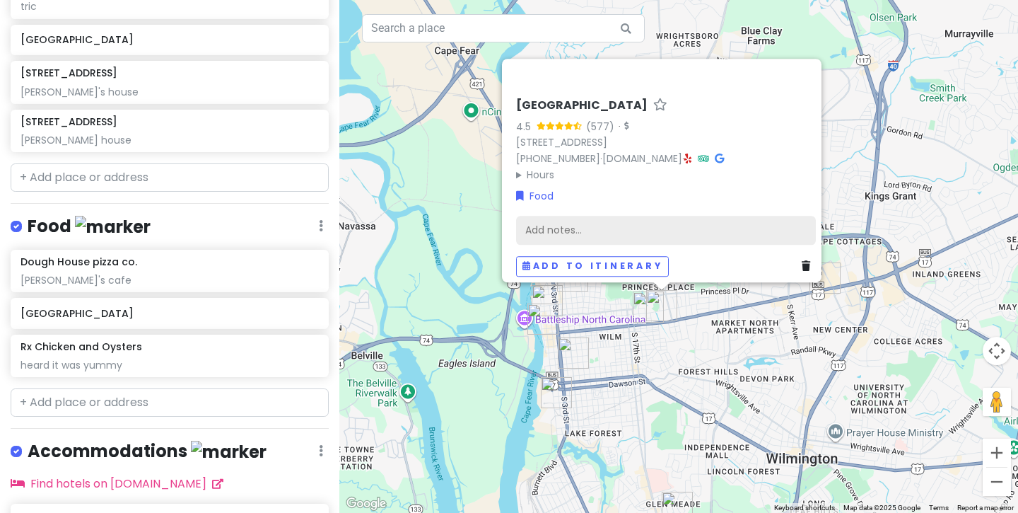
click at [560, 226] on div "Add notes..." at bounding box center [666, 230] width 300 height 30
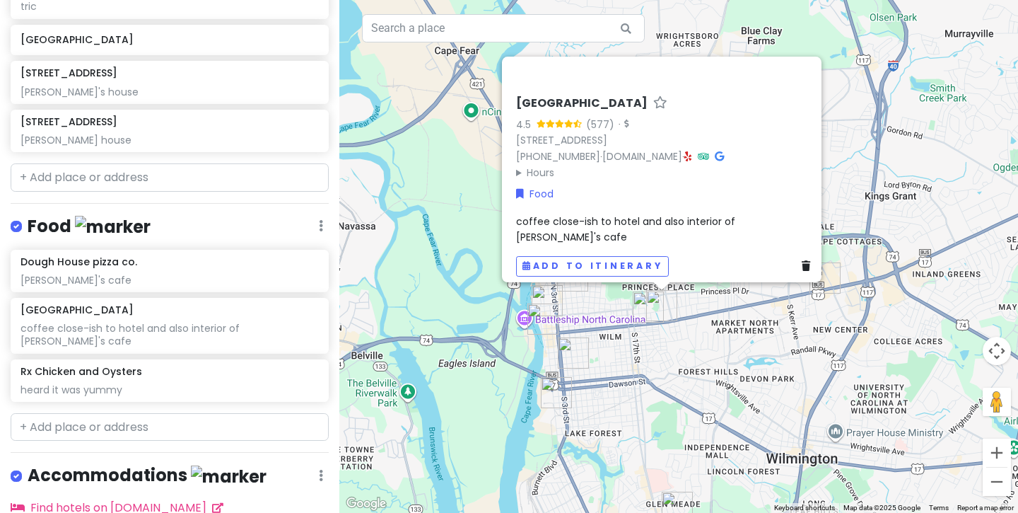
click at [775, 349] on div "Port City Java 4.5 (577) · 2099 Market St, Wilmington, NC 28403, USA (910) 763-…" at bounding box center [678, 256] width 679 height 513
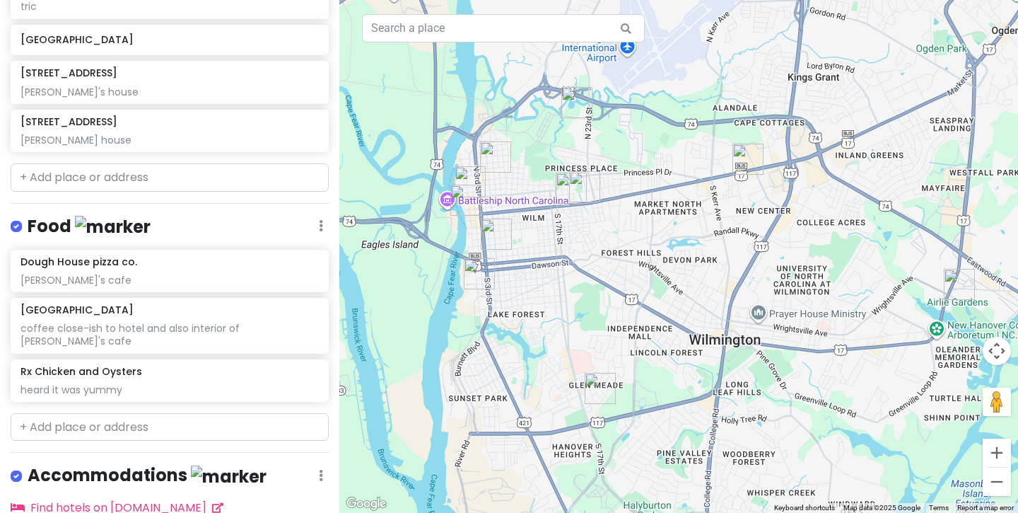
drag, startPoint x: 771, startPoint y: 356, endPoint x: 696, endPoint y: 234, distance: 143.8
click at [694, 234] on div at bounding box center [678, 256] width 679 height 513
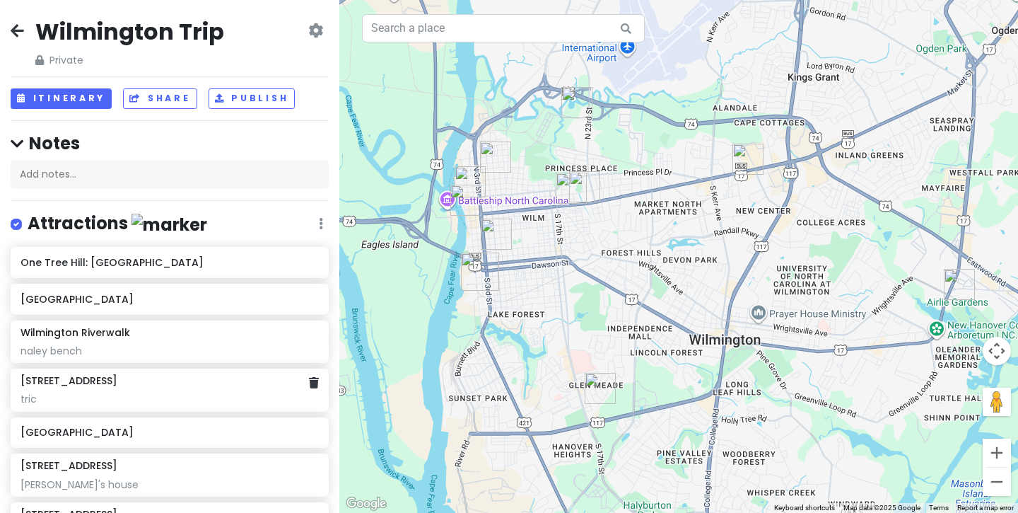
scroll to position [0, 0]
click at [156, 95] on button "Share" at bounding box center [160, 98] width 74 height 21
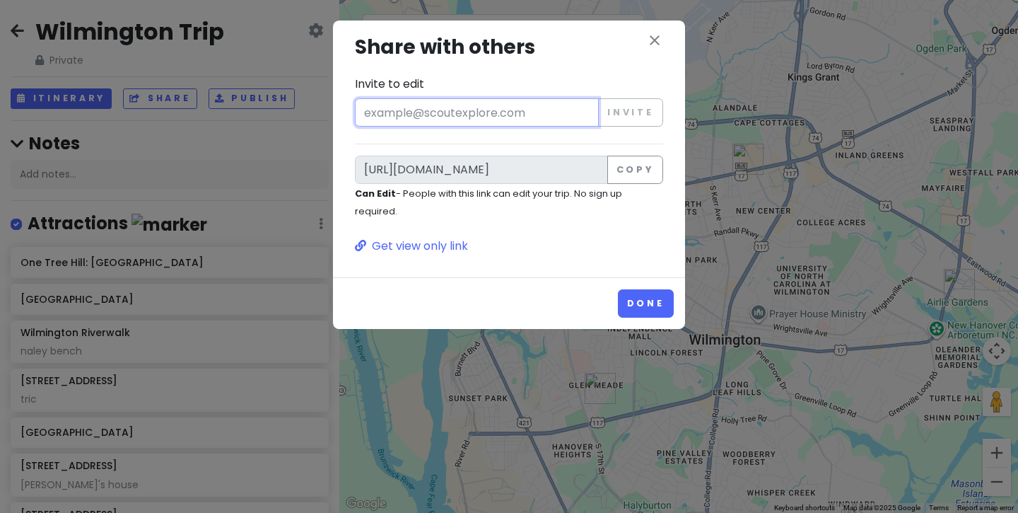
click at [523, 122] on input "Invite to edit" at bounding box center [477, 112] width 244 height 28
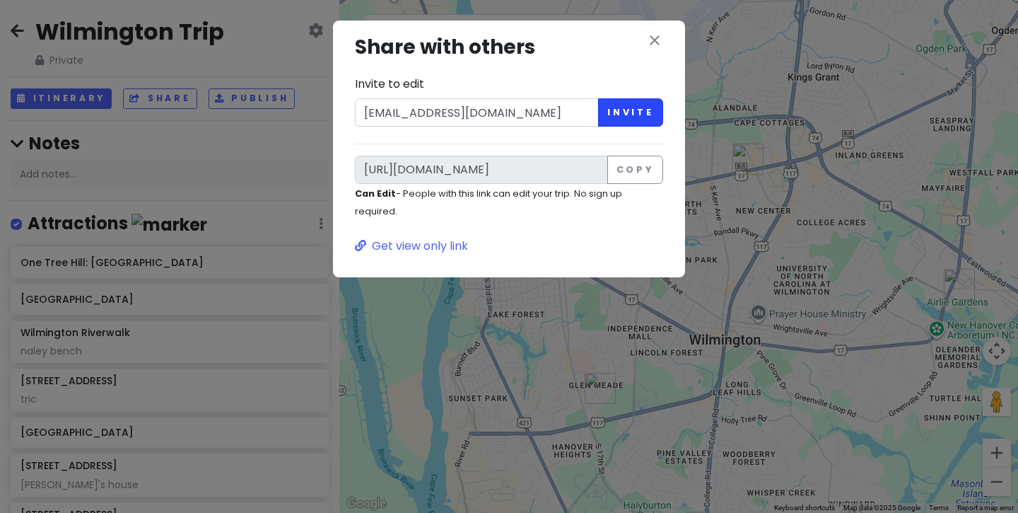
click at [644, 110] on button "Invite" at bounding box center [630, 112] width 65 height 28
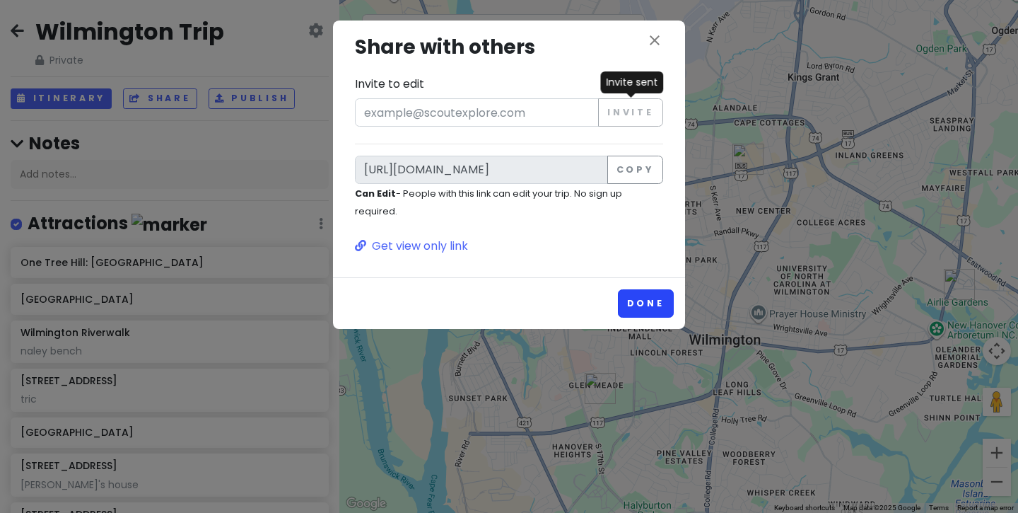
click at [652, 303] on button "Done" at bounding box center [646, 303] width 56 height 28
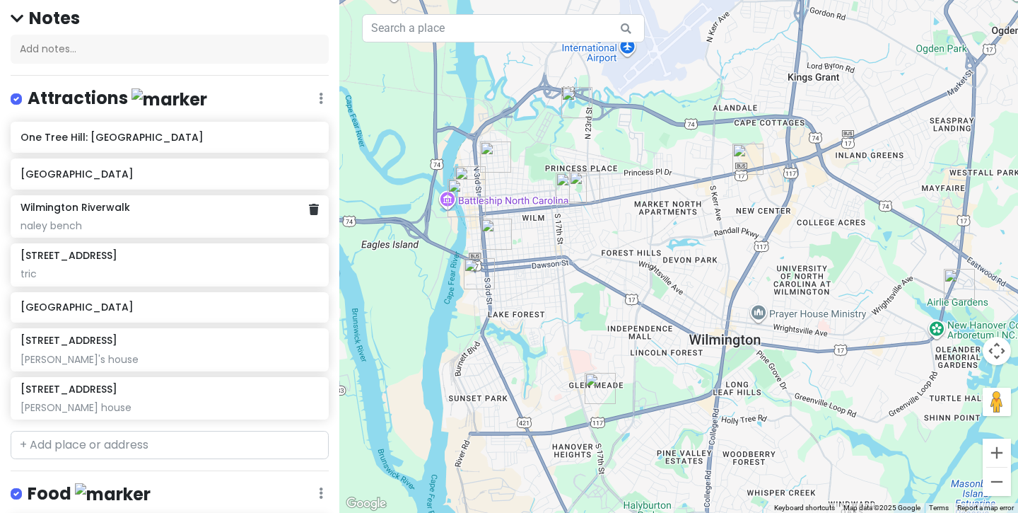
scroll to position [160, 0]
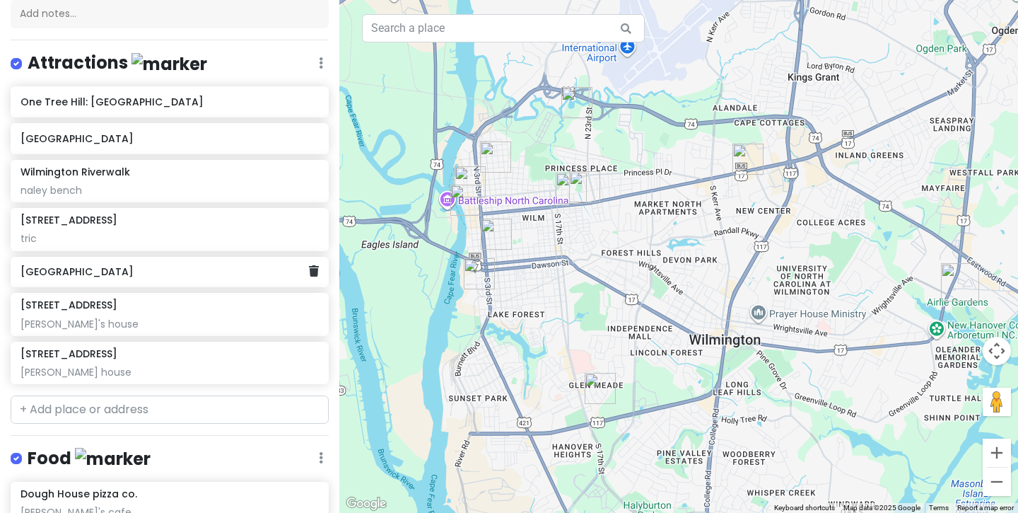
click at [163, 271] on h6 "Airlie Gardens" at bounding box center [165, 271] width 288 height 13
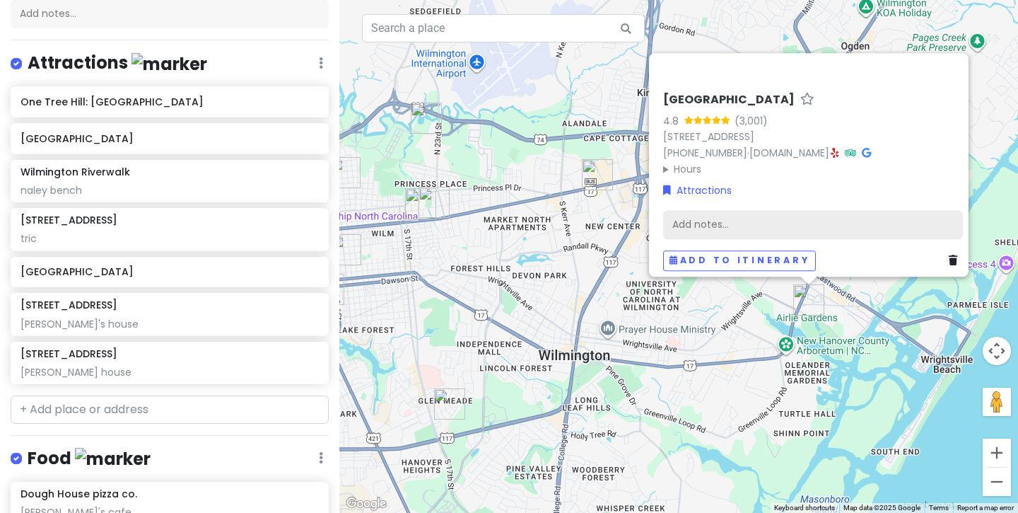
click at [771, 214] on div "Add notes..." at bounding box center [813, 224] width 300 height 30
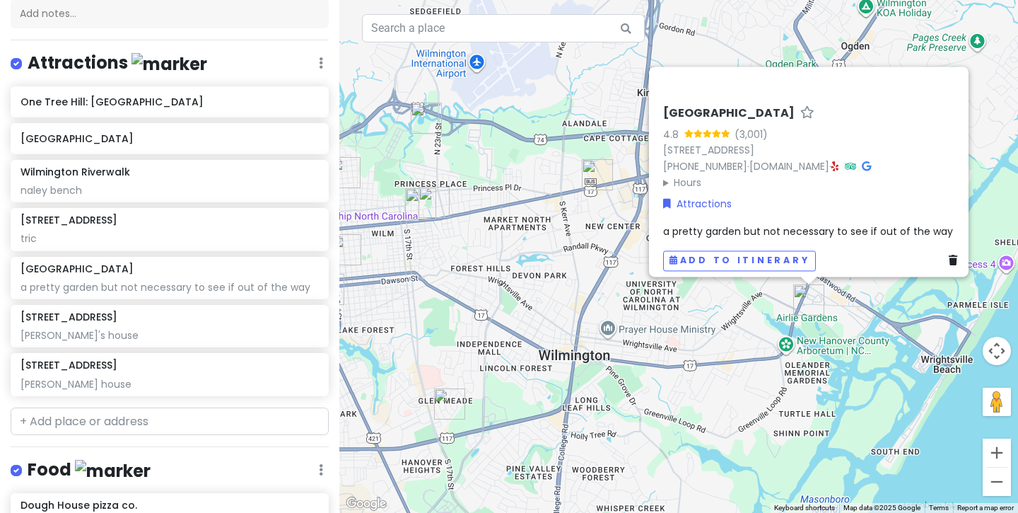
click at [573, 295] on div "Airlie Gardens 4.8 (3,001) 300 Airlie Rd, Wilmington, NC 28403, USA (910) 798-7…" at bounding box center [678, 256] width 679 height 513
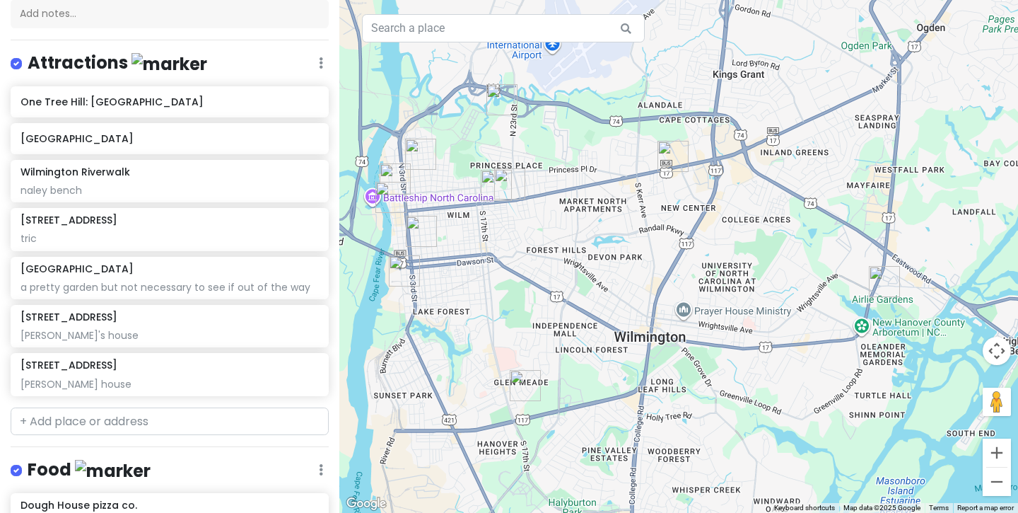
drag, startPoint x: 575, startPoint y: 298, endPoint x: 655, endPoint y: 279, distance: 81.6
click at [655, 279] on div at bounding box center [678, 256] width 679 height 513
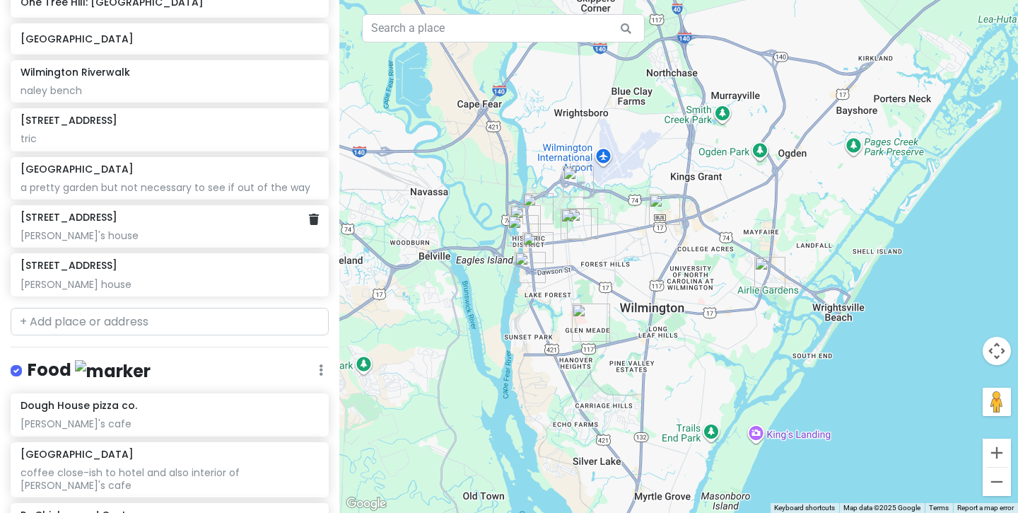
scroll to position [274, 0]
